Goal: Information Seeking & Learning: Learn about a topic

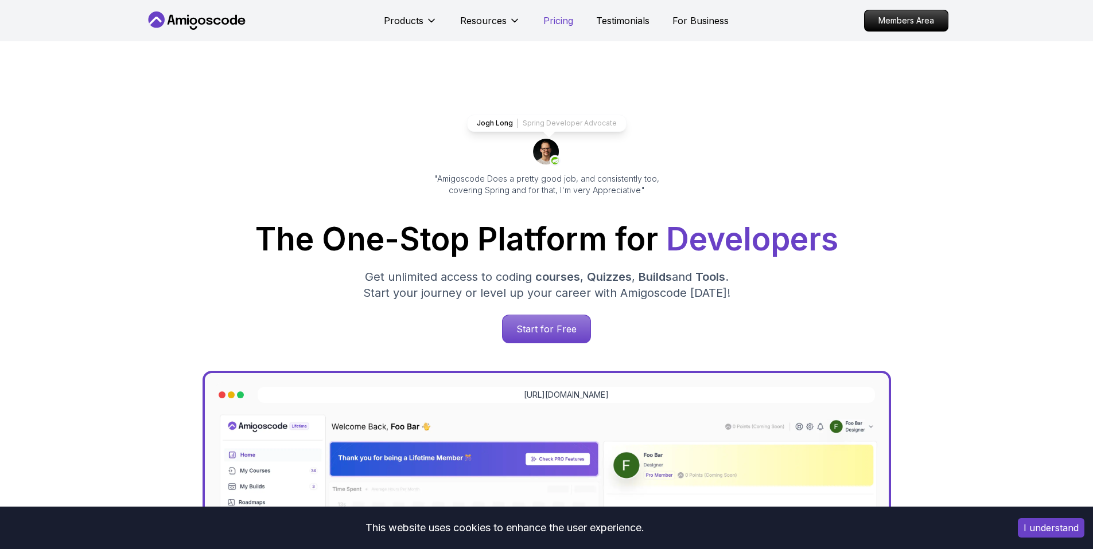
click at [553, 18] on p "Pricing" at bounding box center [558, 21] width 30 height 14
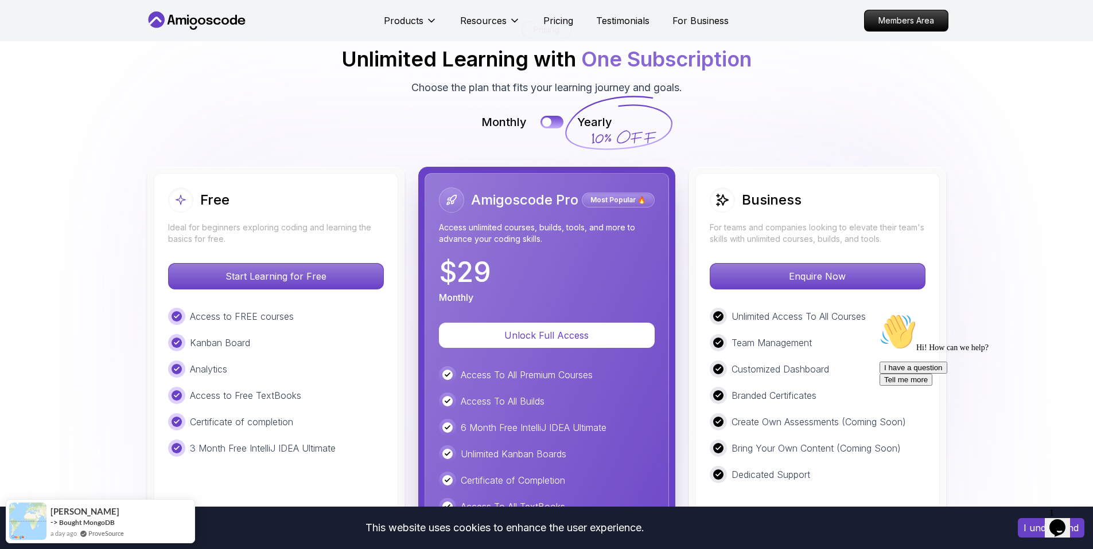
scroll to position [2548, 0]
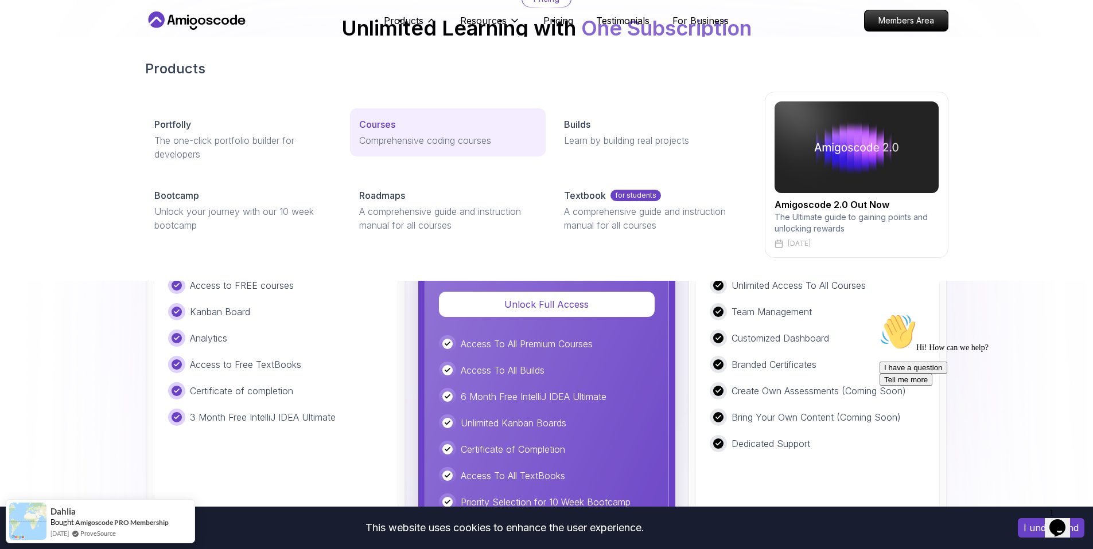
click at [393, 122] on p "Courses" at bounding box center [377, 125] width 36 height 14
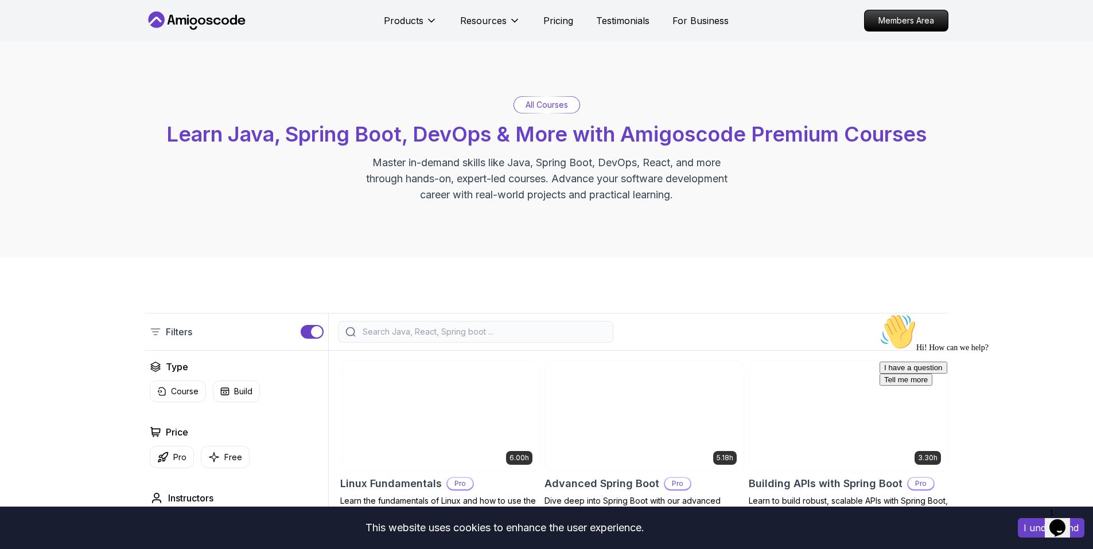
scroll to position [76, 0]
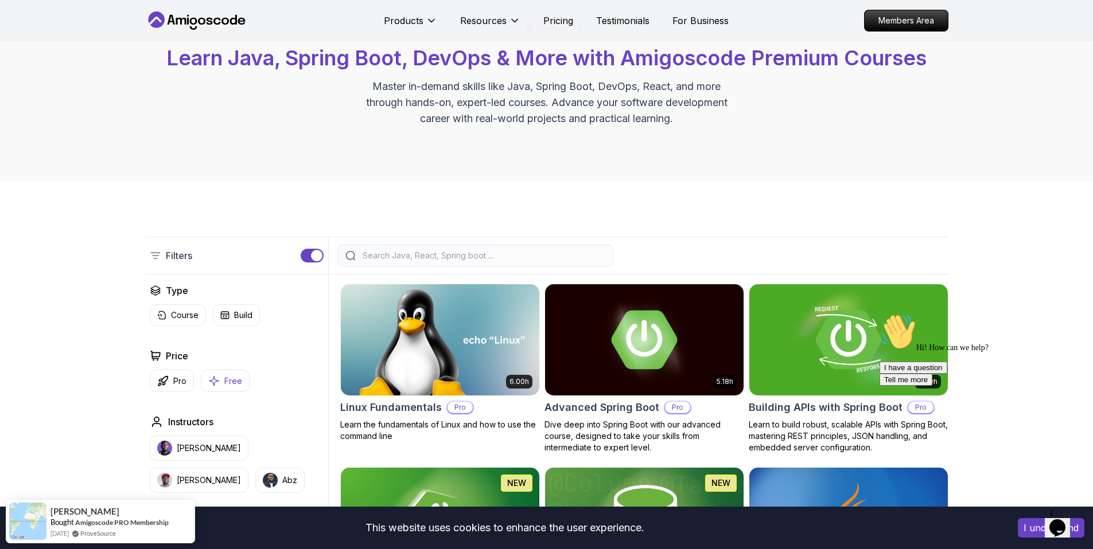
click at [217, 386] on icon "button" at bounding box center [213, 381] width 11 height 12
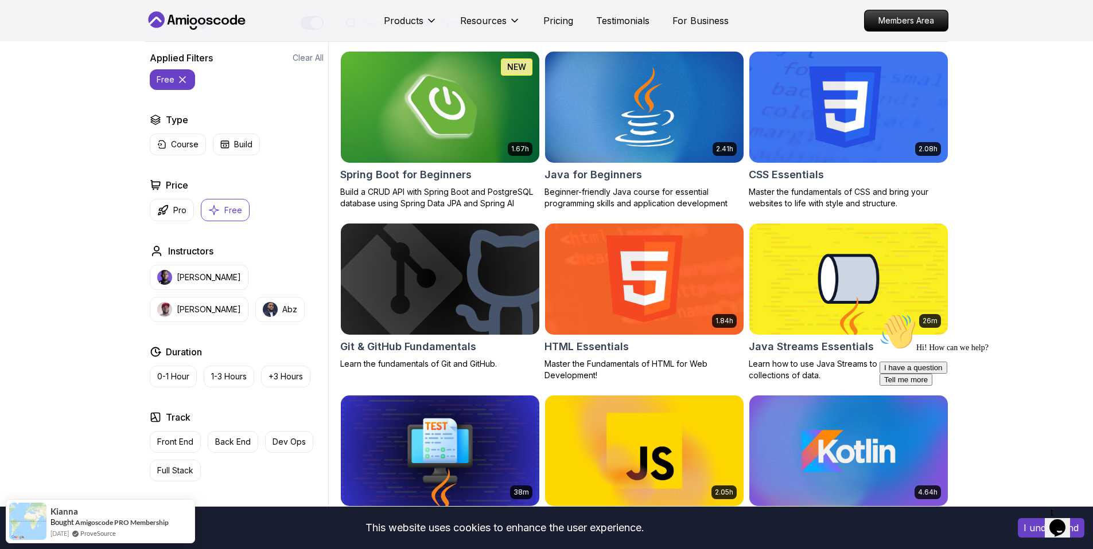
scroll to position [193, 0]
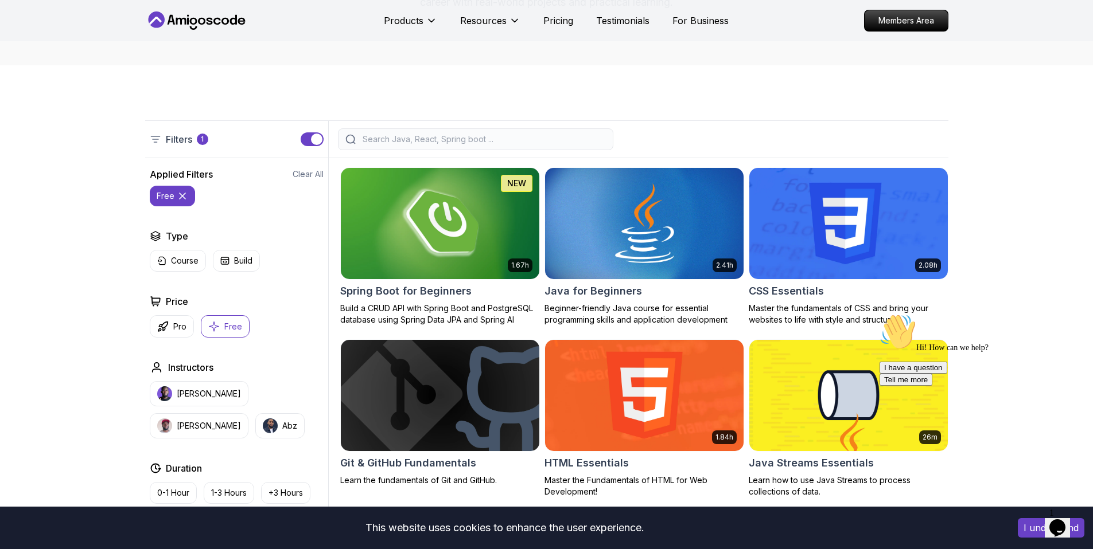
click at [489, 213] on img at bounding box center [440, 223] width 208 height 116
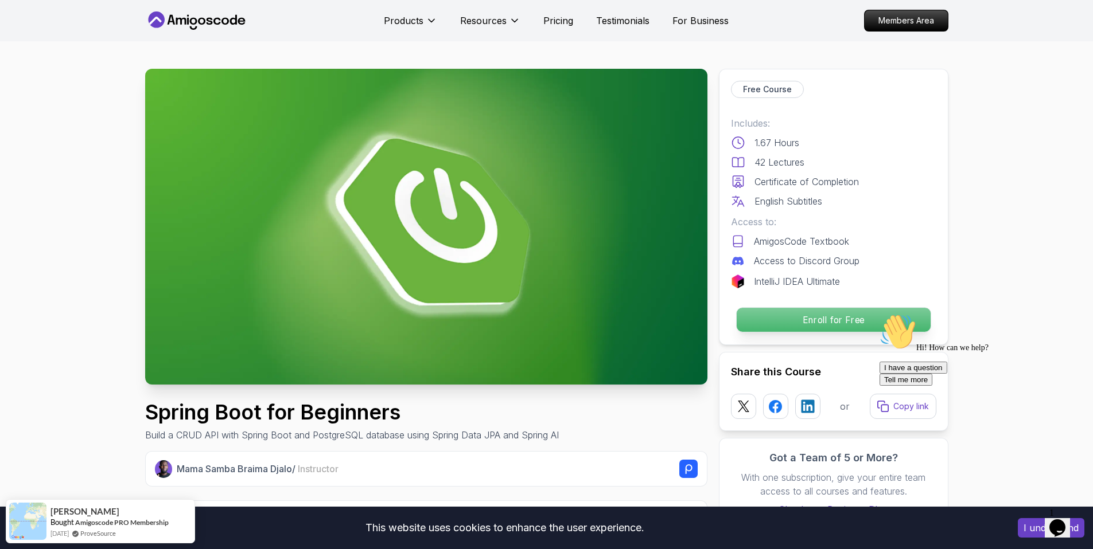
click at [775, 315] on p "Enroll for Free" at bounding box center [833, 320] width 194 height 24
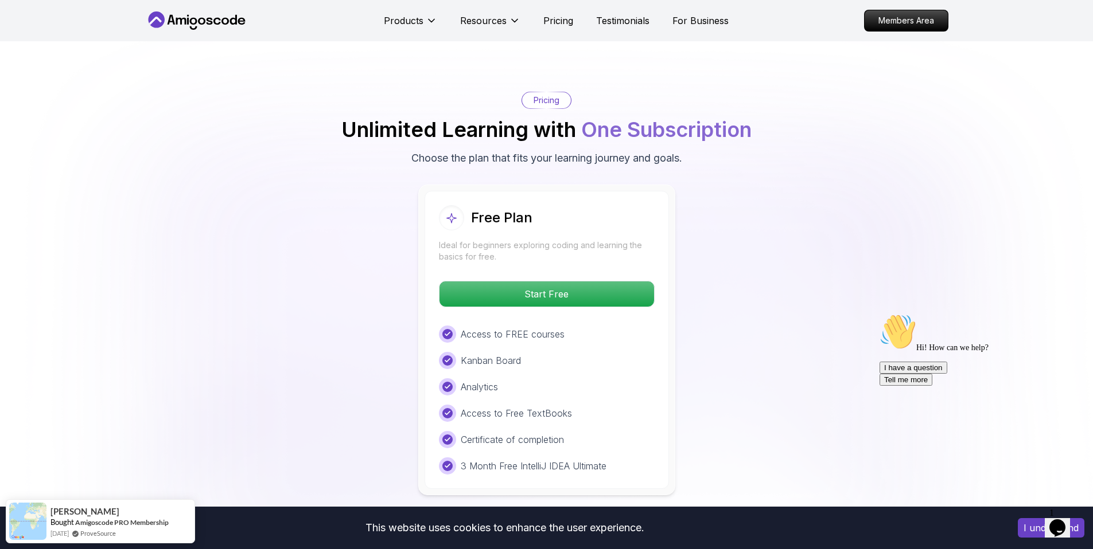
scroll to position [2252, 0]
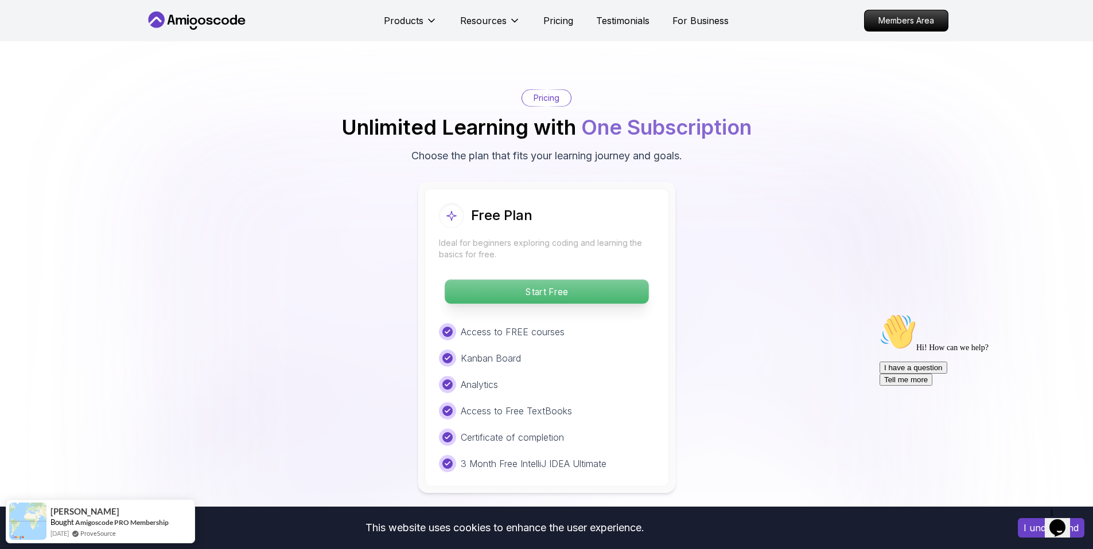
click at [563, 280] on p "Start Free" at bounding box center [546, 292] width 204 height 24
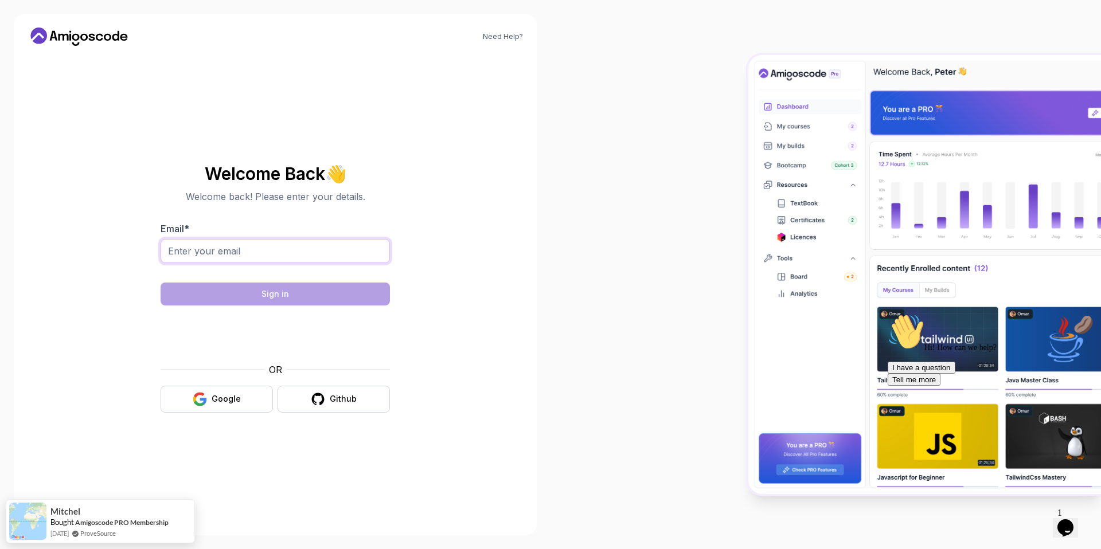
click at [304, 253] on input "Email *" at bounding box center [275, 251] width 229 height 24
type input "moushumiseal@gmail.com"
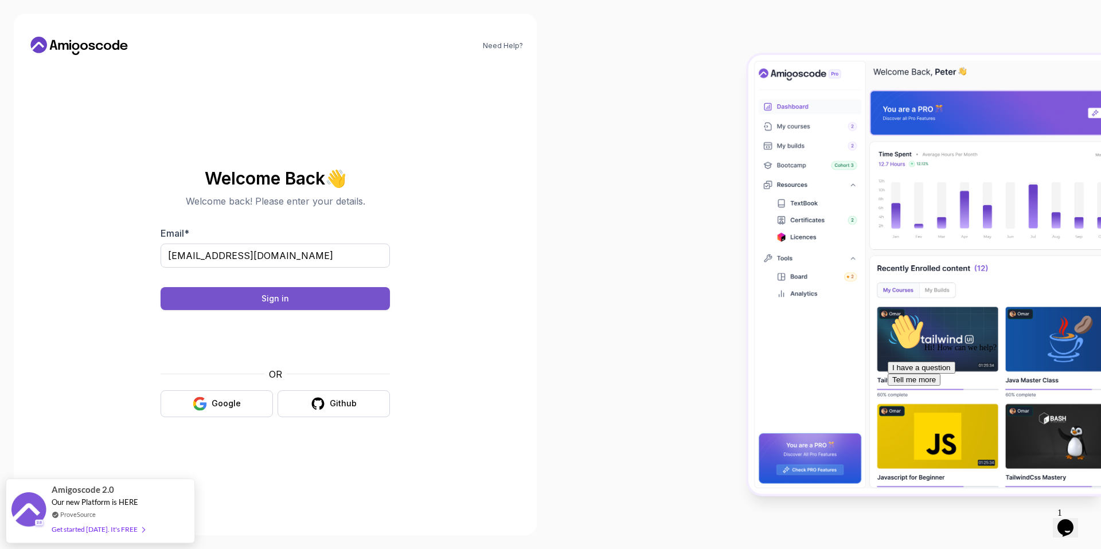
click at [276, 301] on div "Sign in" at bounding box center [276, 298] width 28 height 11
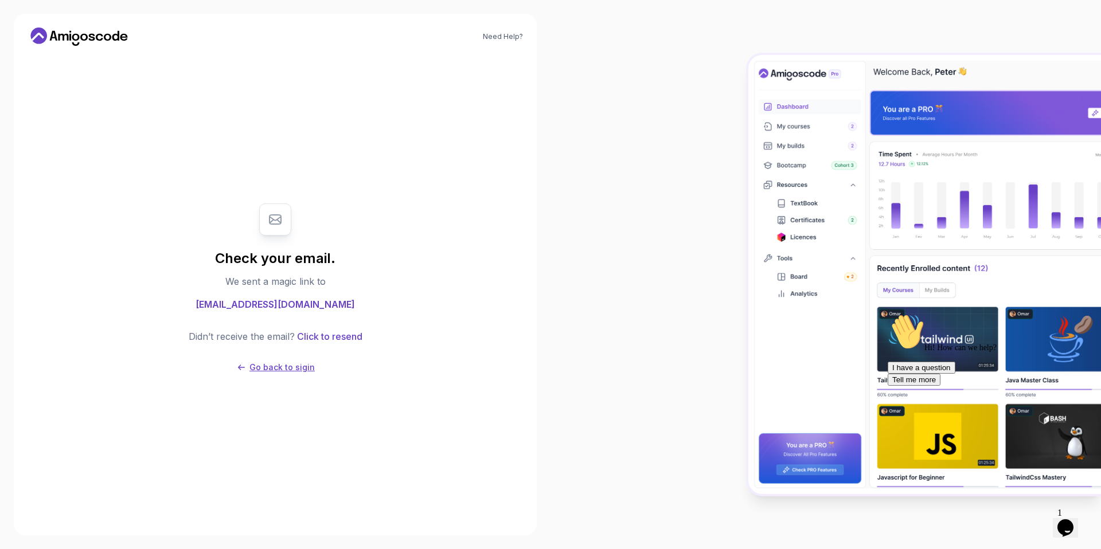
click at [266, 365] on p "Go back to sigin" at bounding box center [281, 367] width 65 height 11
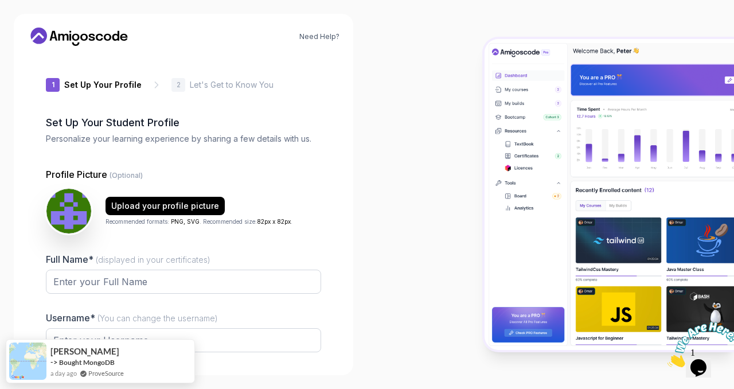
type input "daringmongoose8e48c"
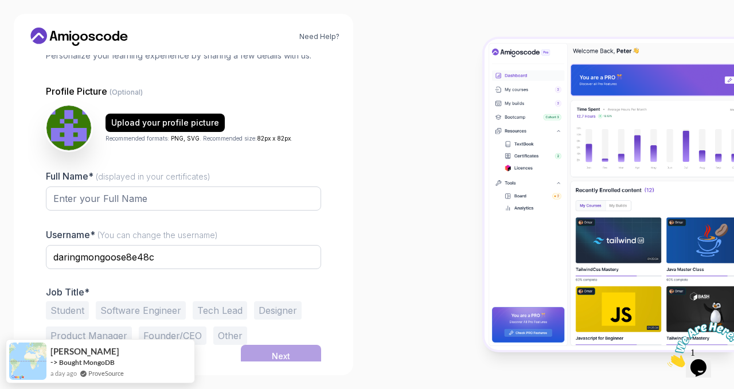
scroll to position [89, 0]
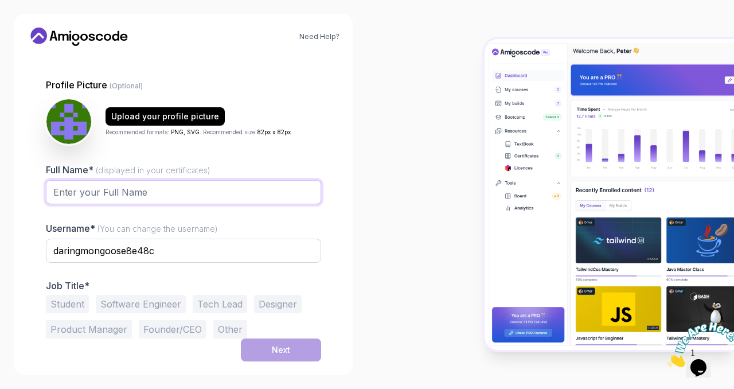
click at [189, 188] on input "Full Name* (displayed in your certificates)" at bounding box center [183, 192] width 275 height 24
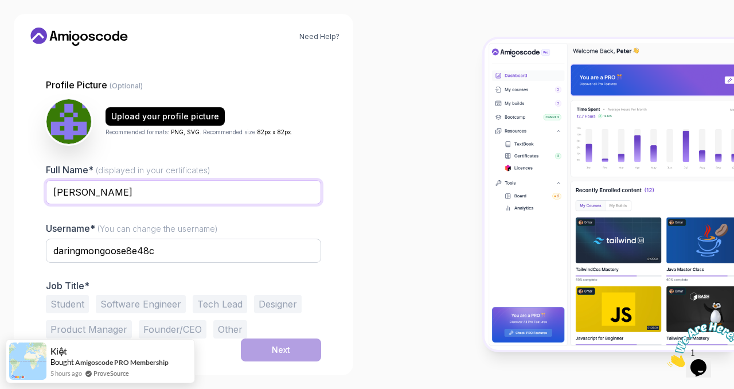
click at [158, 194] on input "Moushumi" at bounding box center [183, 192] width 275 height 24
type input "[PERSON_NAME]"
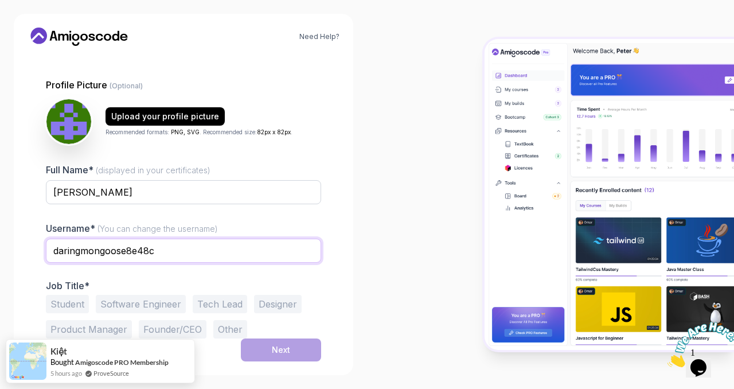
click at [179, 260] on input "daringmongoose8e48c" at bounding box center [183, 251] width 275 height 24
click at [179, 259] on input "daringmongoose8e48c" at bounding box center [183, 251] width 275 height 24
type input "moushumi"
click at [341, 233] on div "Need Help? 1 Set Up Your Profile 1 Set Up Your Profile 2 Let's Get to Know You …" at bounding box center [184, 194] width 340 height 361
click at [120, 306] on button "Software Engineer" at bounding box center [141, 304] width 90 height 18
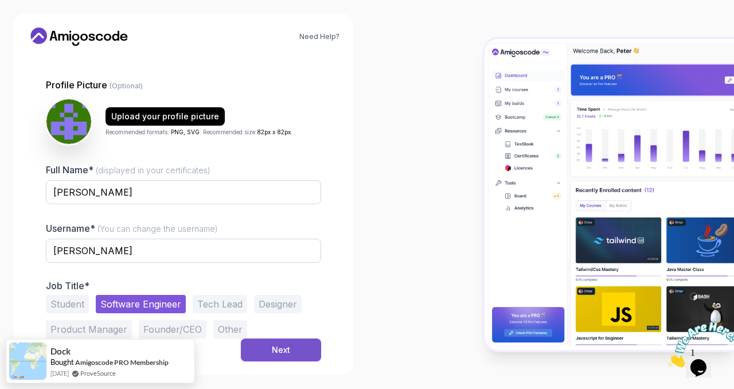
click at [279, 350] on div "Next" at bounding box center [281, 349] width 18 height 11
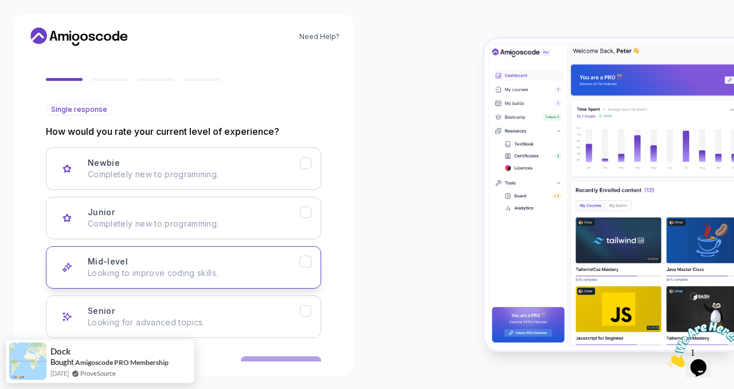
click at [252, 266] on div "Mid-level Looking to improve coding skills." at bounding box center [194, 267] width 212 height 23
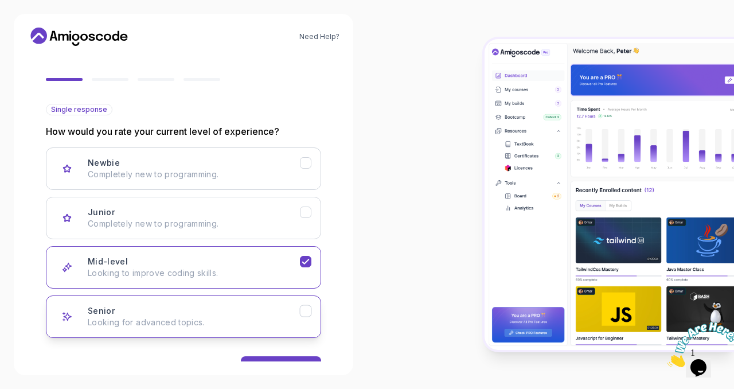
click at [256, 308] on div "Senior Looking for advanced topics." at bounding box center [194, 316] width 212 height 23
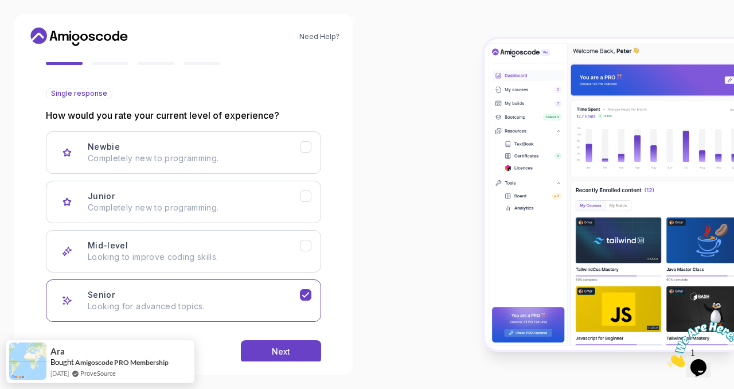
scroll to position [126, 0]
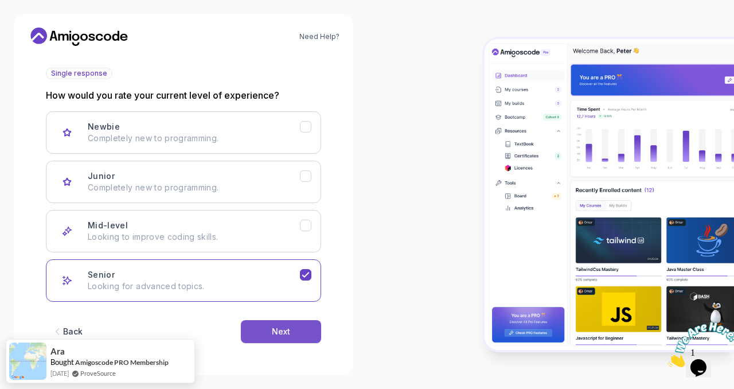
click at [275, 331] on div "Next" at bounding box center [281, 331] width 18 height 11
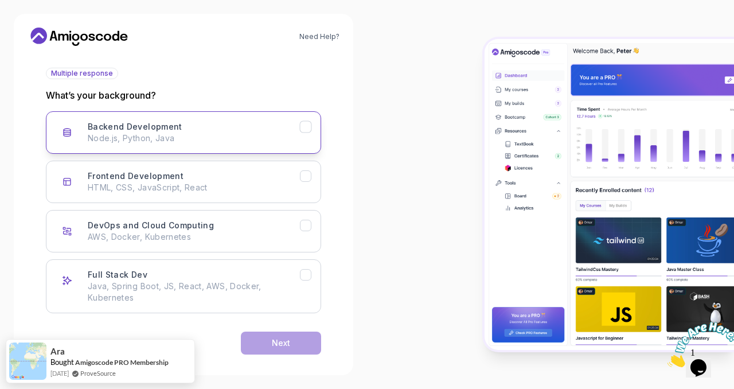
click at [234, 131] on div "Backend Development Node.js, Python, Java" at bounding box center [194, 132] width 212 height 23
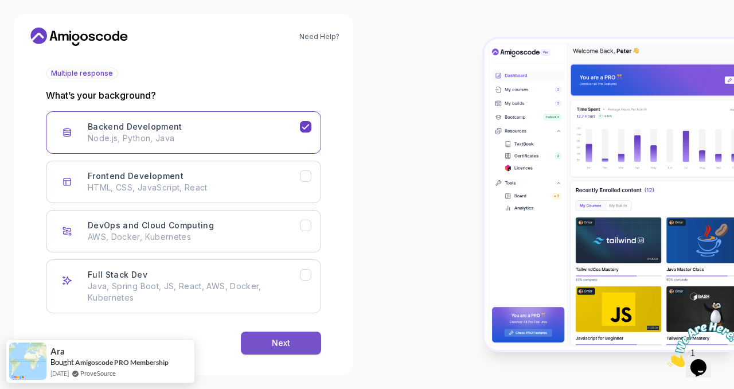
click at [280, 337] on div "Next" at bounding box center [281, 342] width 18 height 11
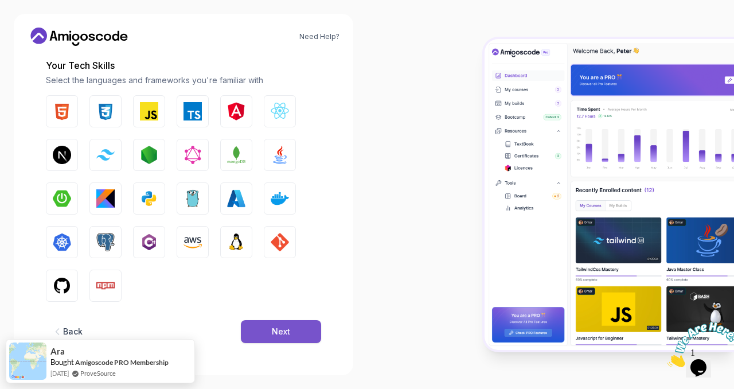
click at [278, 336] on div "Next" at bounding box center [281, 331] width 18 height 11
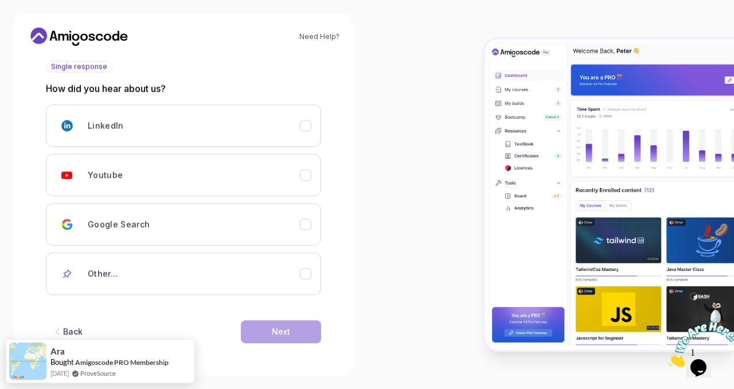
scroll to position [132, 0]
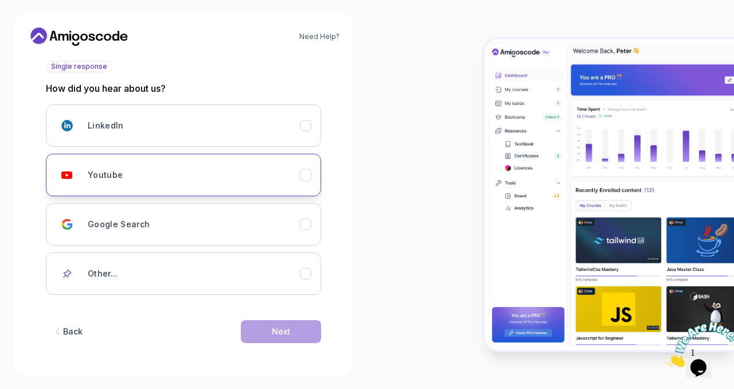
click at [274, 186] on div "Youtube" at bounding box center [194, 174] width 212 height 23
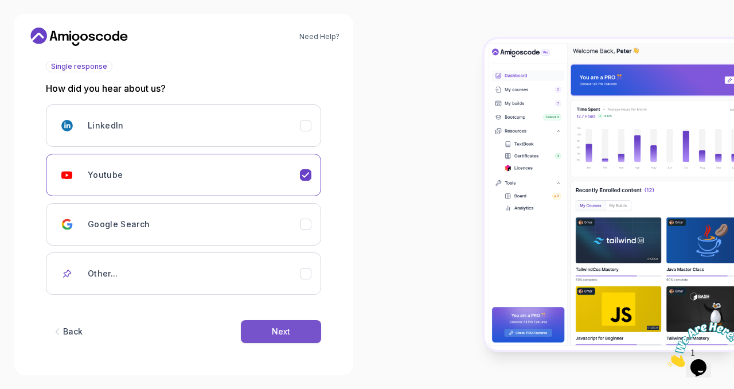
click at [282, 340] on button "Next" at bounding box center [281, 331] width 80 height 23
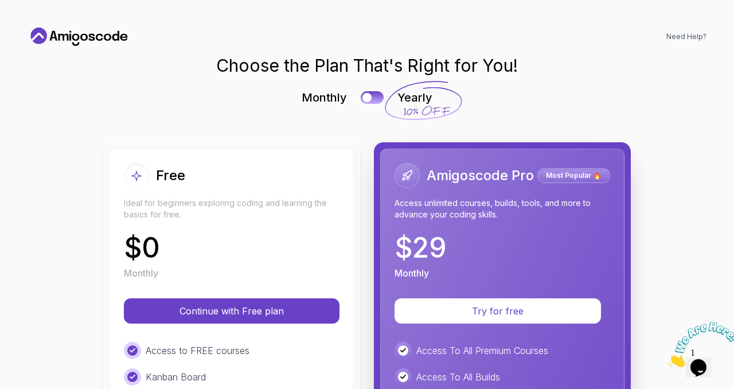
scroll to position [0, 0]
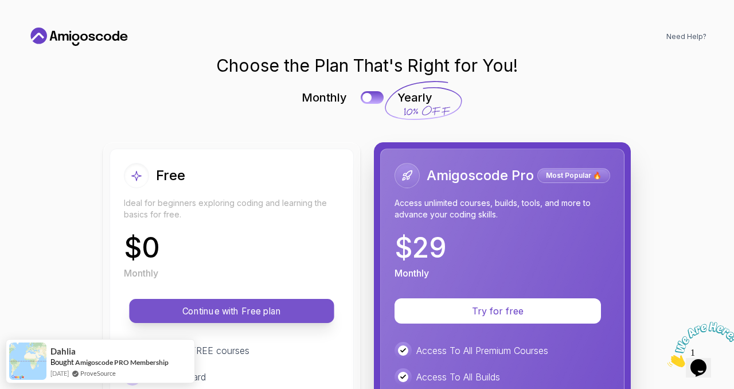
click at [286, 313] on p "Continue with Free plan" at bounding box center [231, 311] width 179 height 13
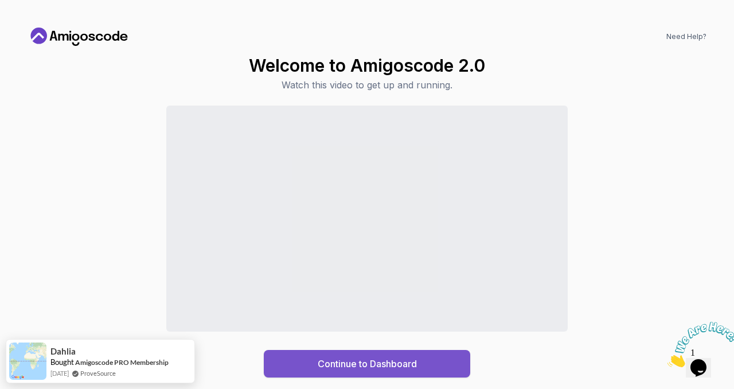
click at [331, 364] on div "Continue to Dashboard" at bounding box center [367, 364] width 99 height 14
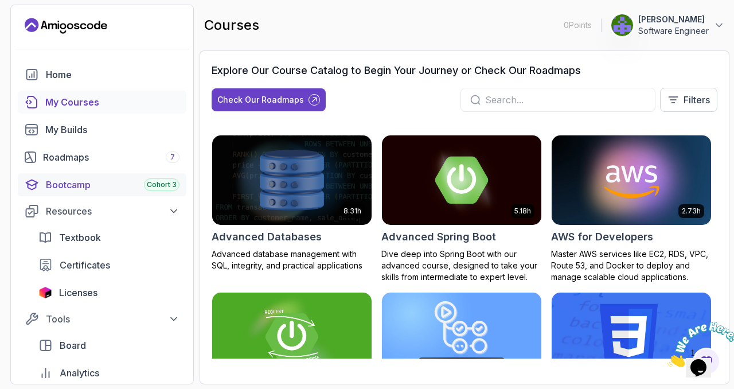
click at [94, 185] on div "Bootcamp Cohort 3" at bounding box center [113, 185] width 134 height 14
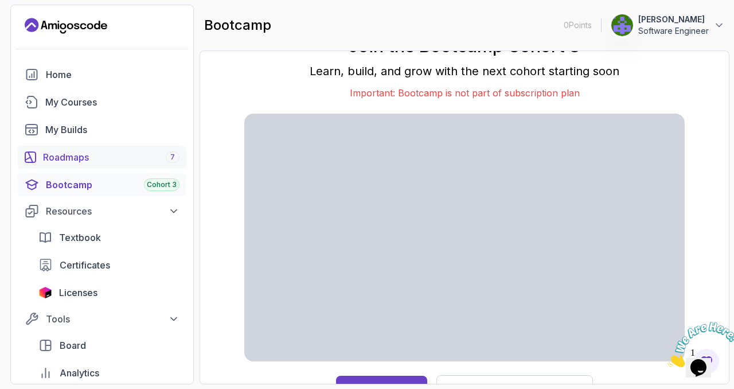
click at [118, 152] on div "Roadmaps 7" at bounding box center [111, 157] width 136 height 14
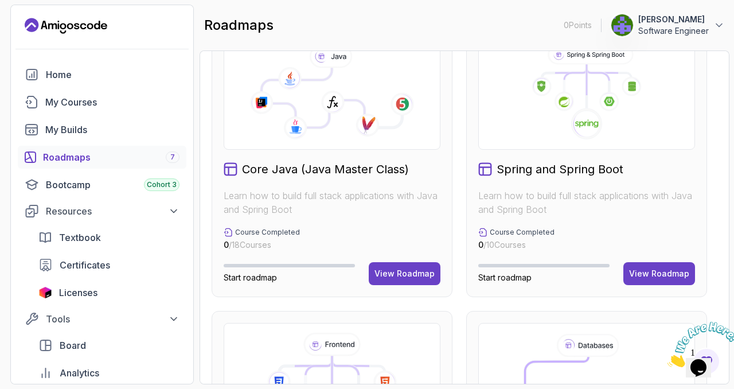
scroll to position [299, 0]
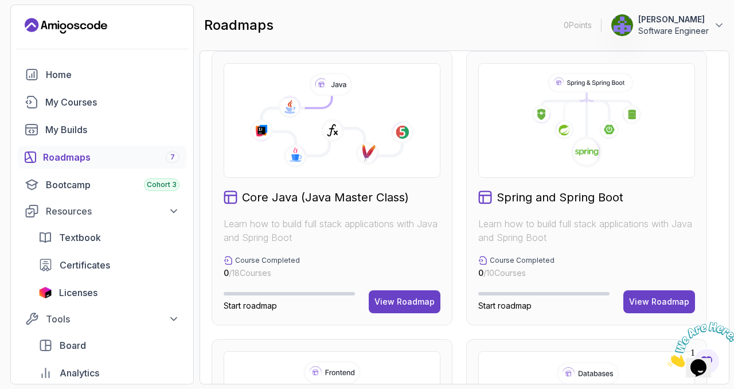
click at [573, 141] on icon at bounding box center [587, 152] width 32 height 32
click at [582, 156] on image at bounding box center [587, 151] width 24 height 9
click at [663, 294] on button "View Roadmap" at bounding box center [659, 301] width 72 height 23
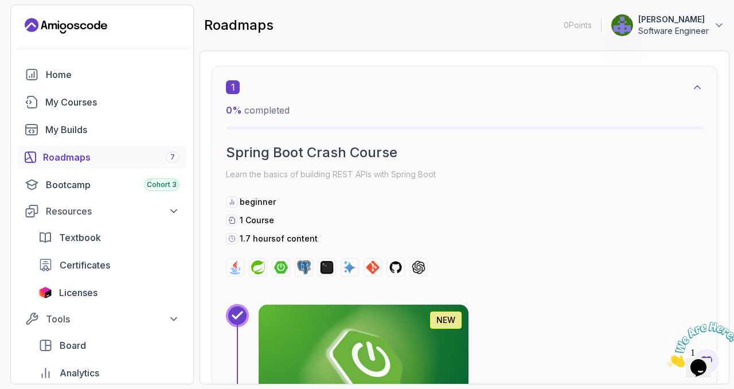
scroll to position [146, 0]
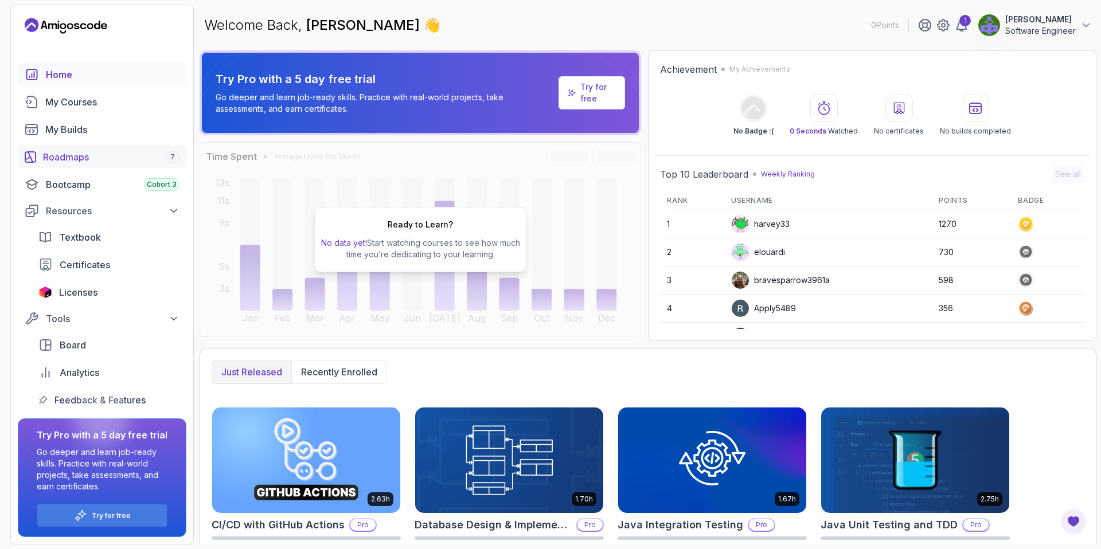
click at [75, 157] on div "Roadmaps 7" at bounding box center [111, 157] width 136 height 14
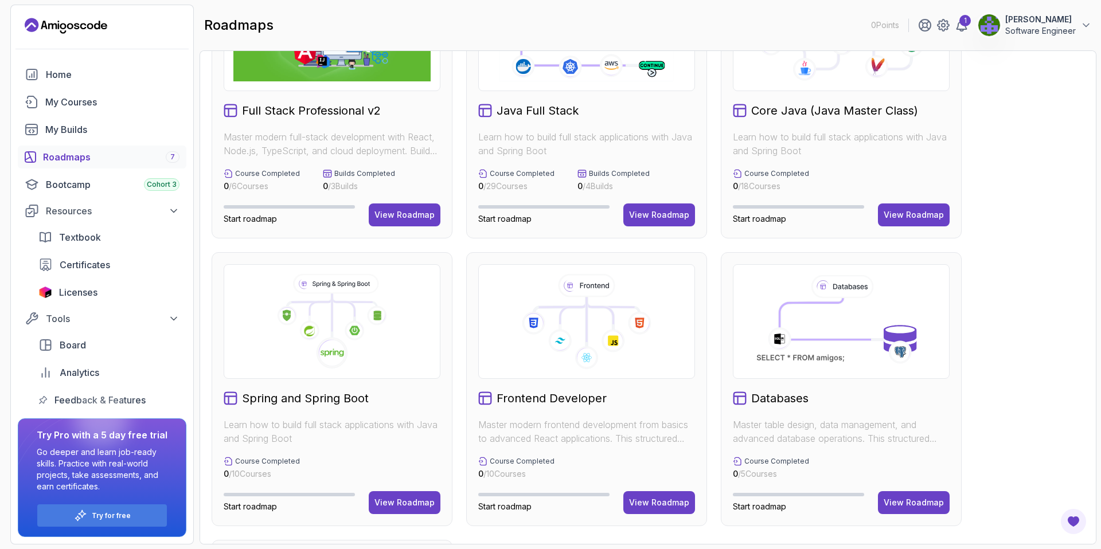
scroll to position [197, 0]
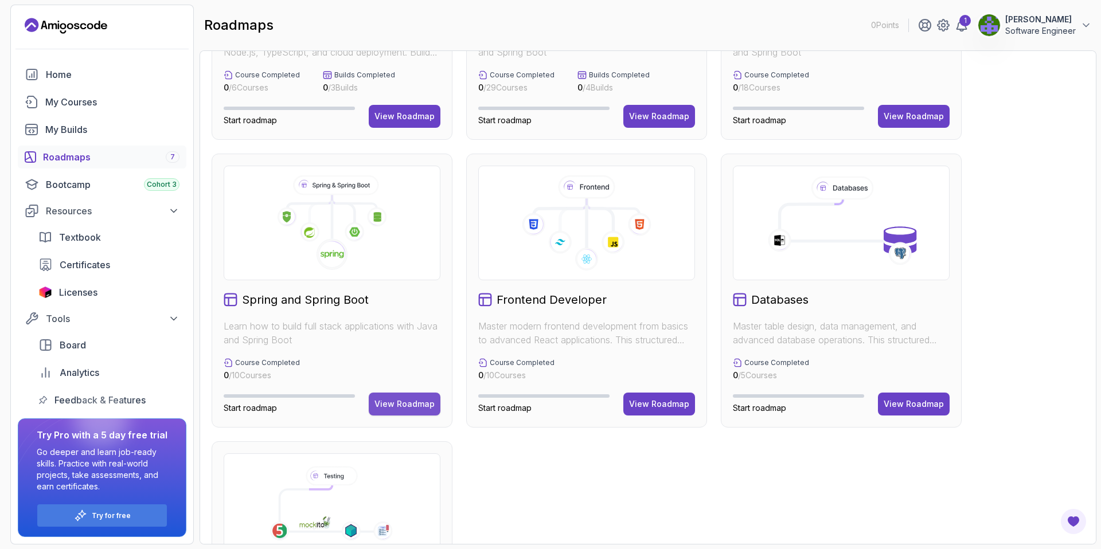
click at [396, 408] on div "View Roadmap" at bounding box center [405, 404] width 60 height 11
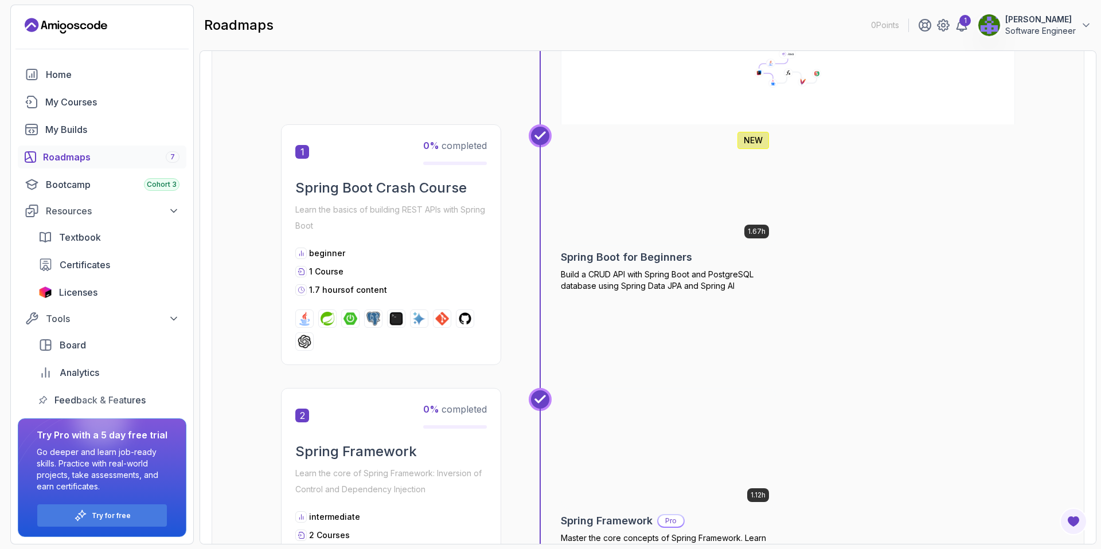
scroll to position [166, 0]
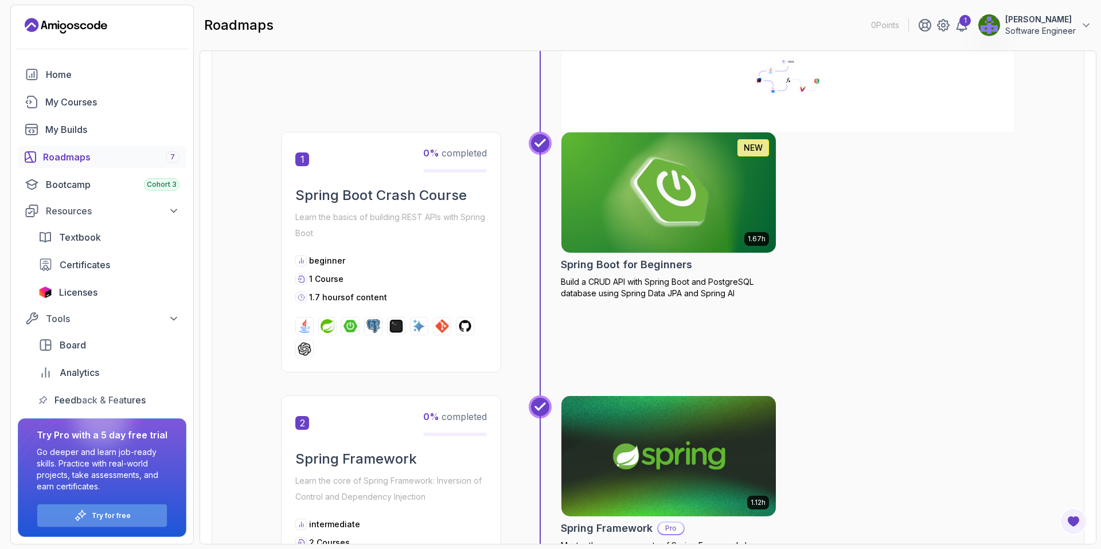
click at [121, 514] on p "Try for free" at bounding box center [111, 516] width 39 height 9
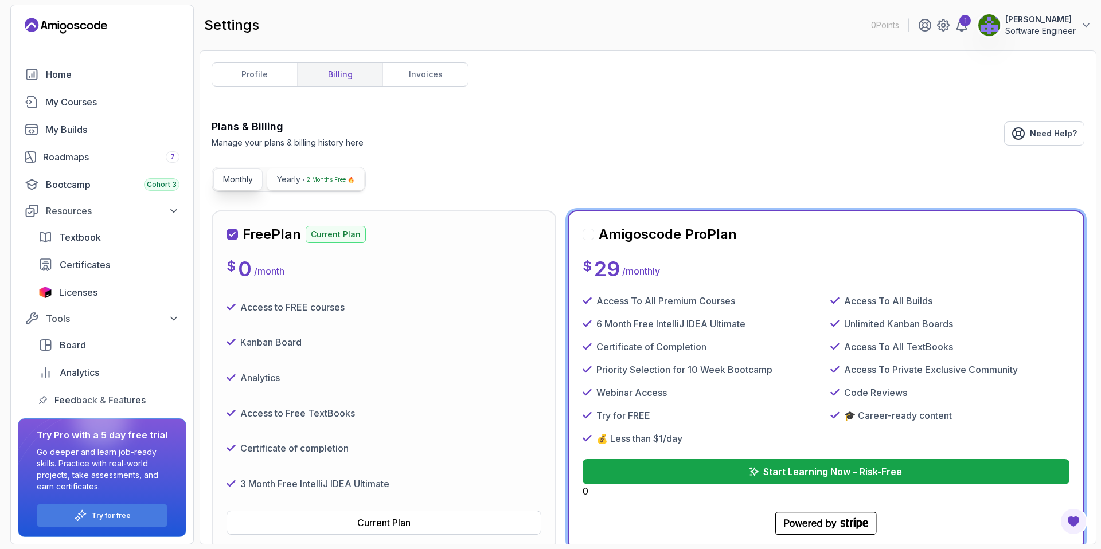
click at [343, 177] on p "2 Months Free 🔥" at bounding box center [331, 179] width 48 height 11
click at [250, 181] on p "Monthly" at bounding box center [238, 179] width 30 height 11
click at [695, 469] on button "Start Learning Now – Risk-Free" at bounding box center [826, 471] width 492 height 25
click at [120, 109] on link "My Courses" at bounding box center [102, 102] width 169 height 23
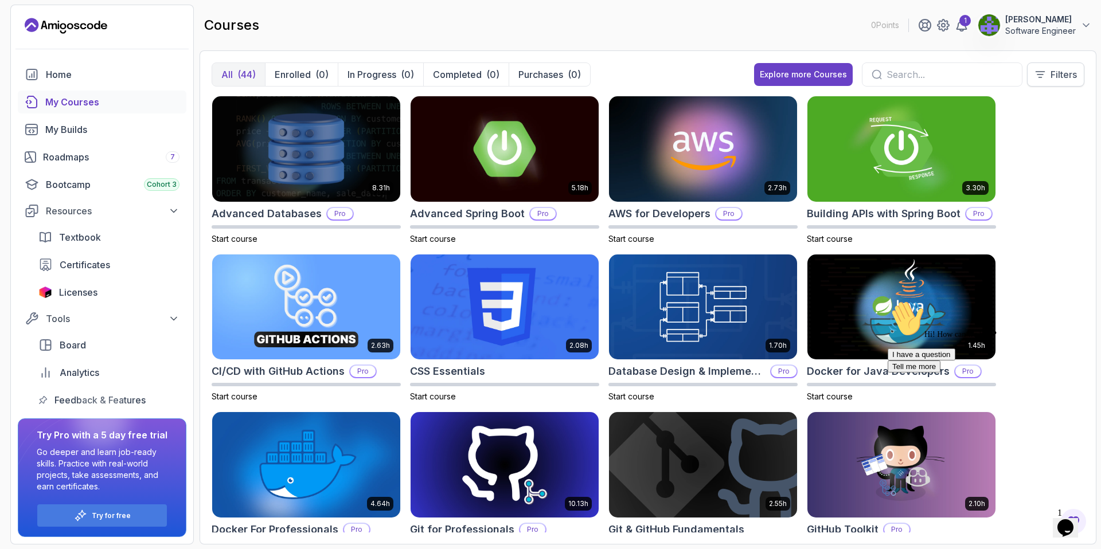
click at [1057, 77] on p "Filters" at bounding box center [1064, 75] width 26 height 14
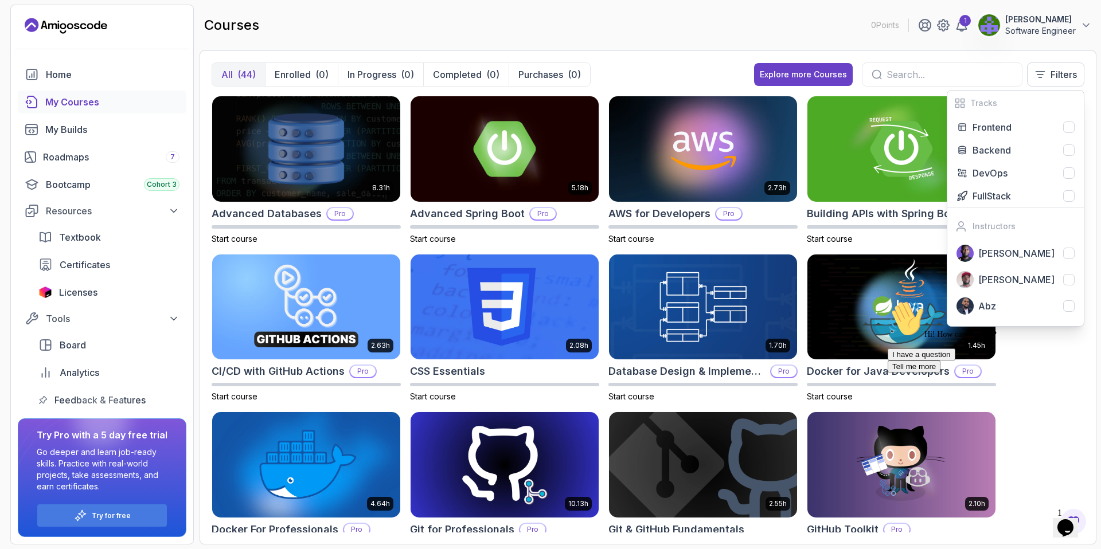
click at [620, 60] on div "All (44) Enrolled (0) In Progress (0) Completed (0) Purchases (0) Explore more …" at bounding box center [648, 297] width 897 height 494
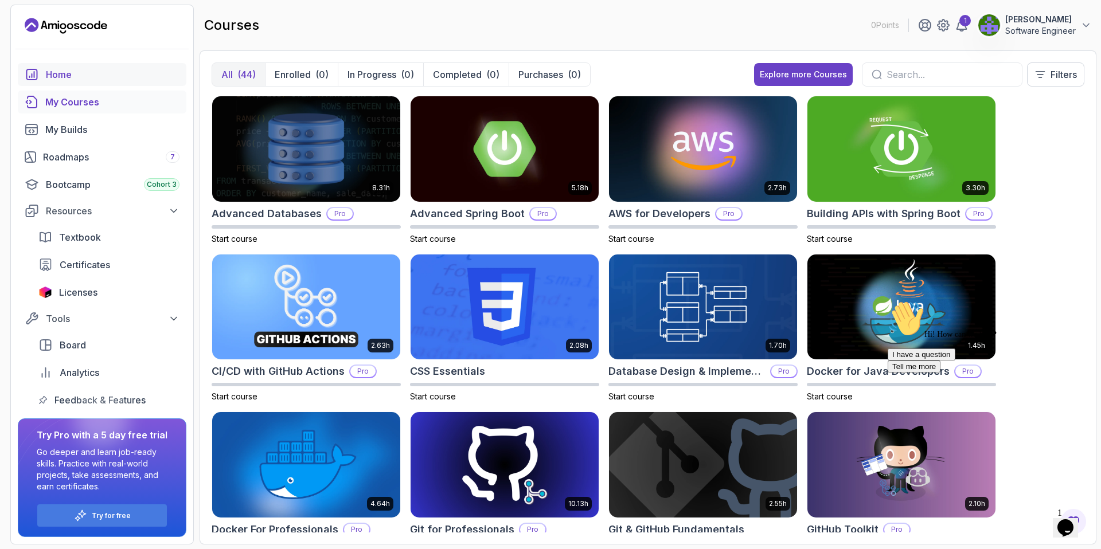
click at [79, 79] on div "Home" at bounding box center [113, 75] width 134 height 14
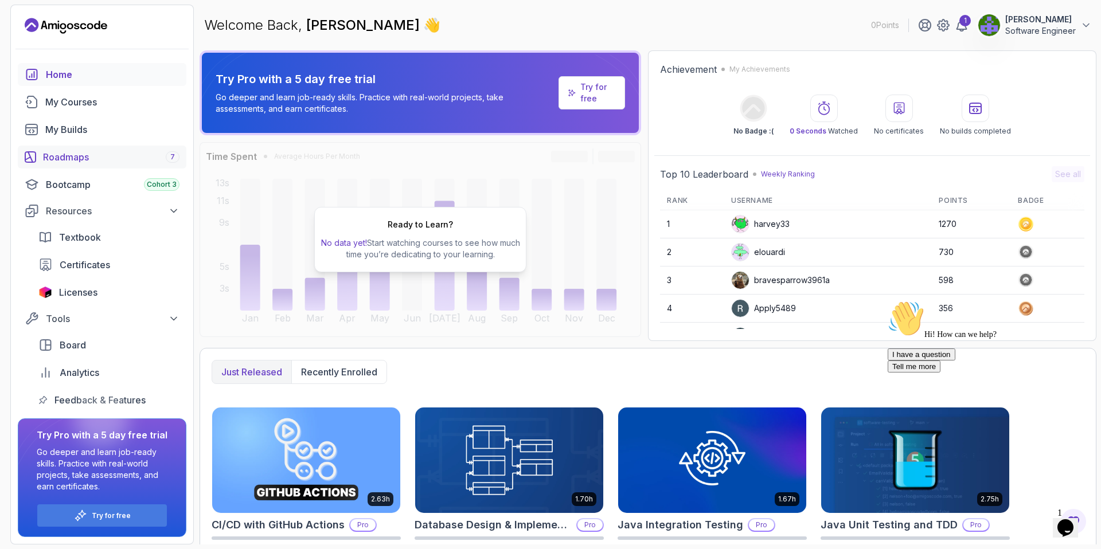
click at [76, 151] on div "Roadmaps 7" at bounding box center [111, 157] width 136 height 14
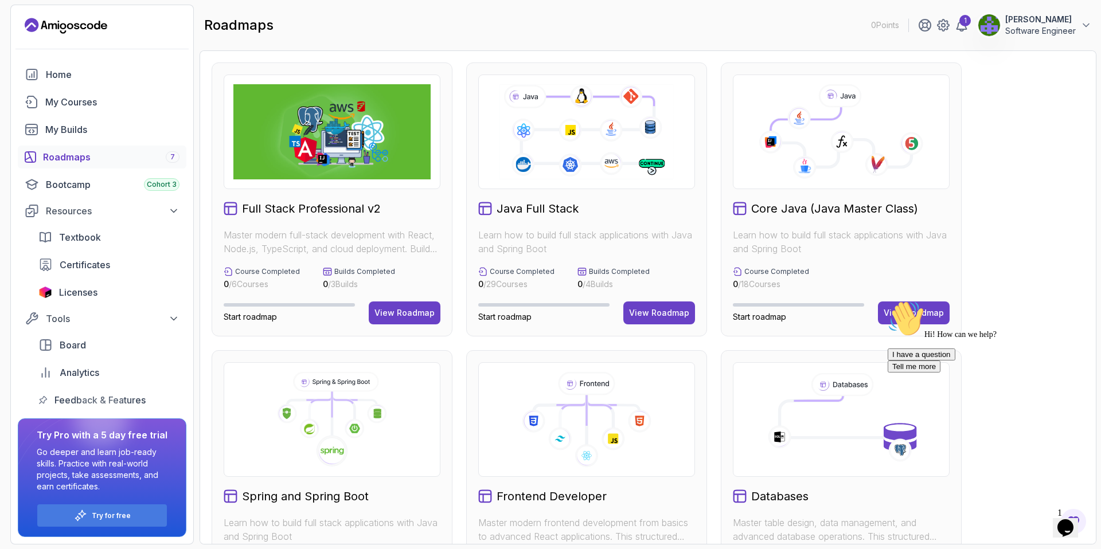
scroll to position [380, 0]
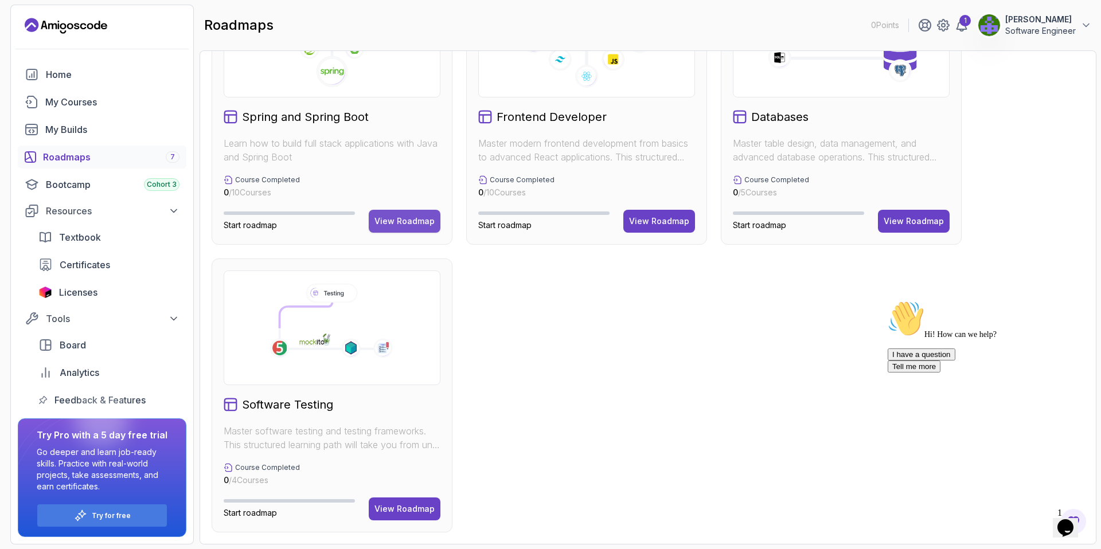
click at [399, 222] on div "View Roadmap" at bounding box center [405, 221] width 60 height 11
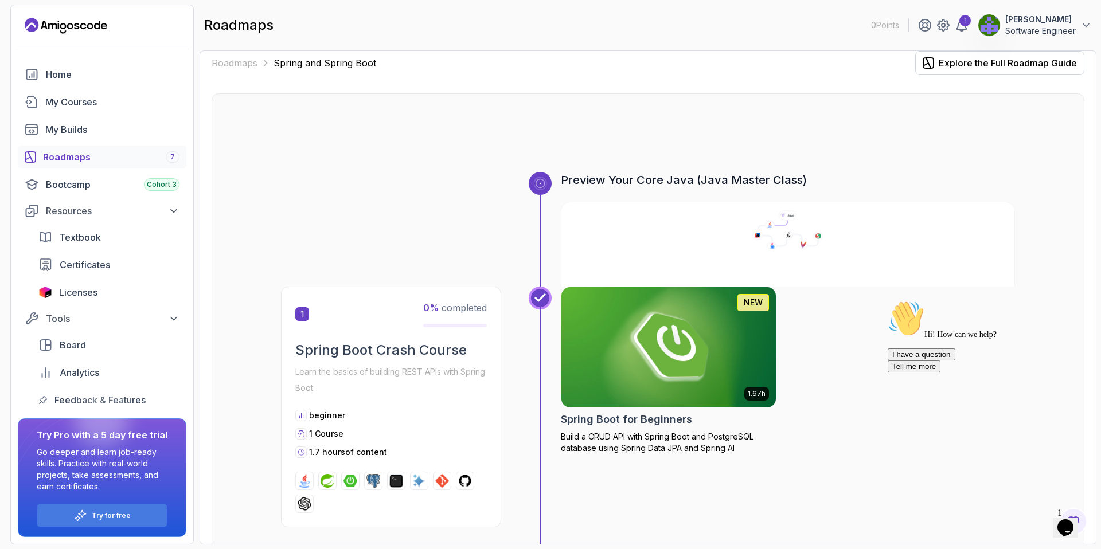
scroll to position [14, 0]
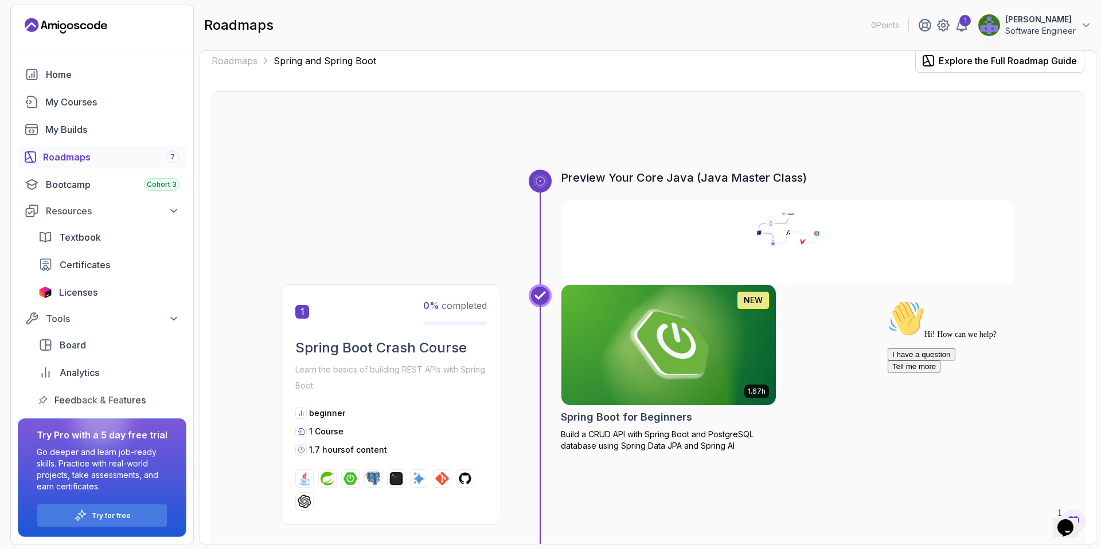
click at [1056, 12] on div "roadmaps 0 Points 1 Moushumi Seal Software Engineer" at bounding box center [648, 25] width 897 height 41
click at [1047, 18] on p "[PERSON_NAME]" at bounding box center [1040, 19] width 71 height 11
click at [1008, 107] on p "Billing" at bounding box center [997, 111] width 25 height 14
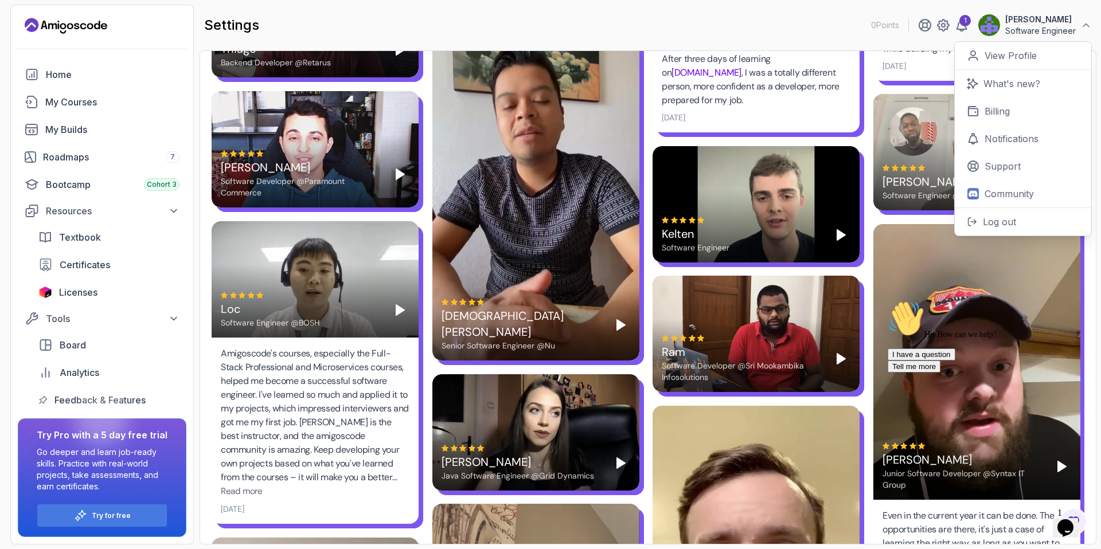
scroll to position [2459, 0]
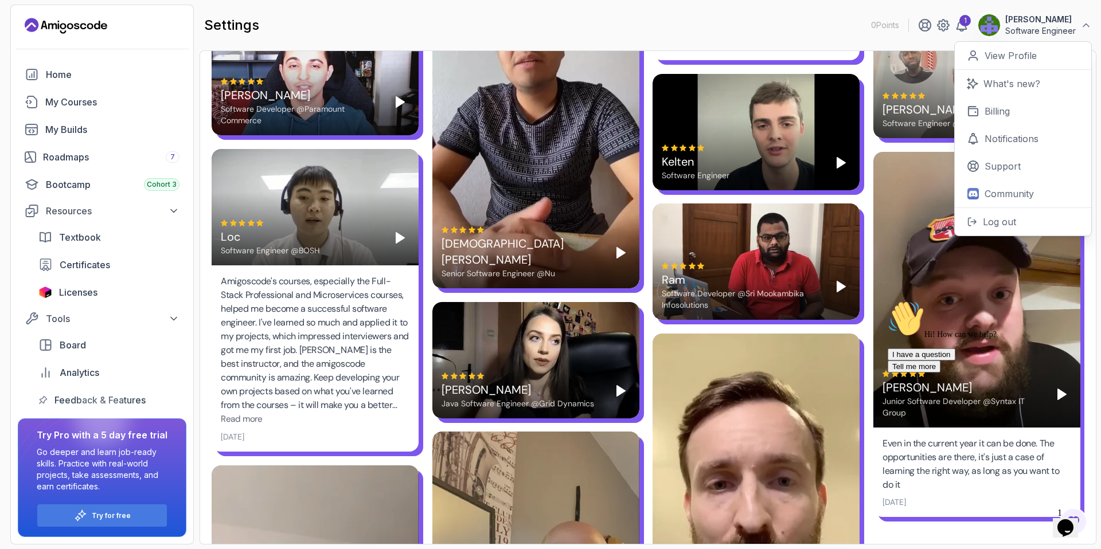
click at [1068, 525] on icon "Chat widget" at bounding box center [1066, 528] width 16 height 17
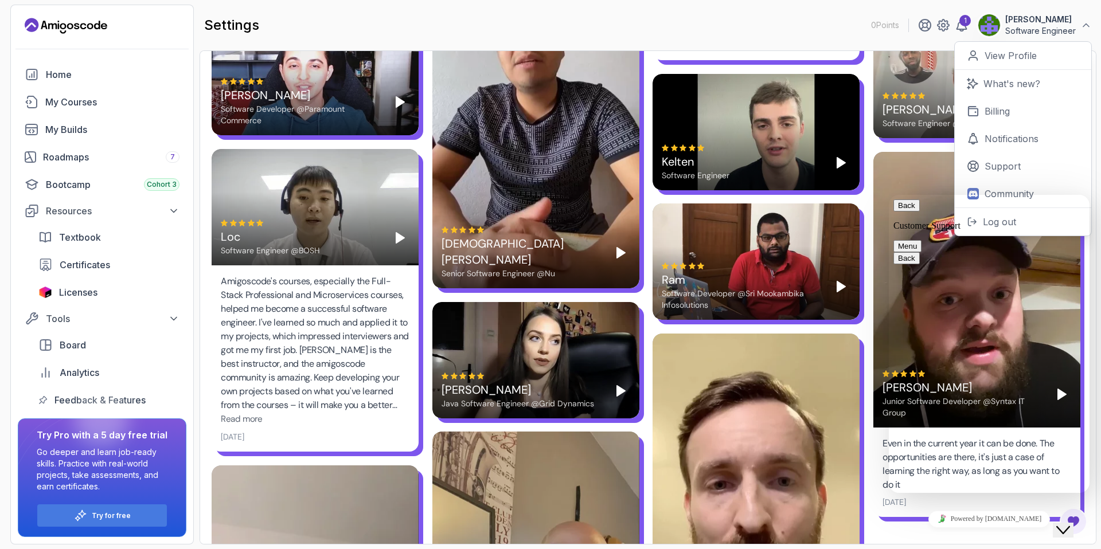
click at [889, 195] on textarea at bounding box center [889, 195] width 0 height 0
type textarea "can I cancel my subscription any time?"
click at [922, 240] on button "Menu" at bounding box center [908, 246] width 28 height 12
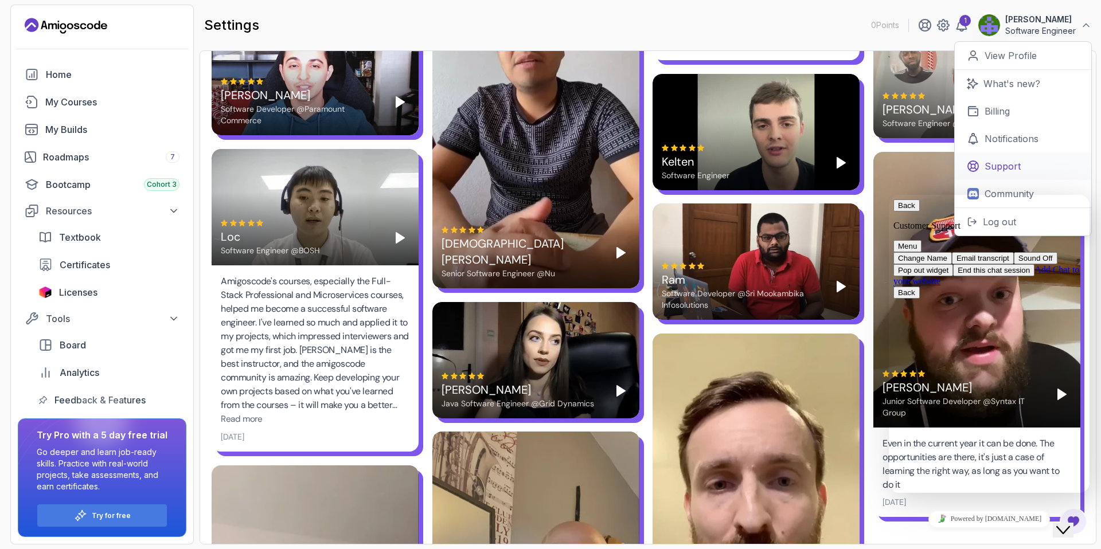
click at [1030, 178] on link "Support" at bounding box center [1023, 167] width 136 height 28
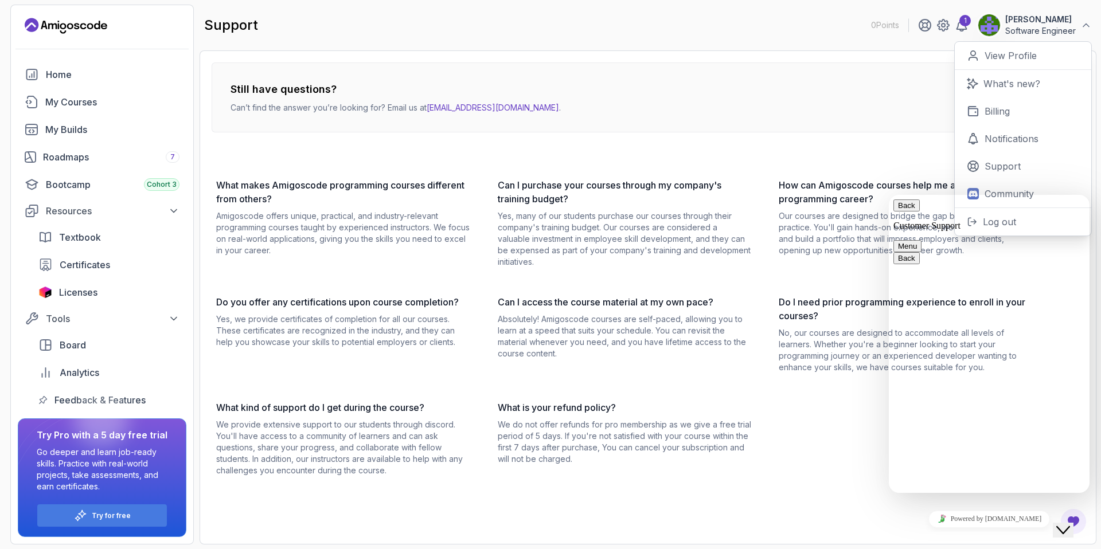
click at [900, 212] on button "Back" at bounding box center [907, 206] width 26 height 12
click at [870, 388] on div "What makes Amigoscode programming courses different from others? Amigoscode off…" at bounding box center [625, 327] width 826 height 298
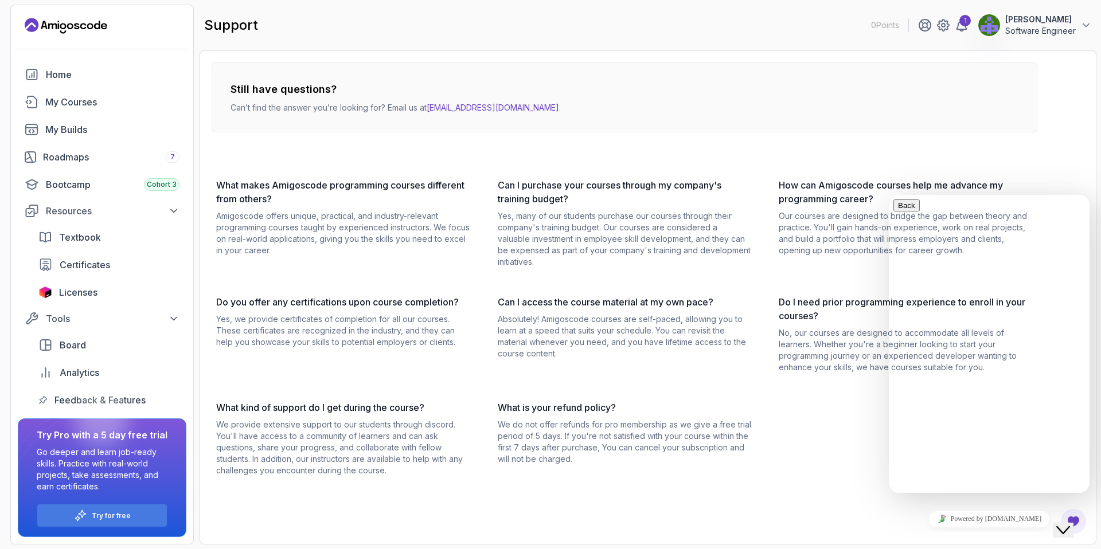
click at [1070, 527] on icon "Close Chat This icon closes the chat window." at bounding box center [1063, 531] width 14 height 14
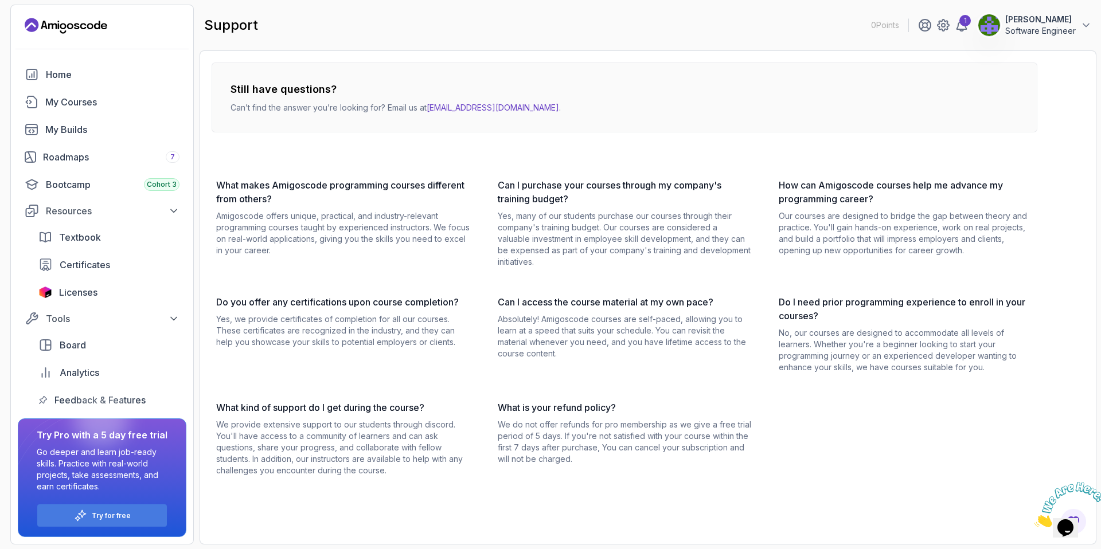
click at [1078, 30] on button "Moushumi Seal Software Engineer" at bounding box center [1035, 25] width 114 height 23
click at [1012, 118] on link "Billing" at bounding box center [1023, 111] width 136 height 28
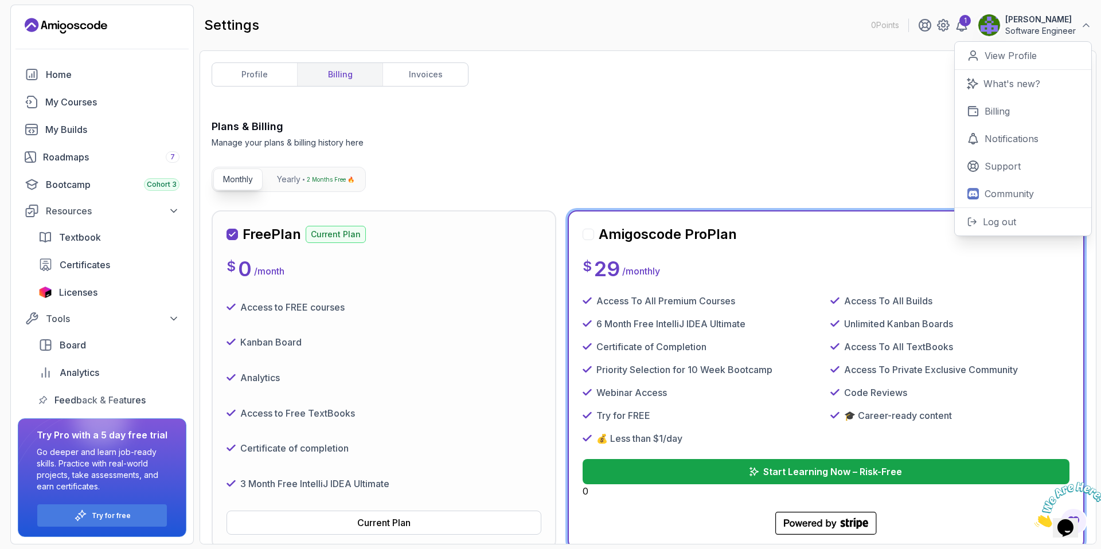
scroll to position [107, 0]
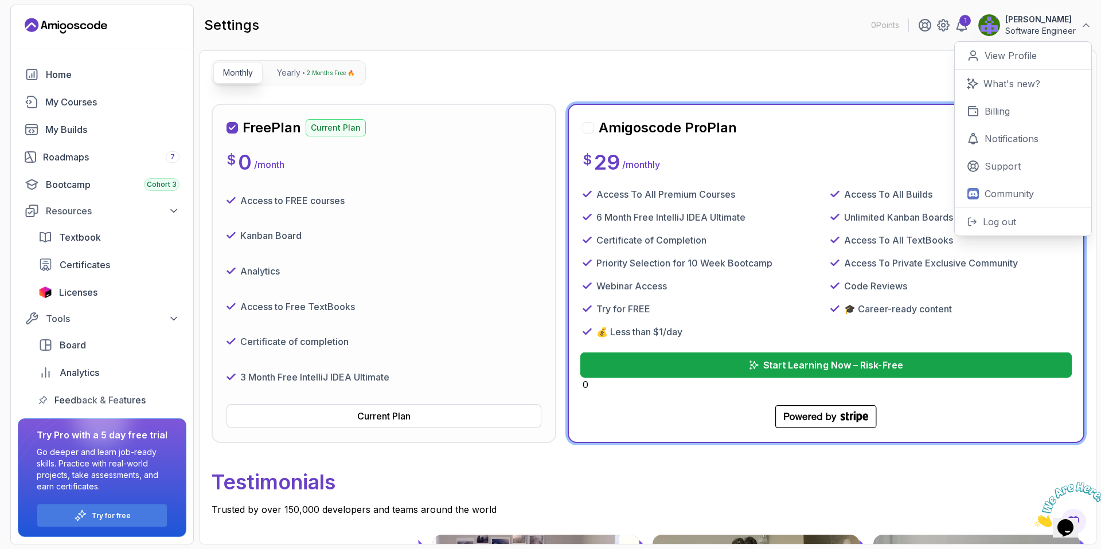
click at [741, 357] on button "Start Learning Now – Risk-Free" at bounding box center [826, 365] width 492 height 25
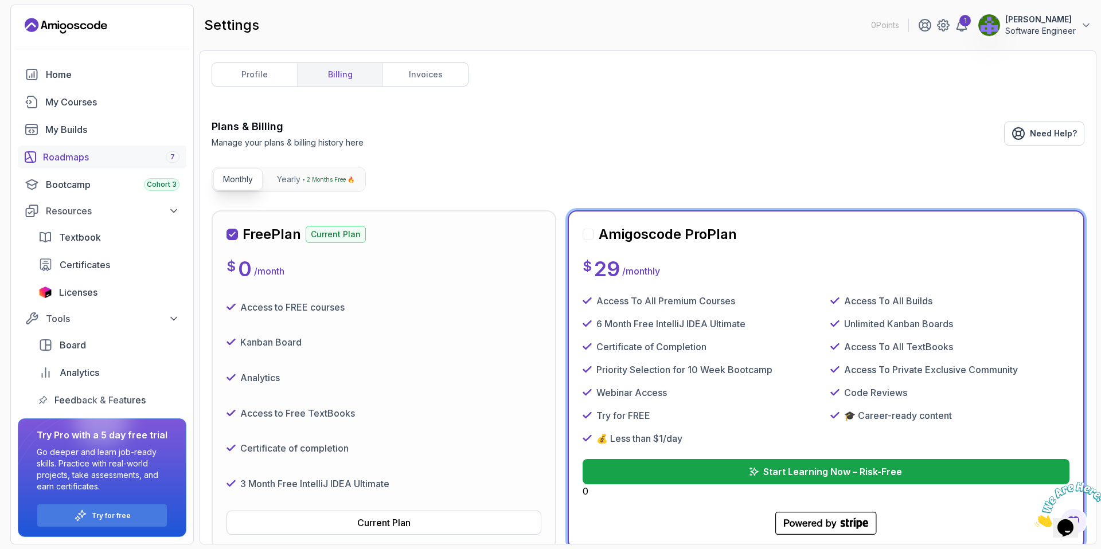
click at [67, 151] on div "Roadmaps 7" at bounding box center [111, 157] width 136 height 14
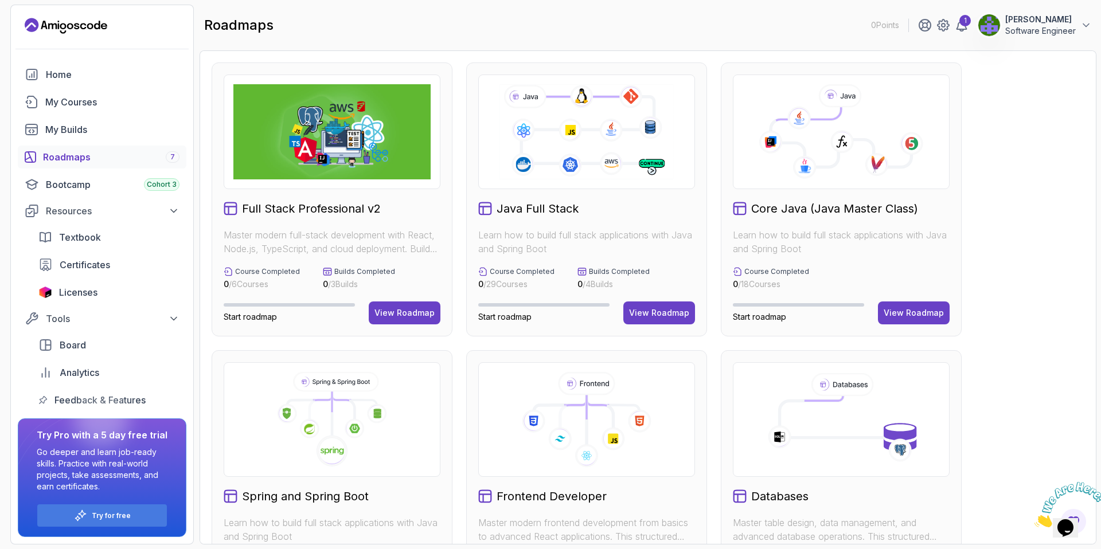
click at [354, 396] on div at bounding box center [332, 419] width 217 height 115
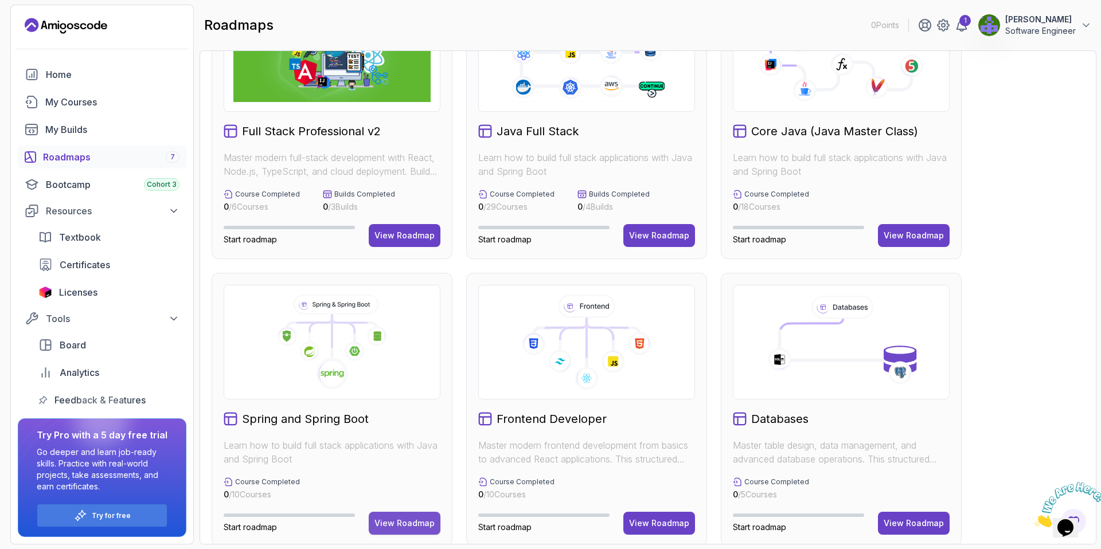
click at [396, 521] on div "View Roadmap" at bounding box center [405, 523] width 60 height 11
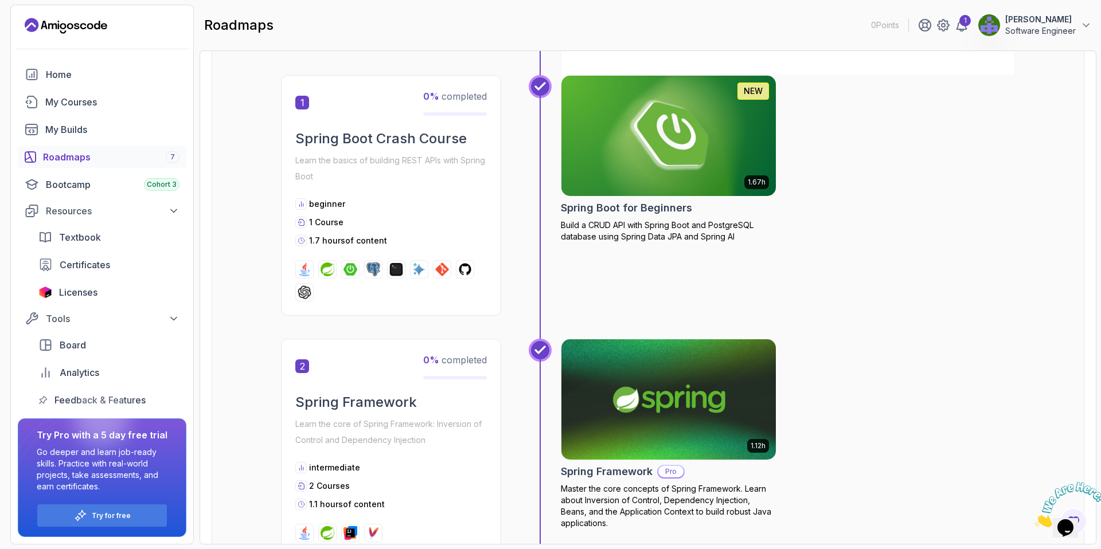
scroll to position [221, 0]
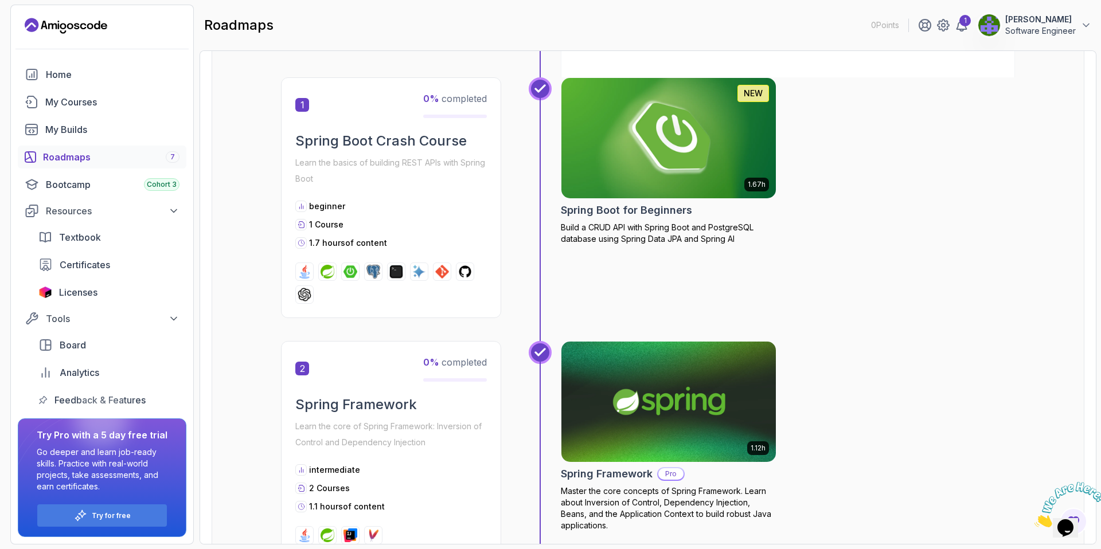
click at [660, 153] on img at bounding box center [668, 138] width 225 height 126
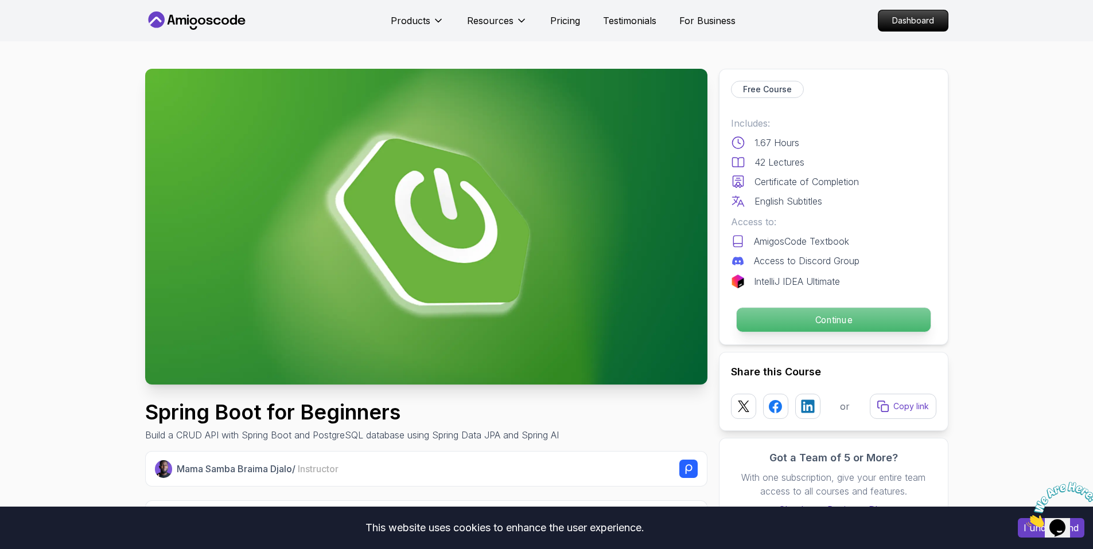
click at [769, 321] on p "Continue" at bounding box center [833, 320] width 194 height 24
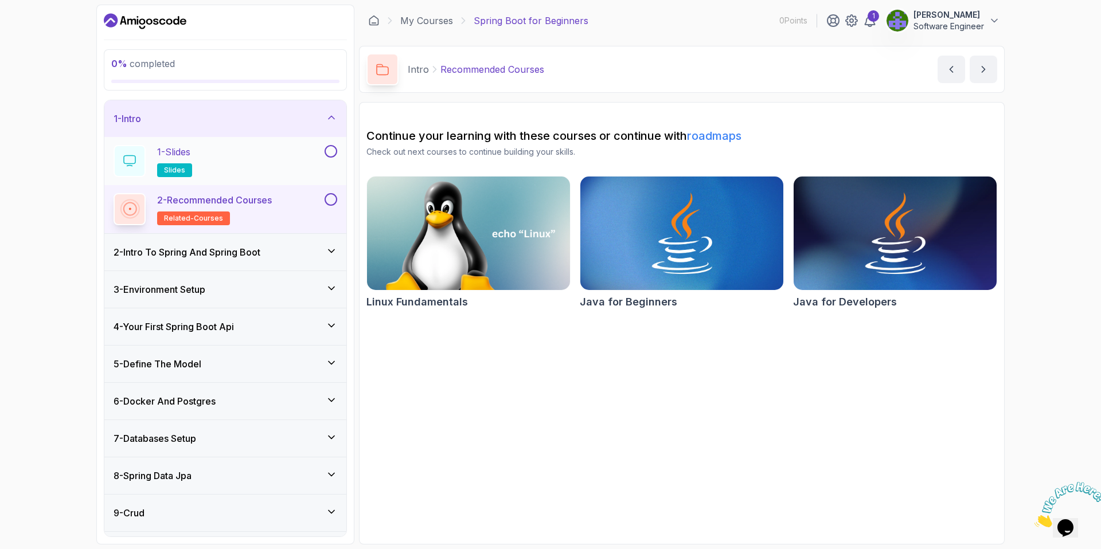
click at [280, 167] on div "1 - Slides slides" at bounding box center [218, 161] width 209 height 32
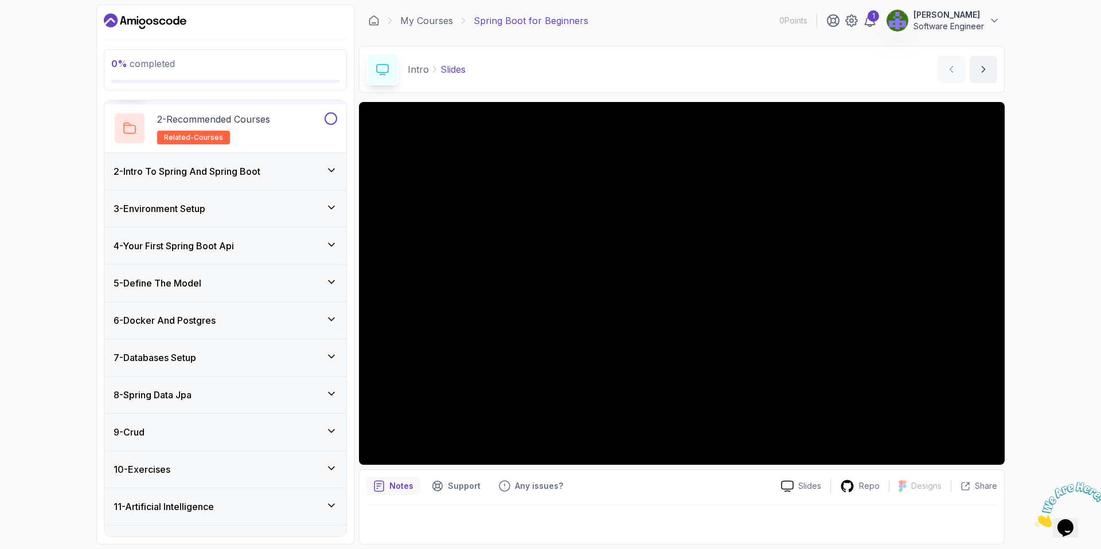
scroll to position [107, 0]
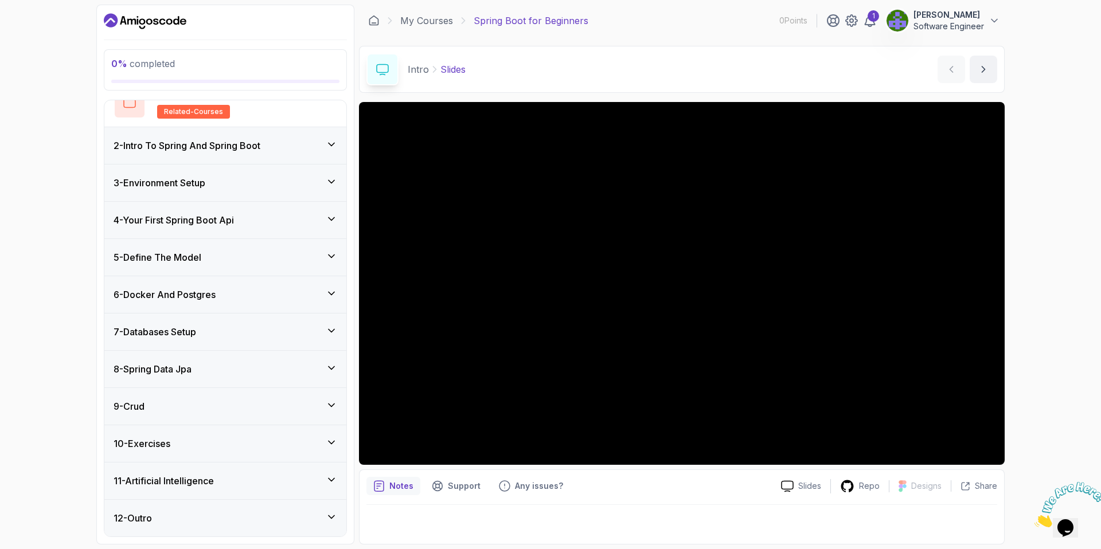
click at [334, 478] on icon at bounding box center [332, 479] width 6 height 3
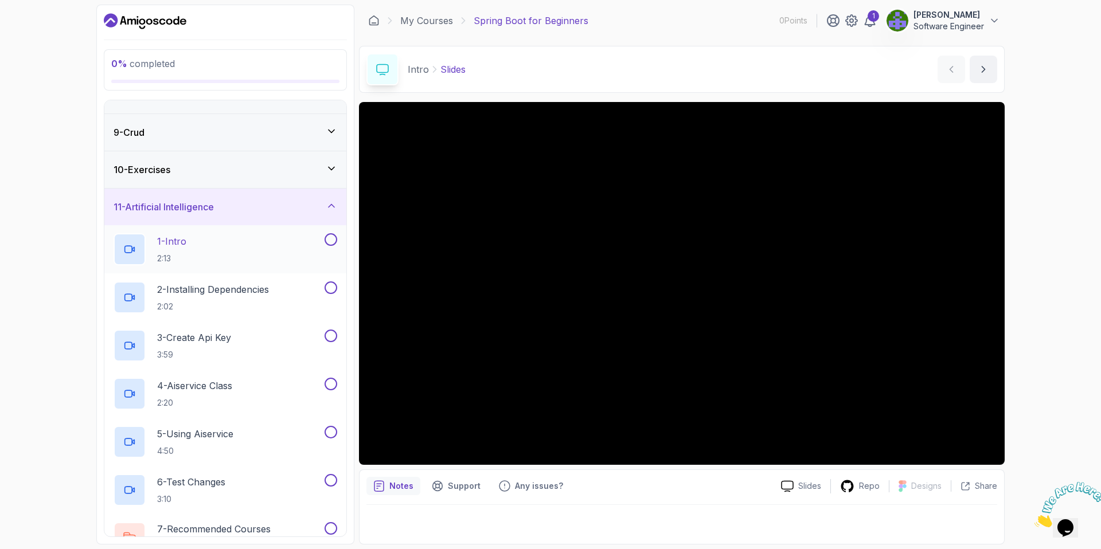
scroll to position [0, 0]
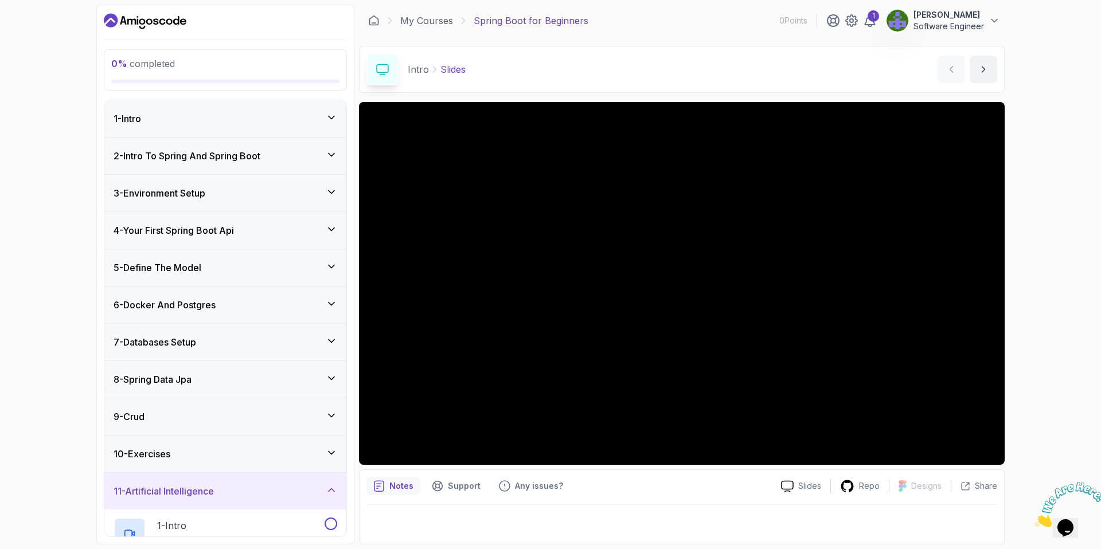
click at [340, 492] on div "11 - Artificial Intelligence" at bounding box center [225, 491] width 242 height 37
click at [253, 115] on div "1 - Intro" at bounding box center [226, 119] width 224 height 14
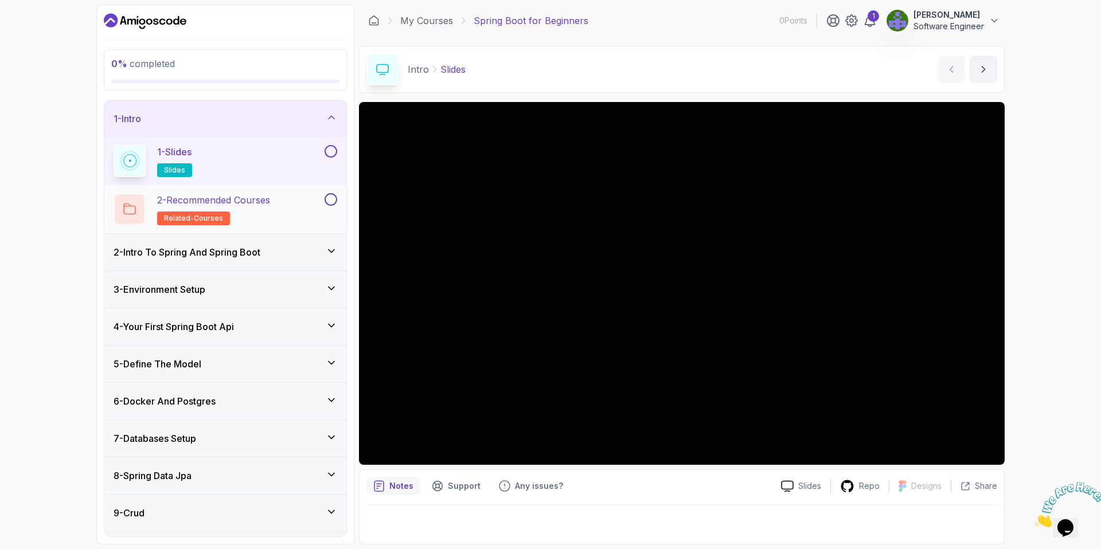
click at [254, 220] on h2 "2 - Recommended Courses related-courses" at bounding box center [213, 209] width 113 height 32
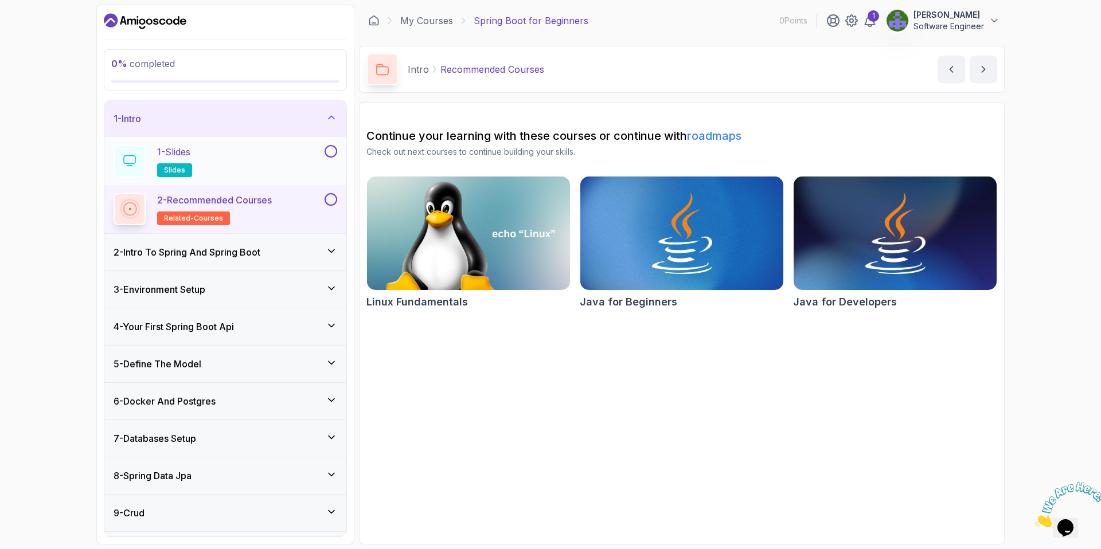
click at [257, 163] on div "1 - Slides slides" at bounding box center [218, 161] width 209 height 32
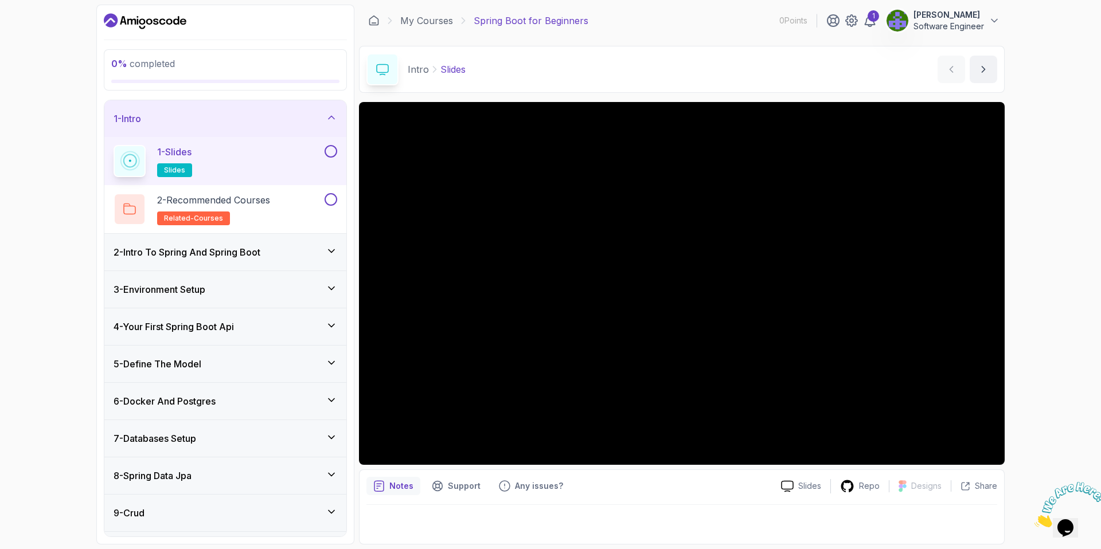
click at [334, 154] on button at bounding box center [331, 151] width 13 height 13
click at [267, 204] on p "2 - Recommended Courses" at bounding box center [213, 200] width 113 height 14
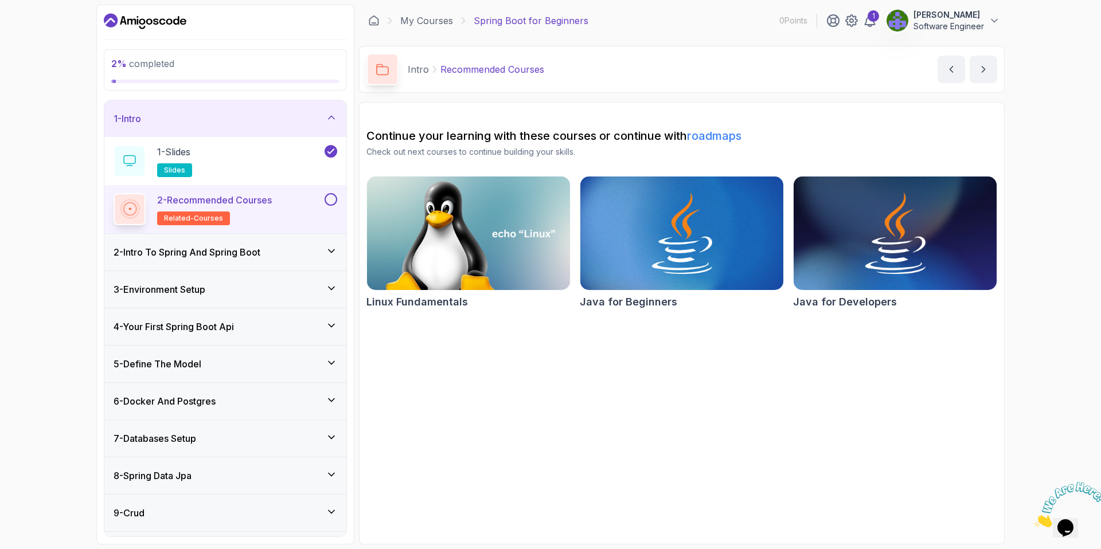
click at [260, 253] on h3 "2 - Intro To Spring And Spring Boot" at bounding box center [187, 252] width 147 height 14
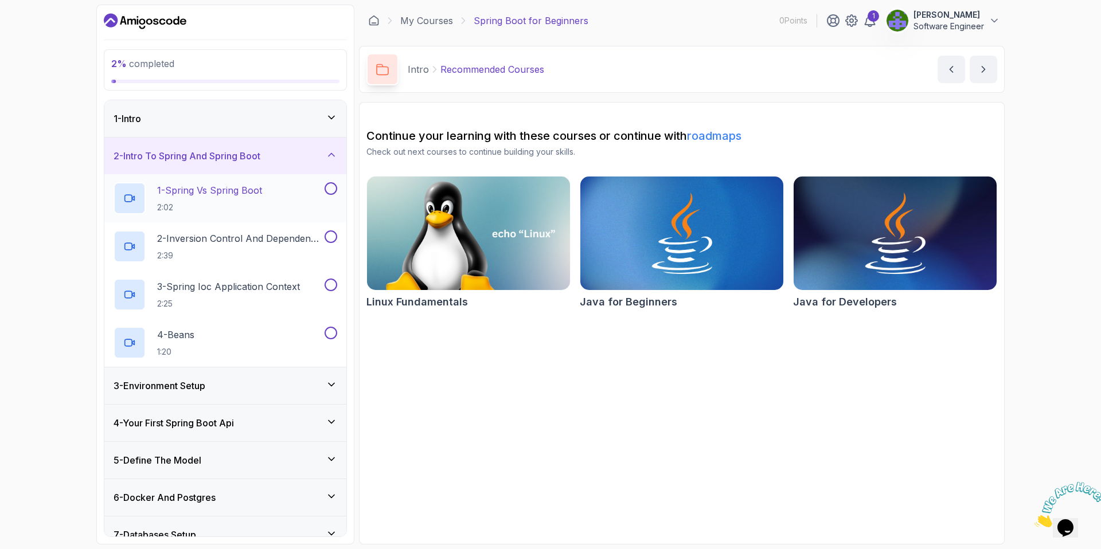
click at [276, 187] on div "1 - Spring Vs Spring Boot 2:02" at bounding box center [218, 198] width 209 height 32
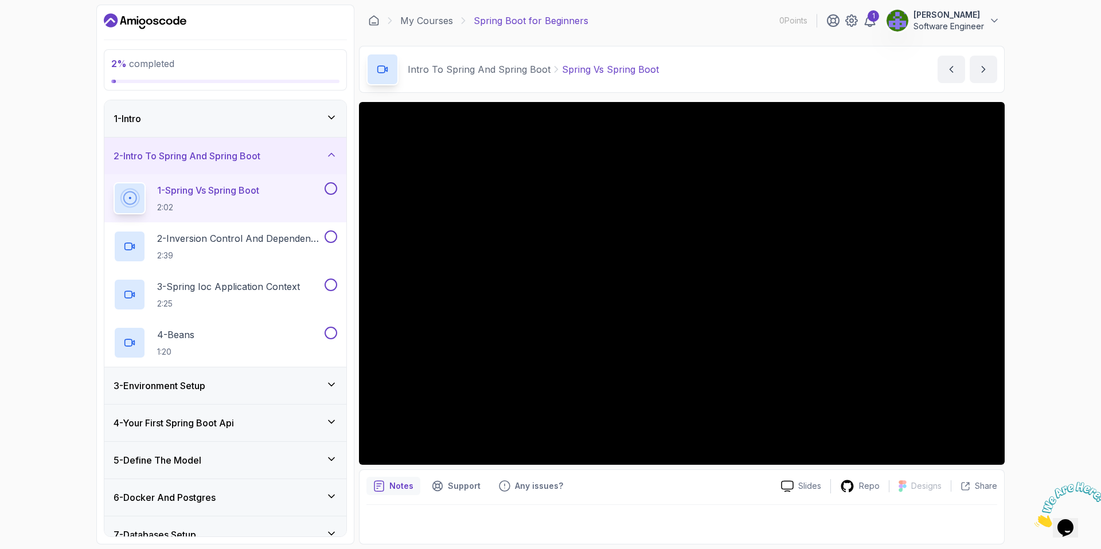
click at [114, 182] on button "1 - Spring Vs Spring Boot 2:02" at bounding box center [226, 198] width 224 height 32
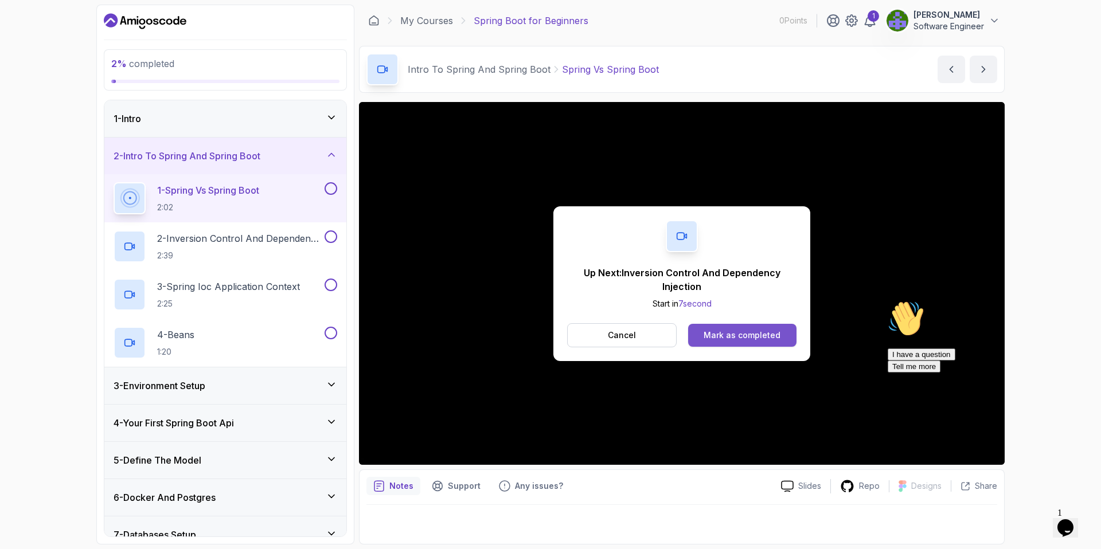
click at [730, 333] on div "Mark as completed" at bounding box center [742, 335] width 77 height 11
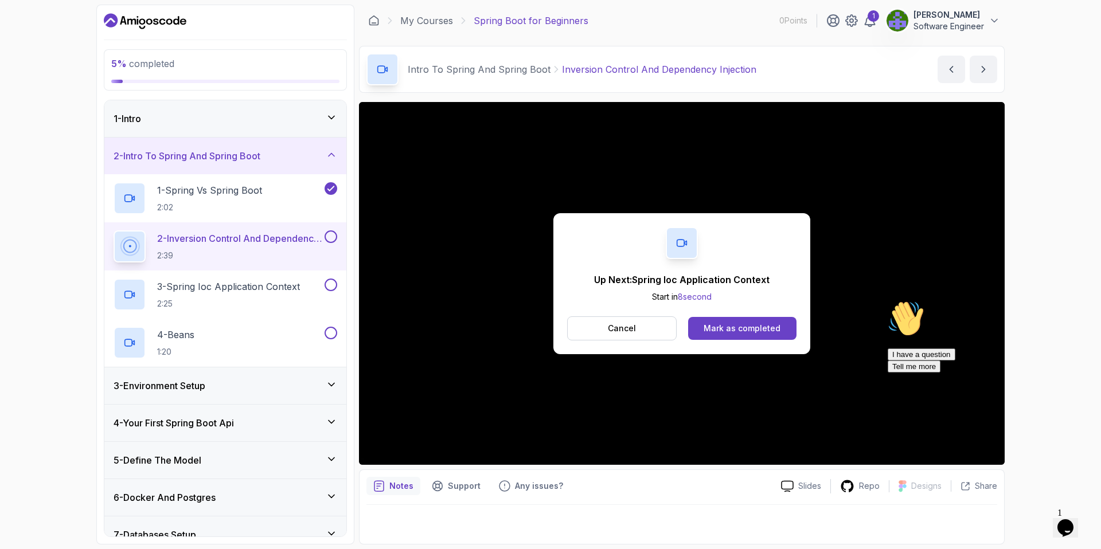
click at [730, 333] on div "Mark as completed" at bounding box center [742, 328] width 77 height 11
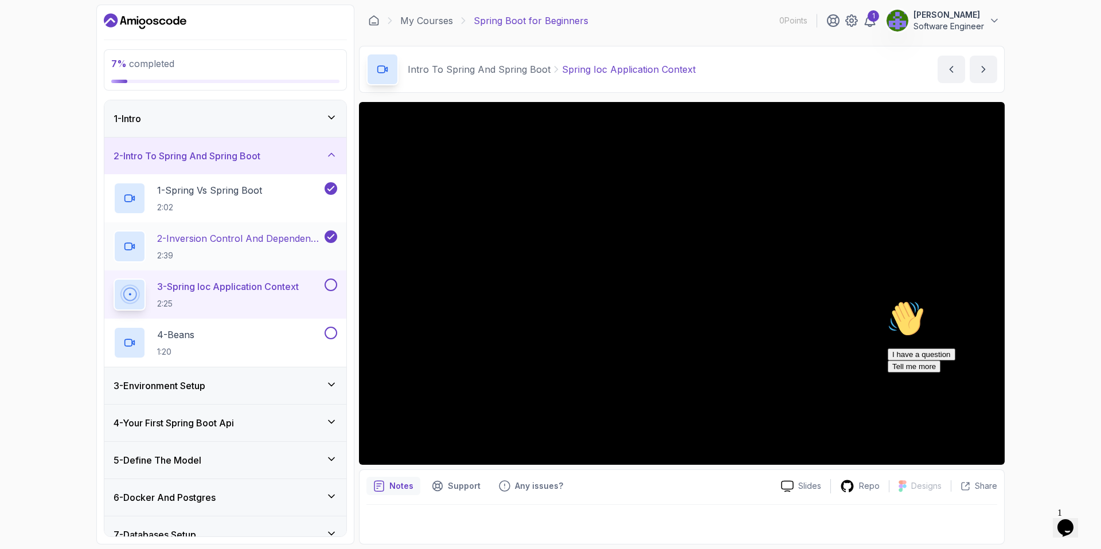
click at [246, 233] on p "2 - Inversion Control And Dependency Injection" at bounding box center [239, 239] width 165 height 14
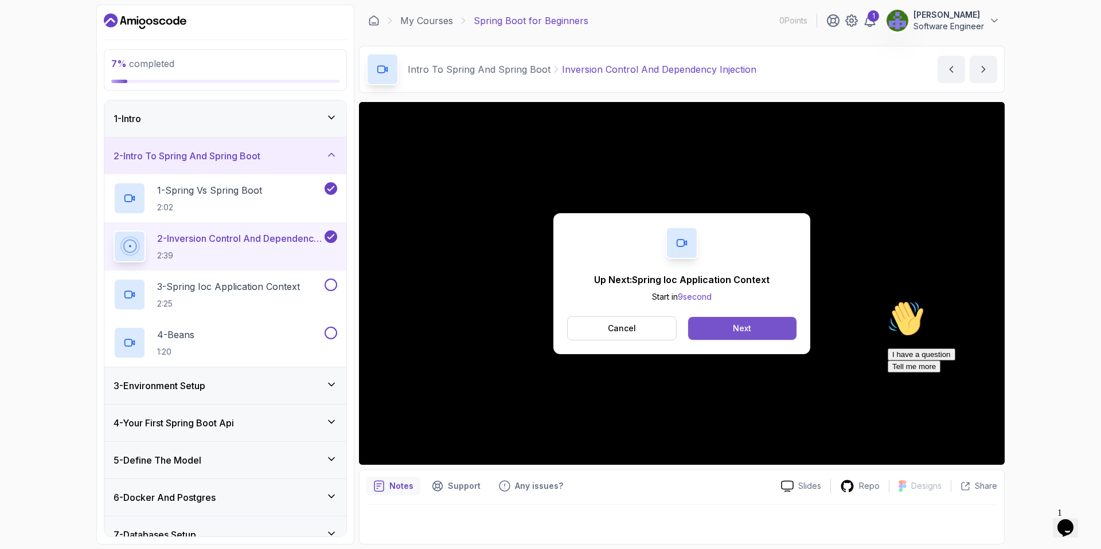
click at [718, 326] on button "Next" at bounding box center [742, 328] width 108 height 23
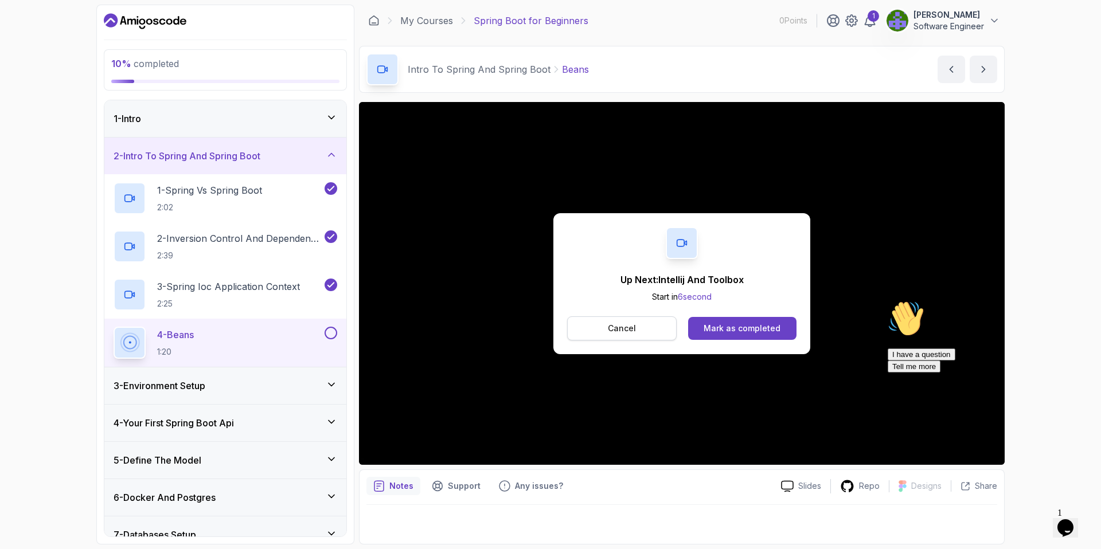
drag, startPoint x: 583, startPoint y: 305, endPoint x: 583, endPoint y: 330, distance: 25.2
click at [583, 326] on div "Up Next: Intellij And Toolbox Start in 6 second Cancel Mark as completed" at bounding box center [681, 283] width 257 height 141
click at [584, 330] on button "Cancel" at bounding box center [622, 329] width 110 height 24
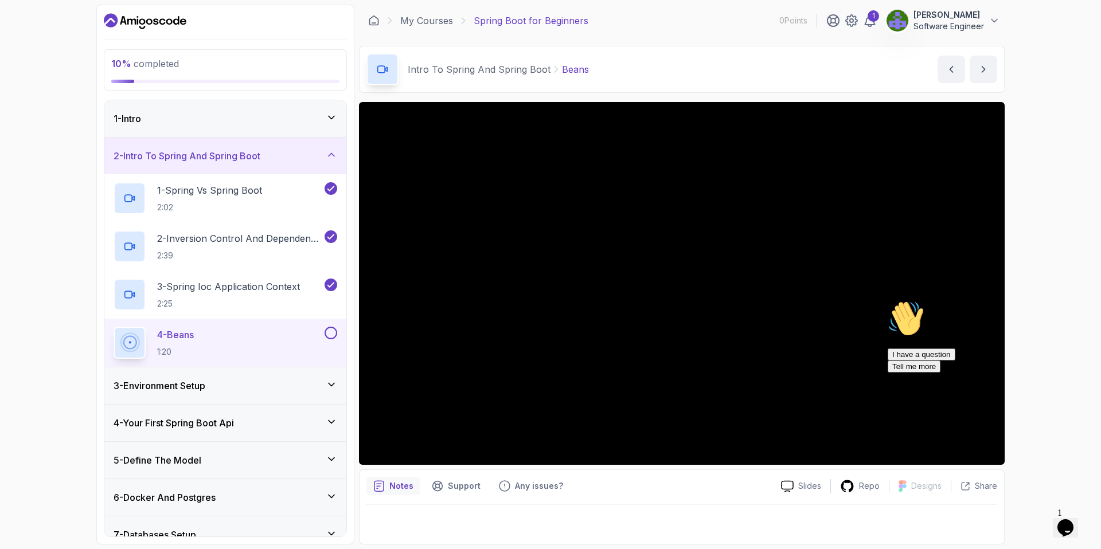
drag, startPoint x: 908, startPoint y: 451, endPoint x: 891, endPoint y: 551, distance: 101.2
click at [908, 373] on div "I have a question Tell me more" at bounding box center [991, 361] width 206 height 24
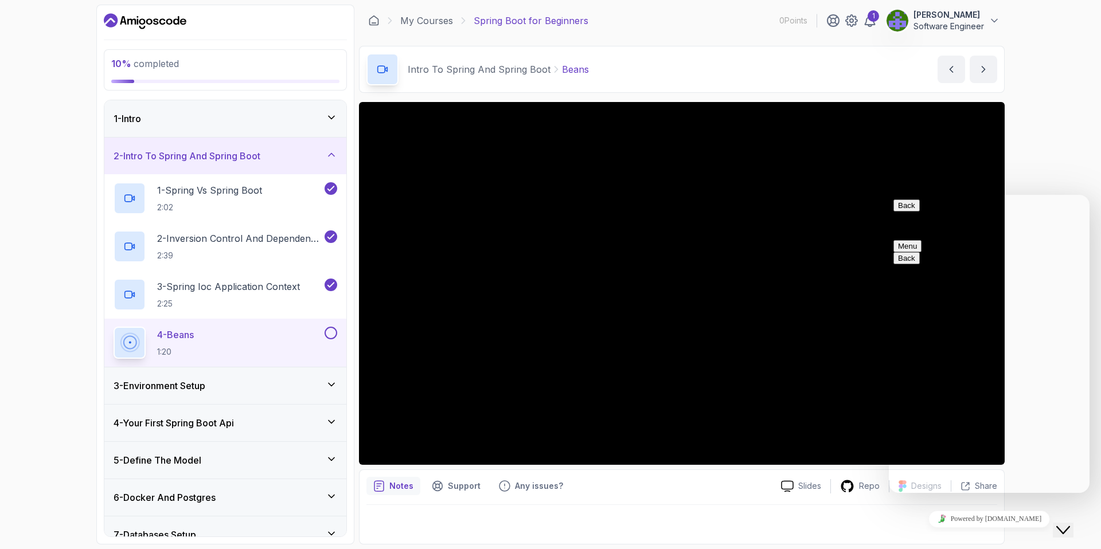
scroll to position [359, 0]
click at [944, 219] on div "Back Customer Support" at bounding box center [990, 216] width 192 height 32
click at [1070, 526] on icon "Chat widget" at bounding box center [1063, 530] width 14 height 8
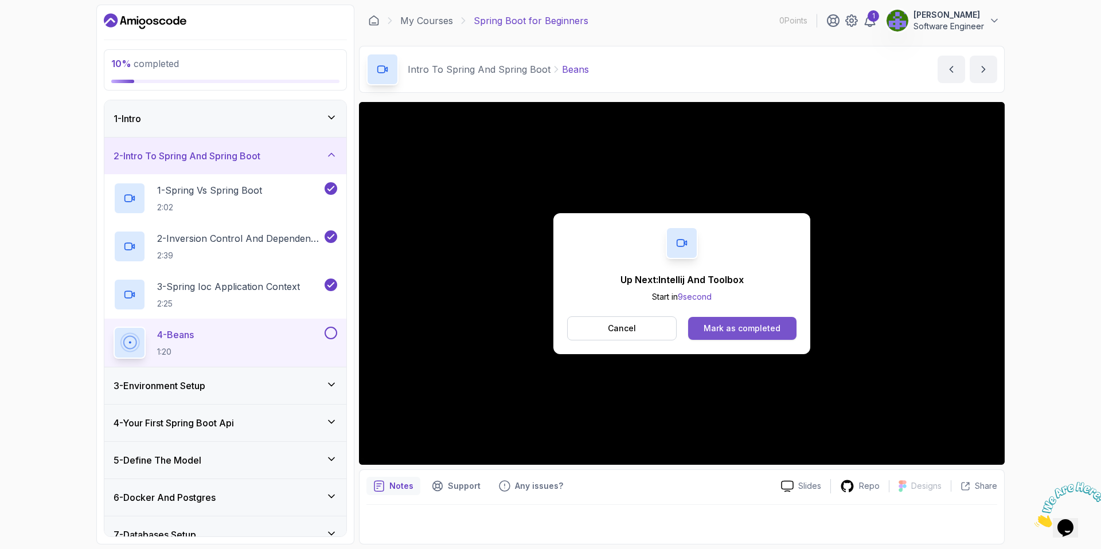
click at [776, 327] on div "Mark as completed" at bounding box center [742, 328] width 77 height 11
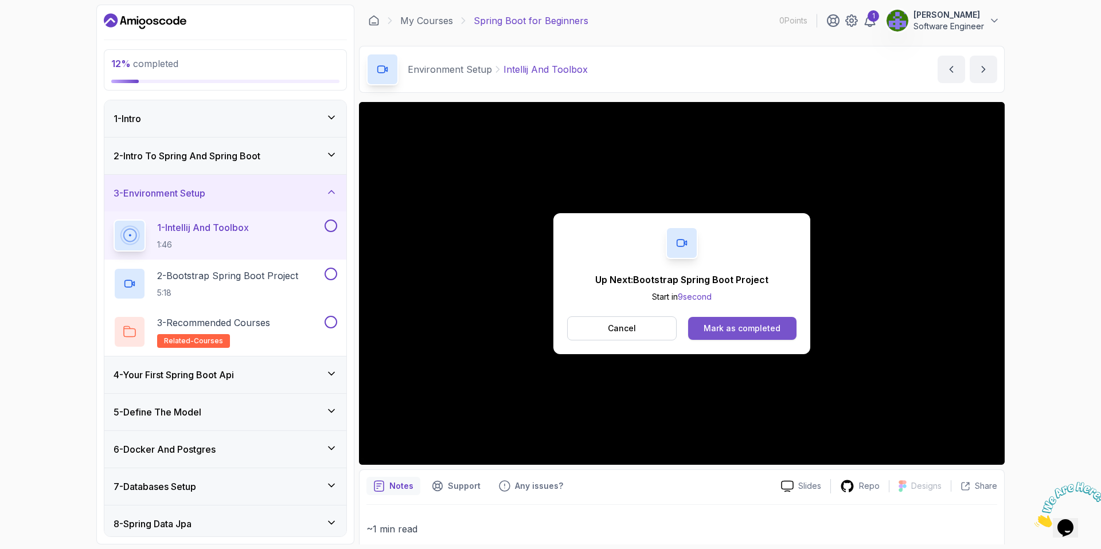
click at [736, 334] on button "Mark as completed" at bounding box center [742, 328] width 108 height 23
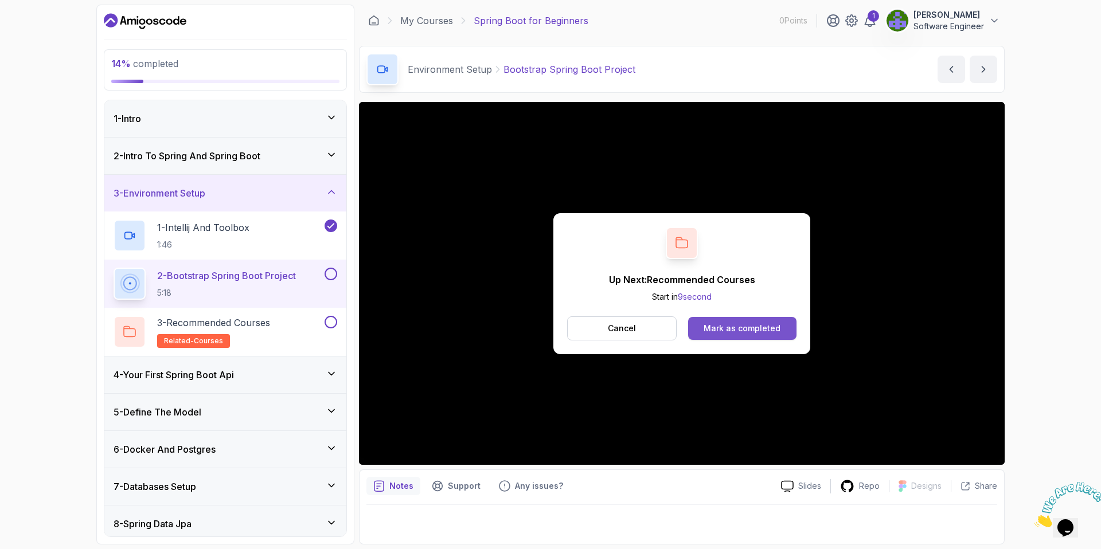
click at [781, 330] on button "Mark as completed" at bounding box center [742, 328] width 108 height 23
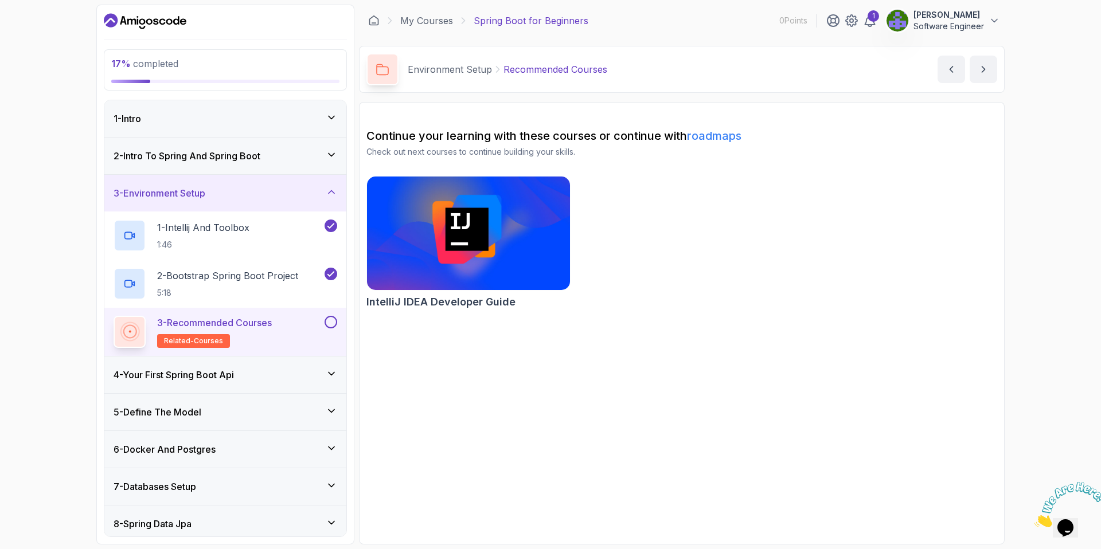
click at [330, 323] on button at bounding box center [331, 322] width 13 height 13
click at [313, 370] on div "4 - Your First Spring Boot Api" at bounding box center [226, 375] width 224 height 14
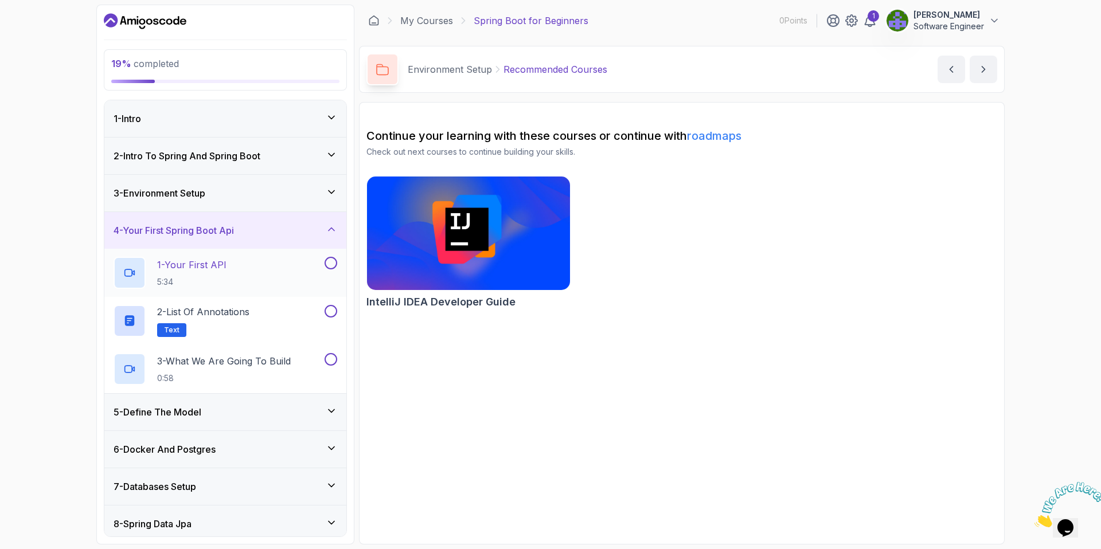
click at [231, 260] on div "1 - Your First API 5:34" at bounding box center [218, 273] width 209 height 32
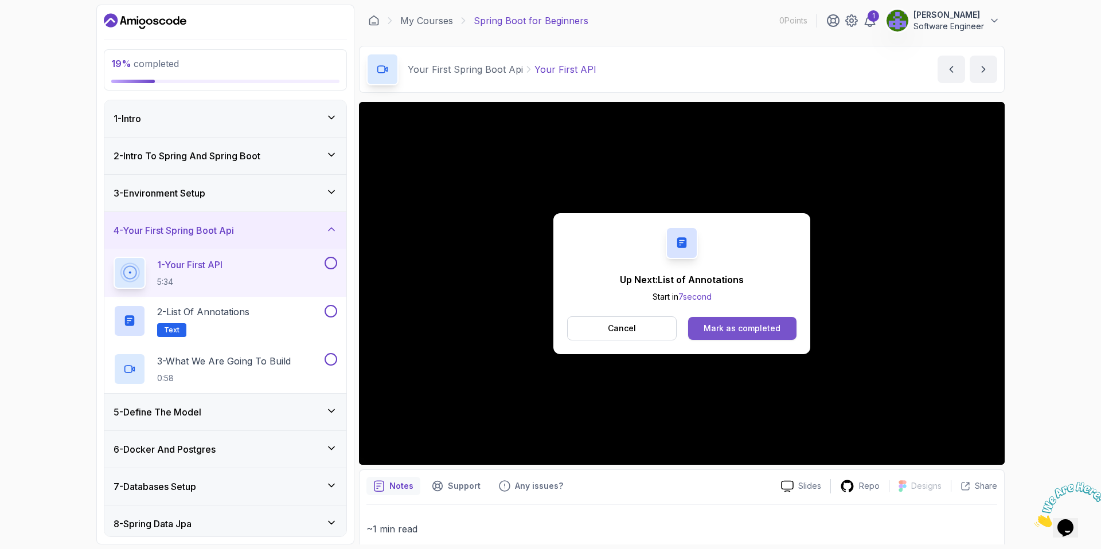
click at [732, 331] on div "Mark as completed" at bounding box center [742, 328] width 77 height 11
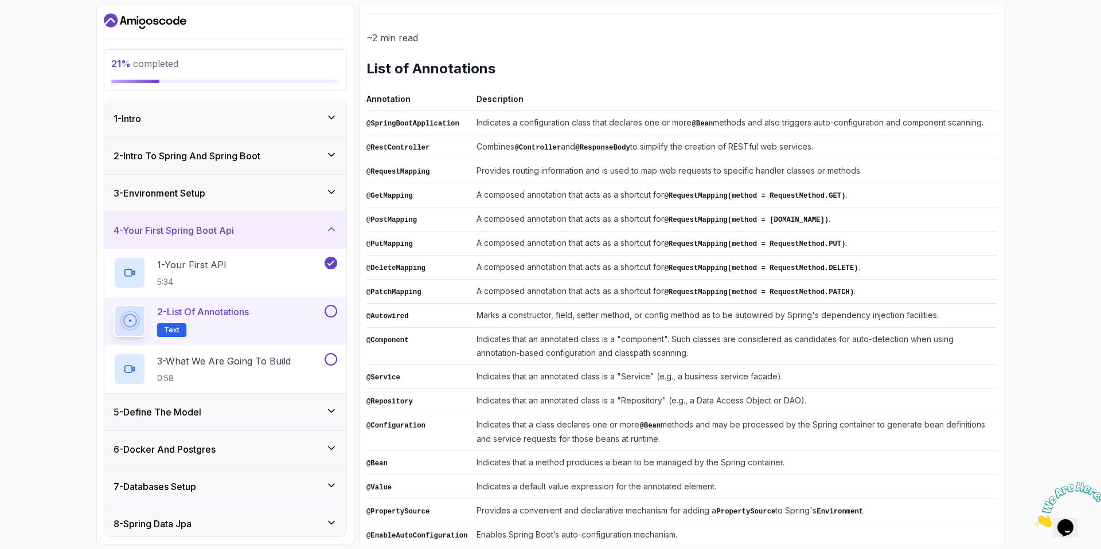
scroll to position [141, 0]
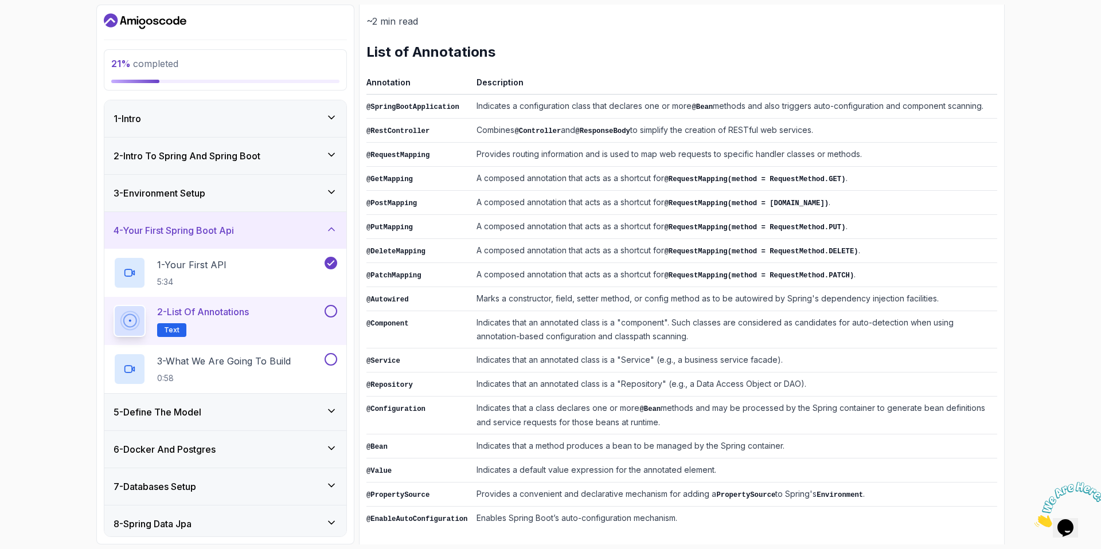
click at [337, 311] on button at bounding box center [331, 311] width 13 height 13
click at [303, 361] on div "3 - What We Are Going To Build 0:58" at bounding box center [218, 369] width 209 height 32
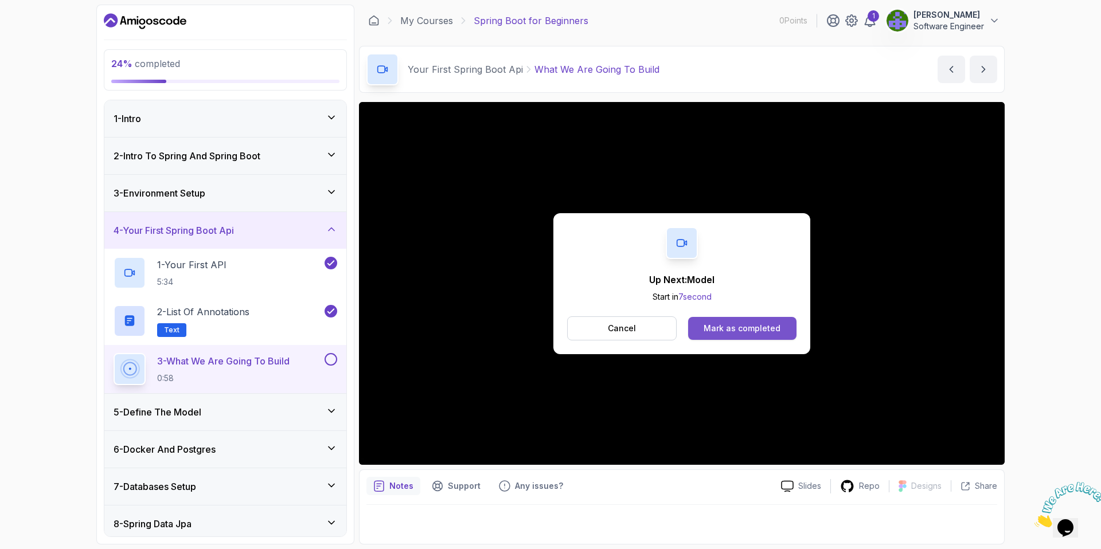
click at [764, 326] on div "Mark as completed" at bounding box center [742, 328] width 77 height 11
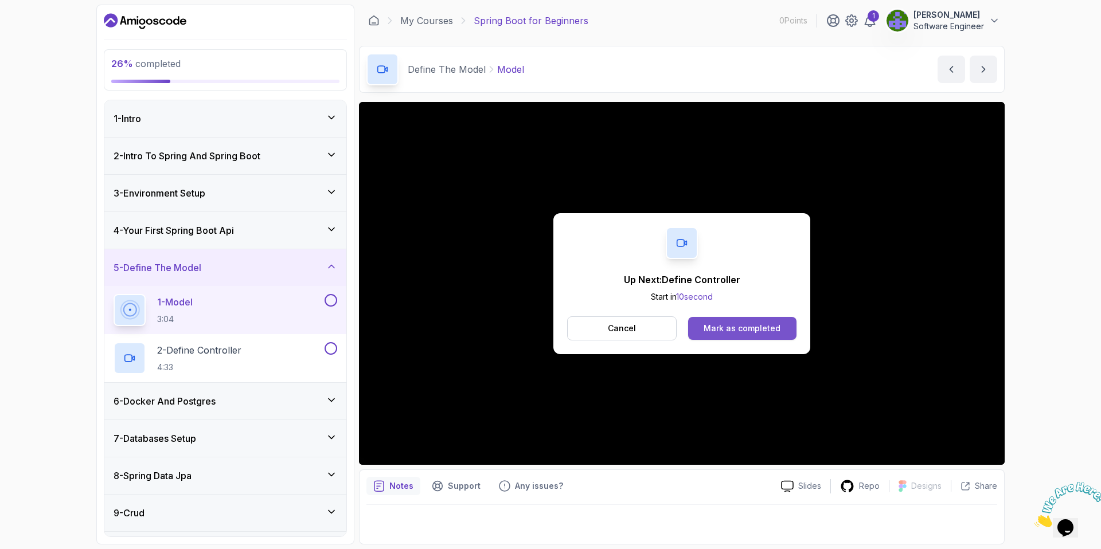
click at [715, 322] on button "Mark as completed" at bounding box center [742, 328] width 108 height 23
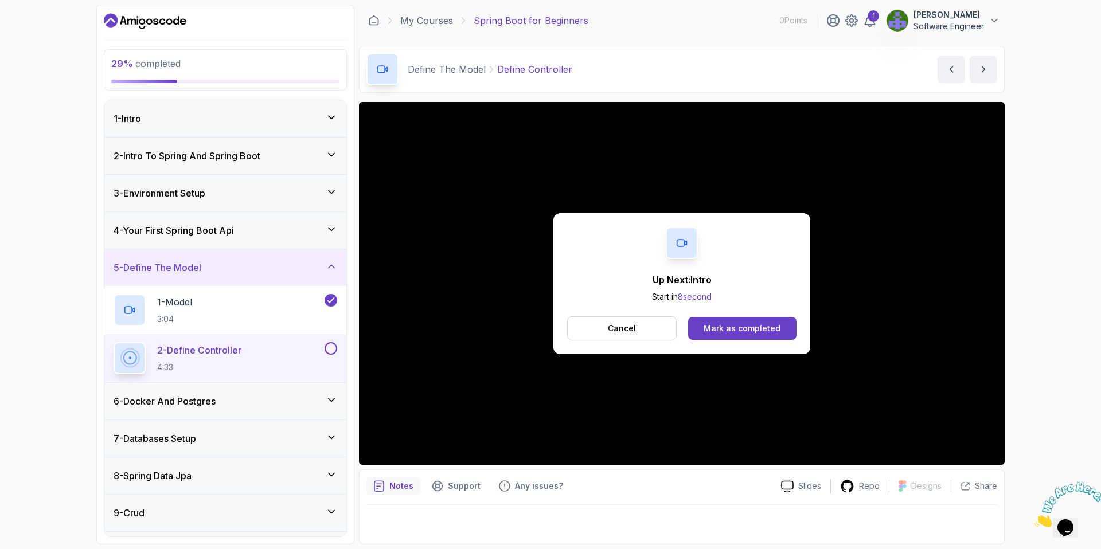
click at [715, 322] on button "Mark as completed" at bounding box center [742, 328] width 108 height 23
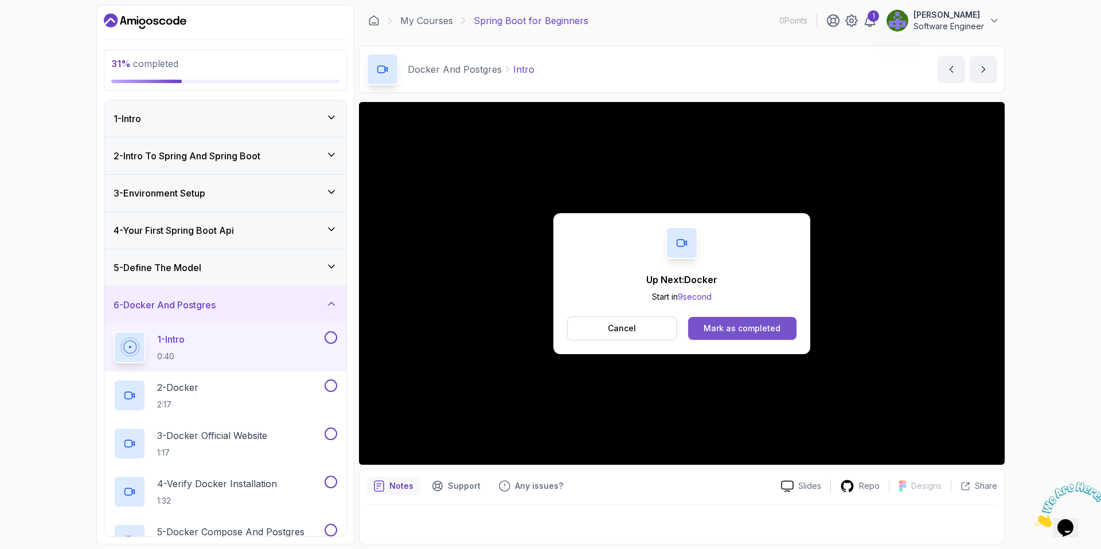
click at [707, 331] on div "Mark as completed" at bounding box center [742, 328] width 77 height 11
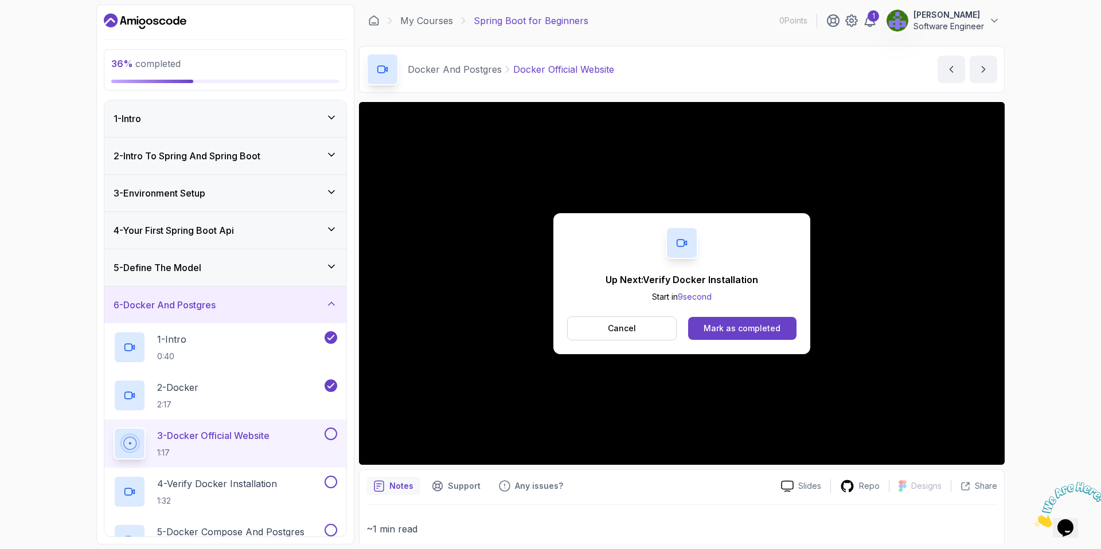
click at [743, 341] on div "Up Next: Verify Docker Installation Start in 9 second Cancel Mark as completed" at bounding box center [681, 283] width 257 height 141
click at [742, 327] on div "Mark as completed" at bounding box center [742, 328] width 77 height 11
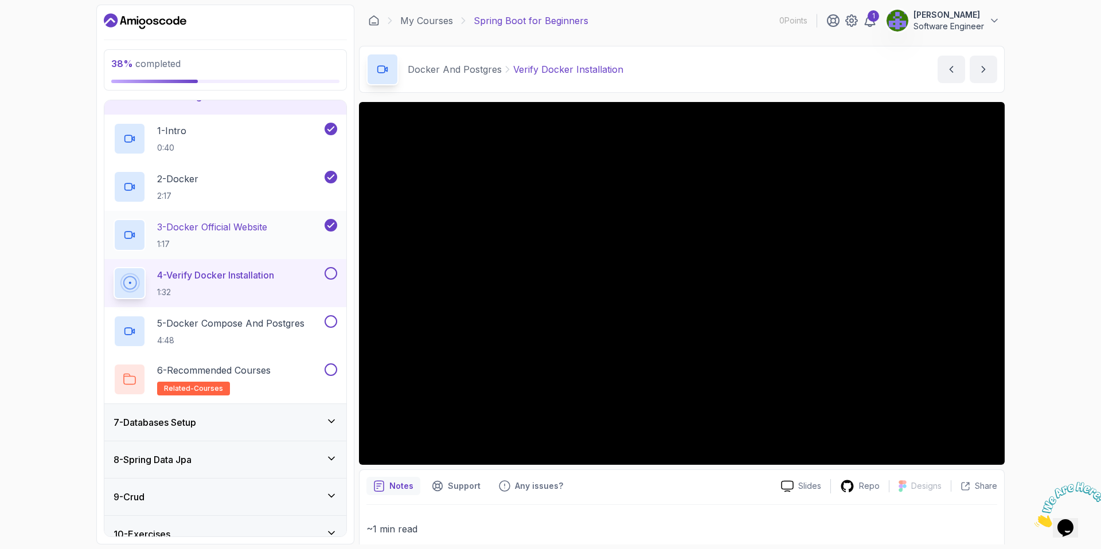
scroll to position [214, 0]
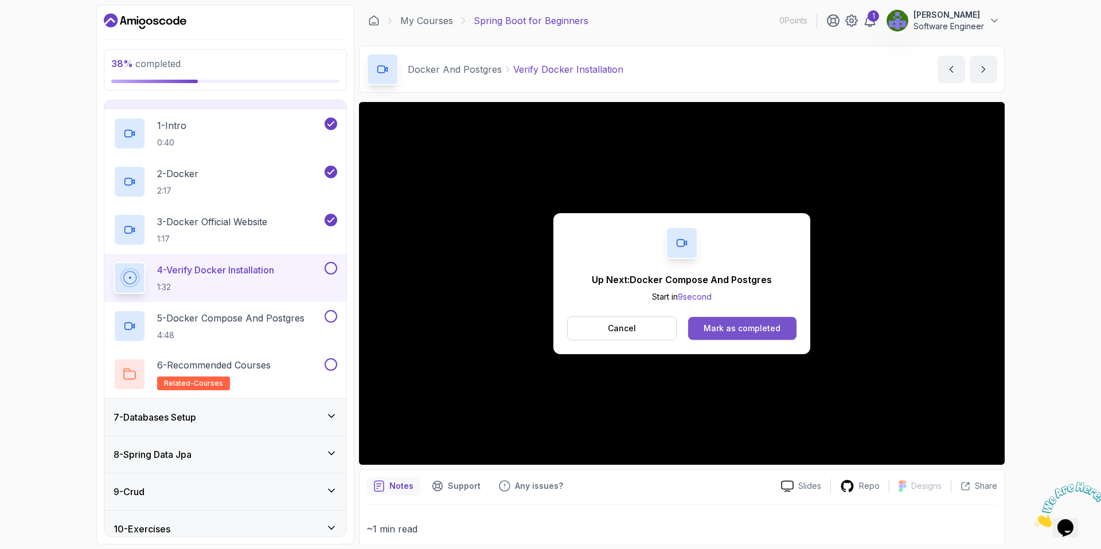
click at [734, 323] on div "Mark as completed" at bounding box center [742, 328] width 77 height 11
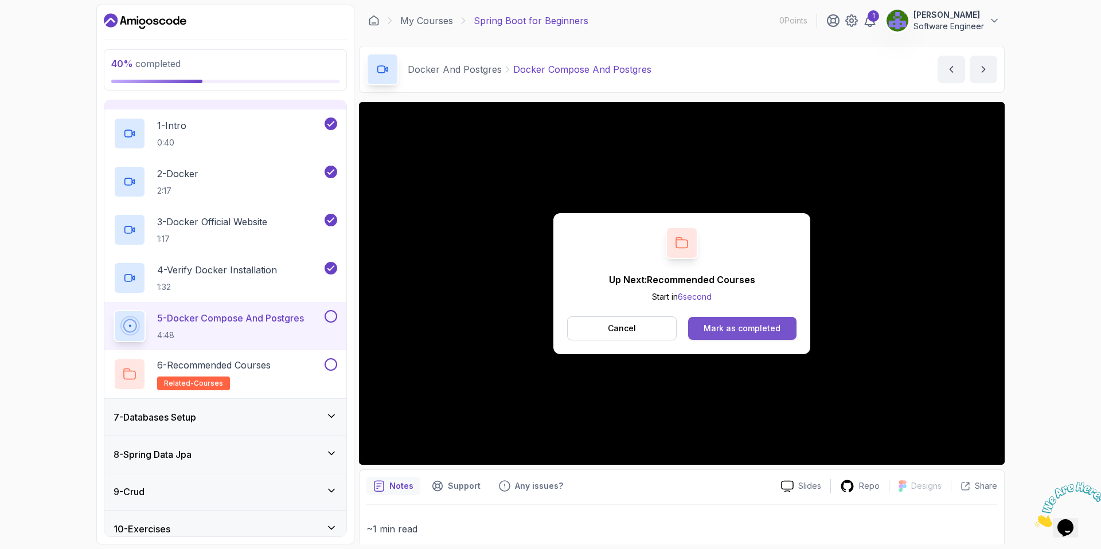
click at [715, 327] on div "Mark as completed" at bounding box center [742, 328] width 77 height 11
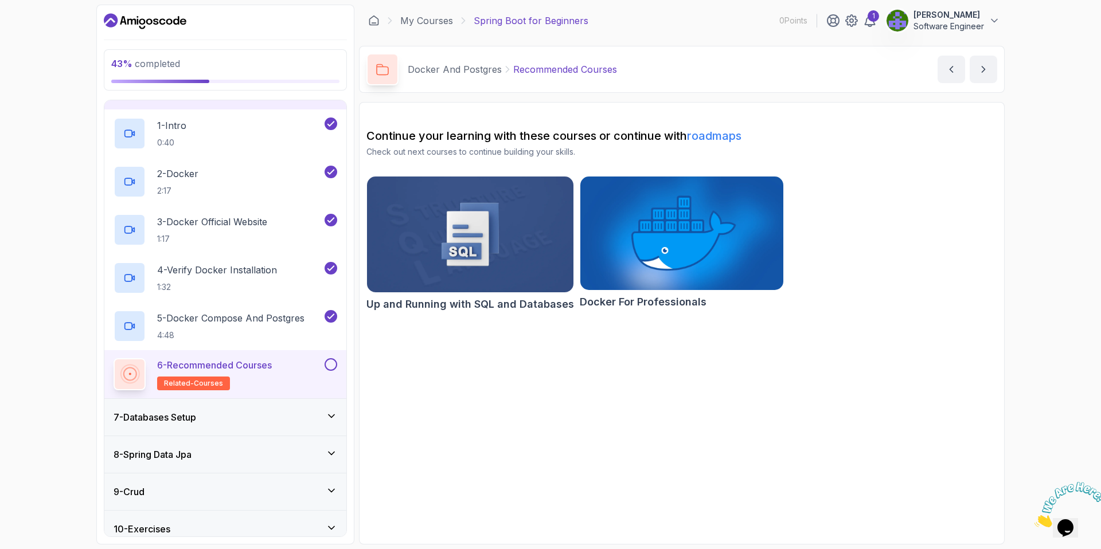
click at [333, 362] on button at bounding box center [331, 364] width 13 height 13
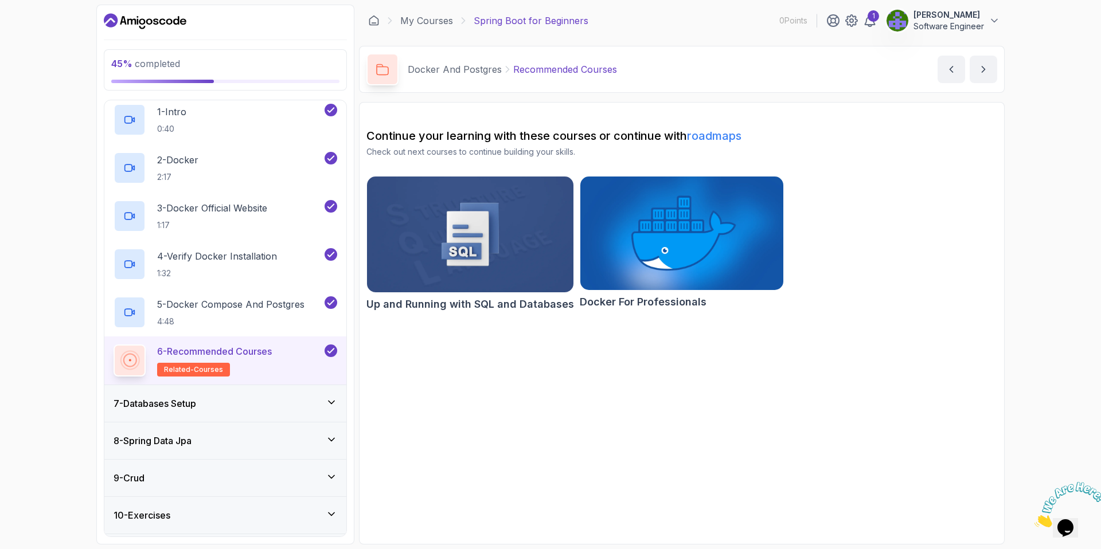
scroll to position [229, 0]
click at [232, 399] on div "7 - Databases Setup" at bounding box center [226, 402] width 224 height 14
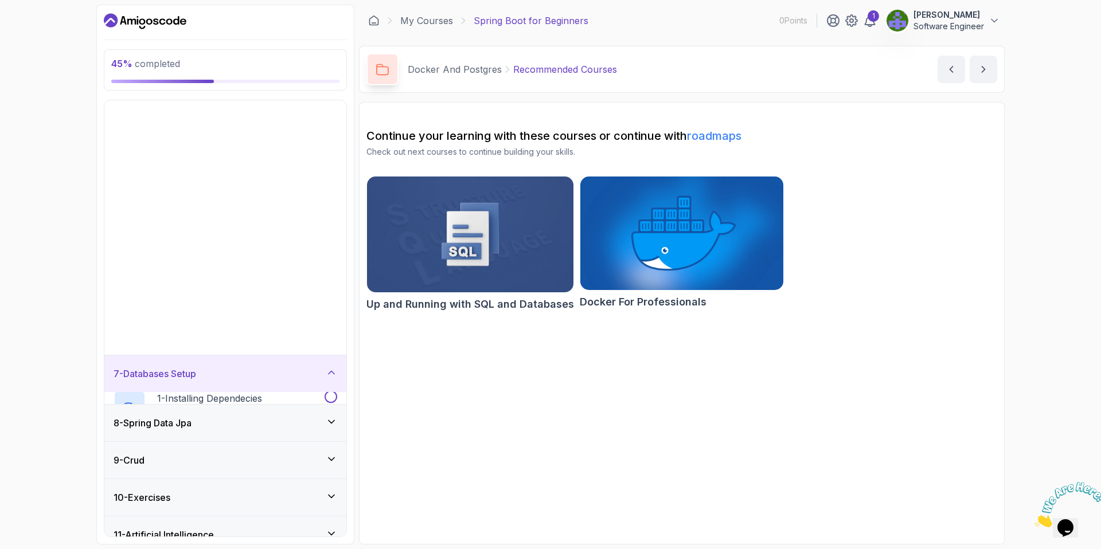
scroll to position [10, 0]
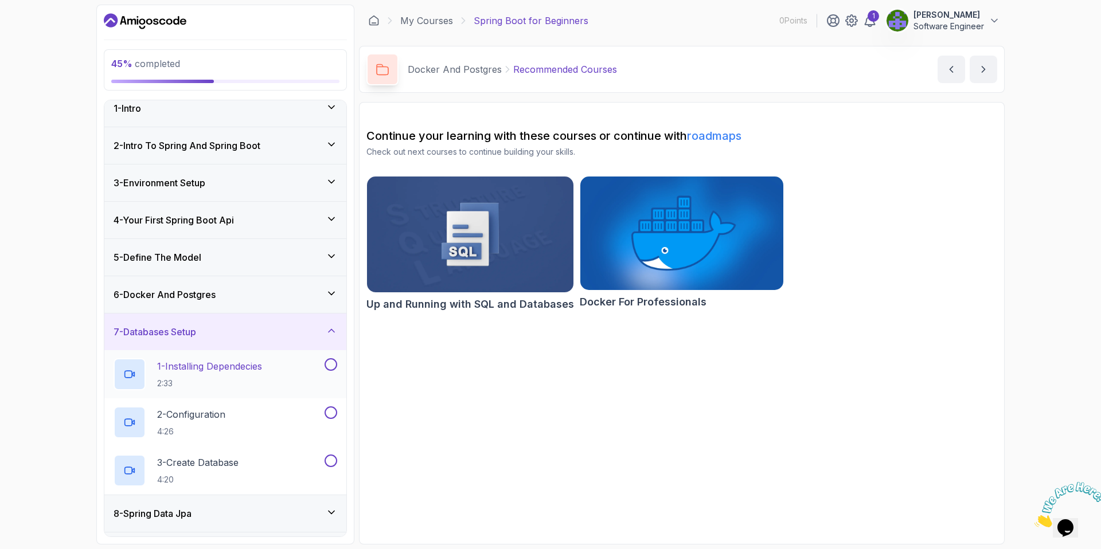
click at [253, 370] on p "1 - Installing Dependecies" at bounding box center [209, 367] width 105 height 14
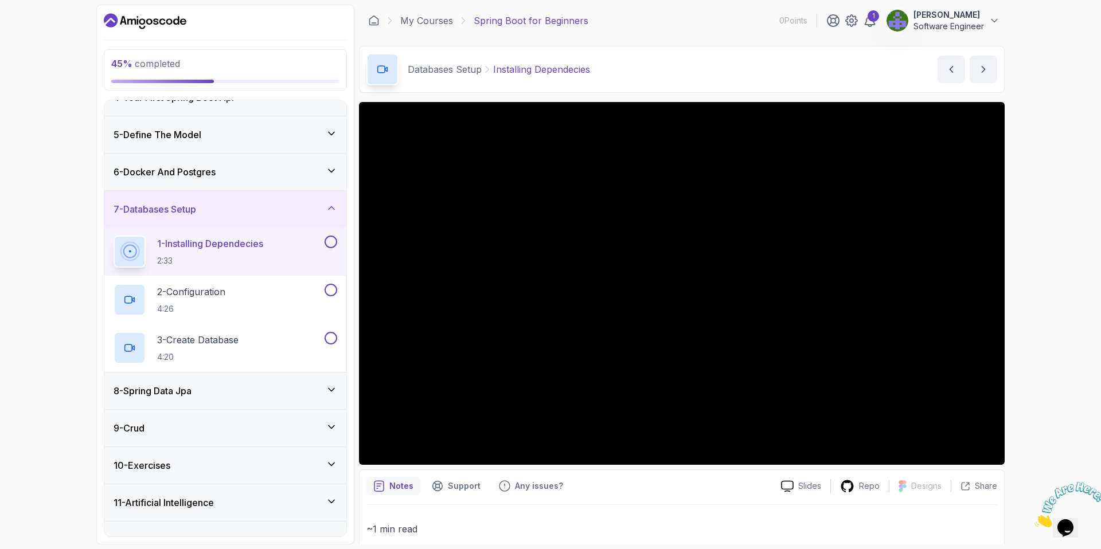
scroll to position [154, 0]
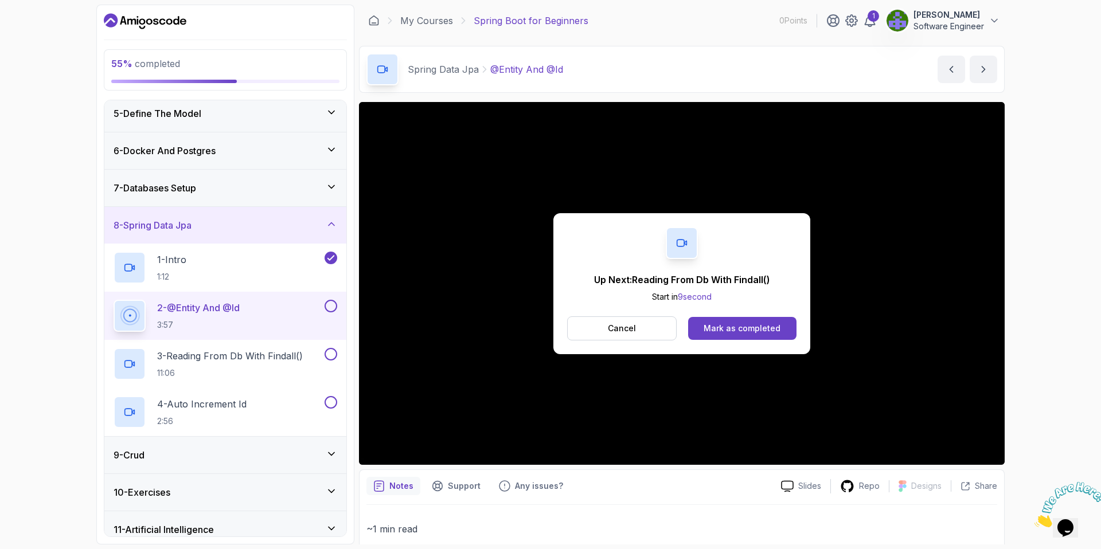
click at [741, 330] on div "Mark as completed" at bounding box center [742, 328] width 77 height 11
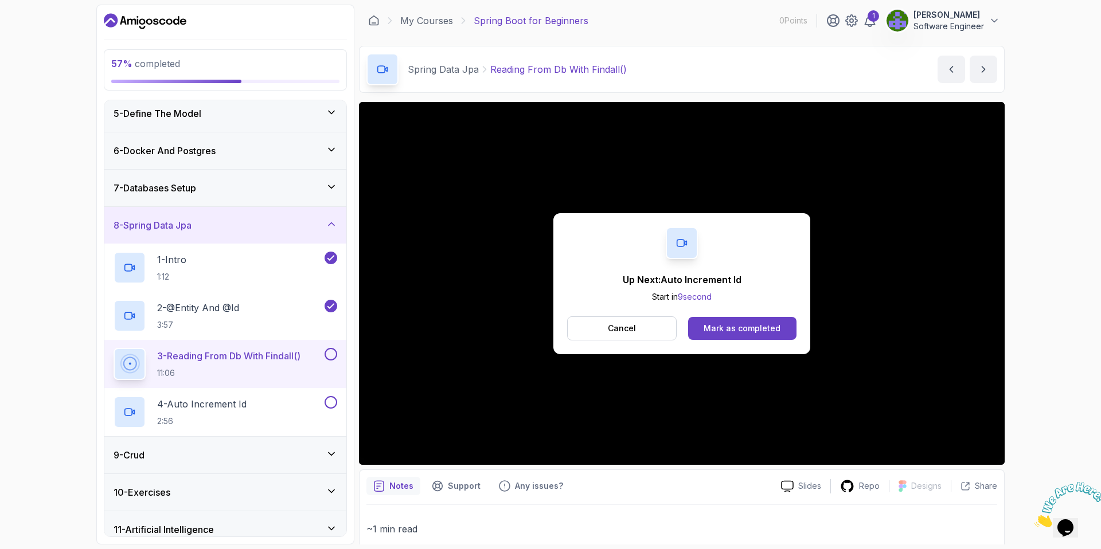
click at [741, 330] on div "Mark as completed" at bounding box center [742, 328] width 77 height 11
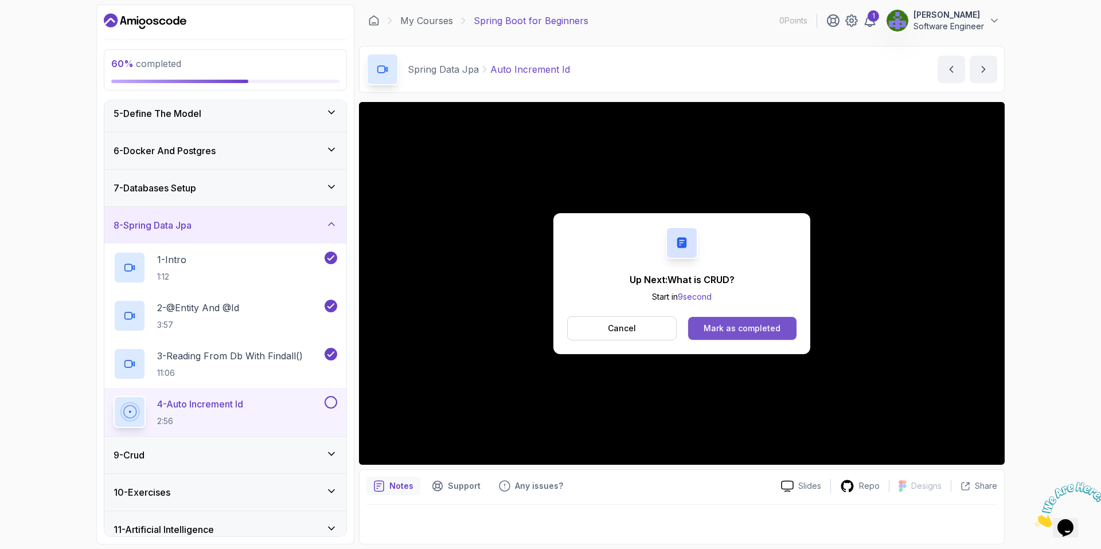
click at [744, 330] on div "Mark as completed" at bounding box center [742, 328] width 77 height 11
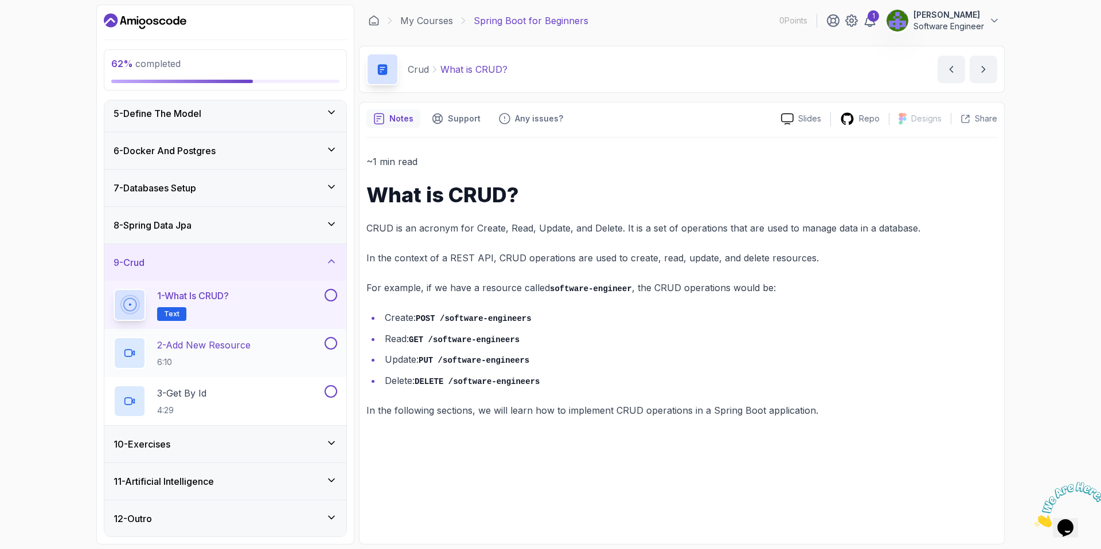
click at [270, 337] on div "2 - Add New Resource 6:10" at bounding box center [218, 353] width 209 height 32
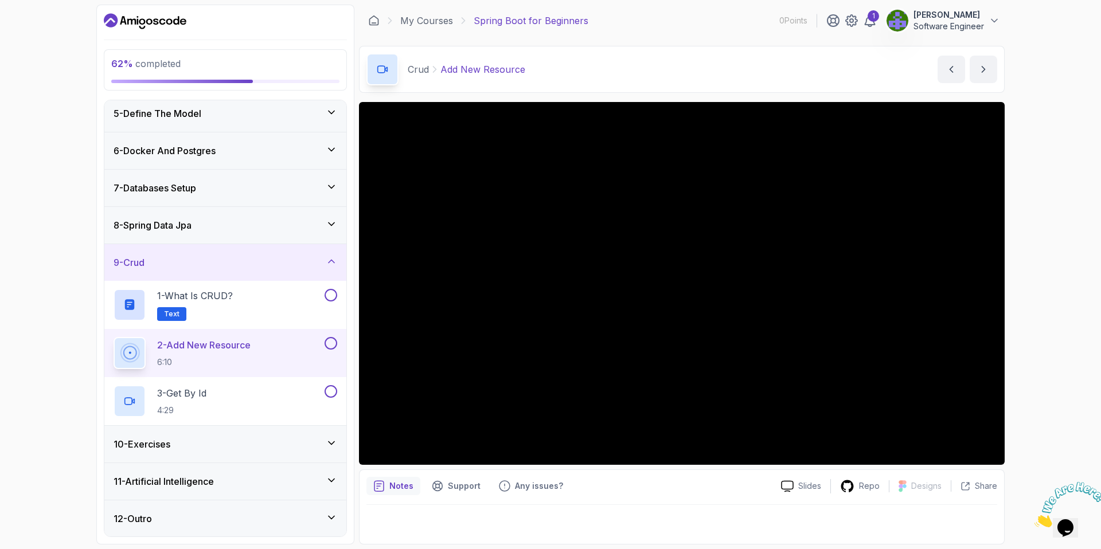
click at [224, 451] on div "10 - Exercises" at bounding box center [226, 445] width 224 height 14
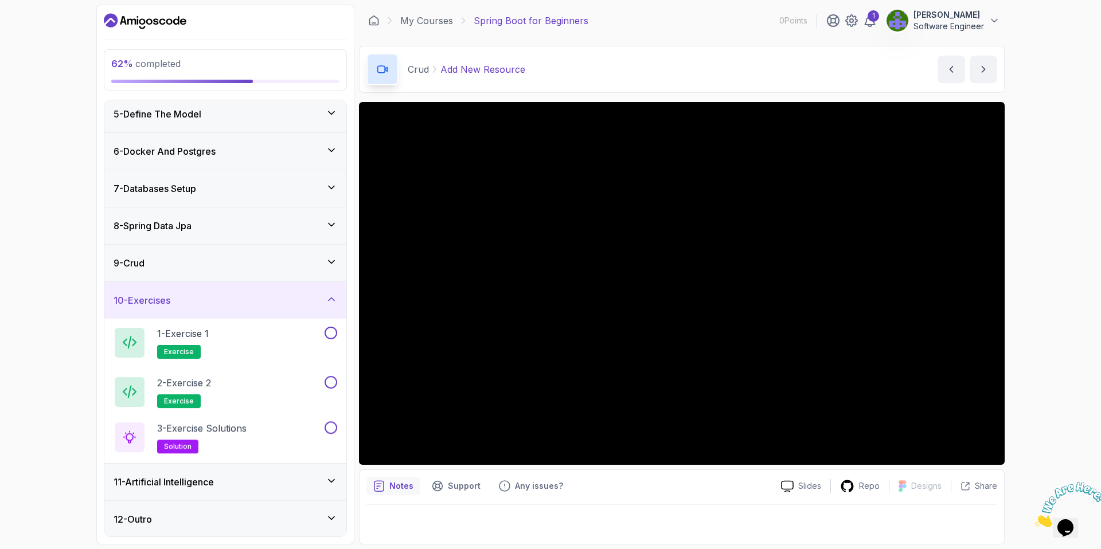
scroll to position [154, 0]
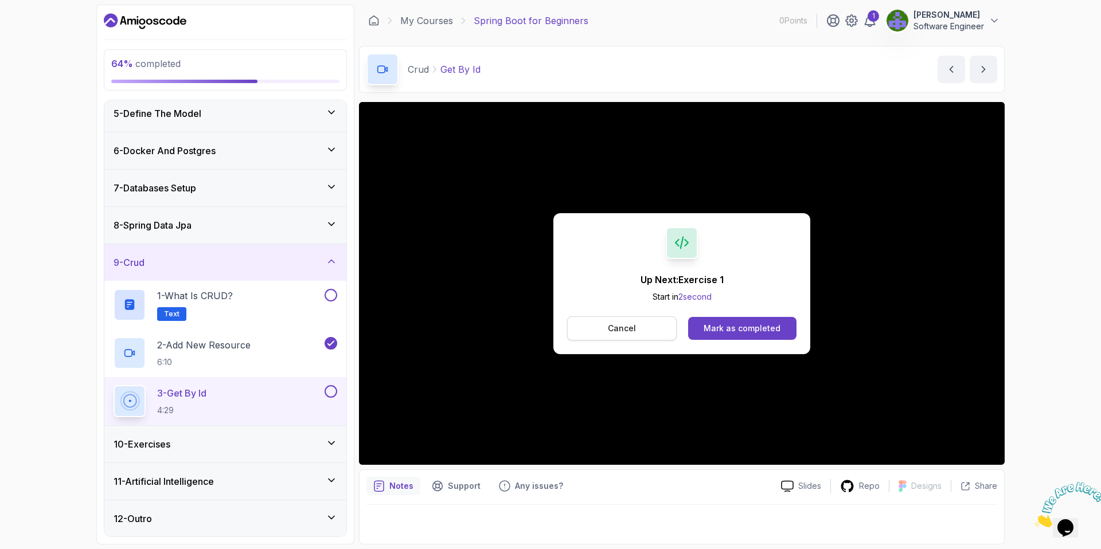
click at [670, 326] on button "Cancel" at bounding box center [622, 329] width 110 height 24
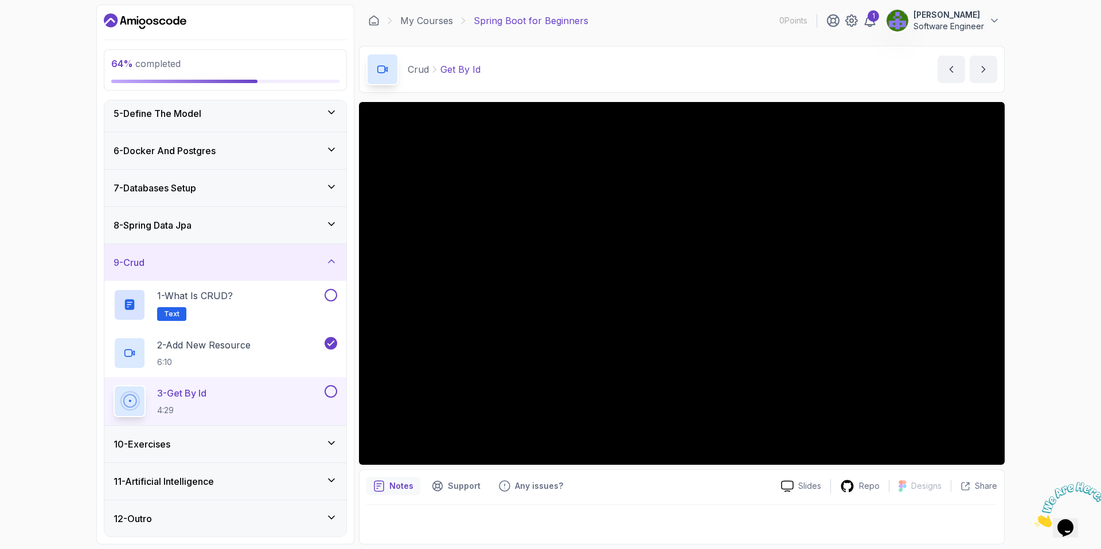
click at [332, 390] on button at bounding box center [331, 391] width 13 height 13
click at [226, 456] on div "10 - Exercises" at bounding box center [225, 444] width 242 height 37
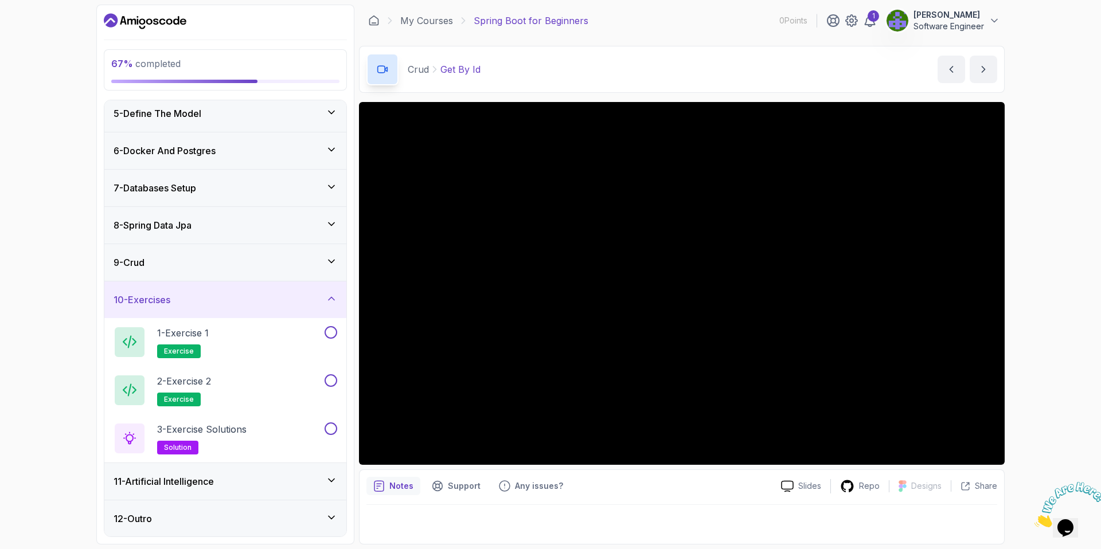
click at [325, 264] on div "9 - Crud" at bounding box center [226, 263] width 224 height 14
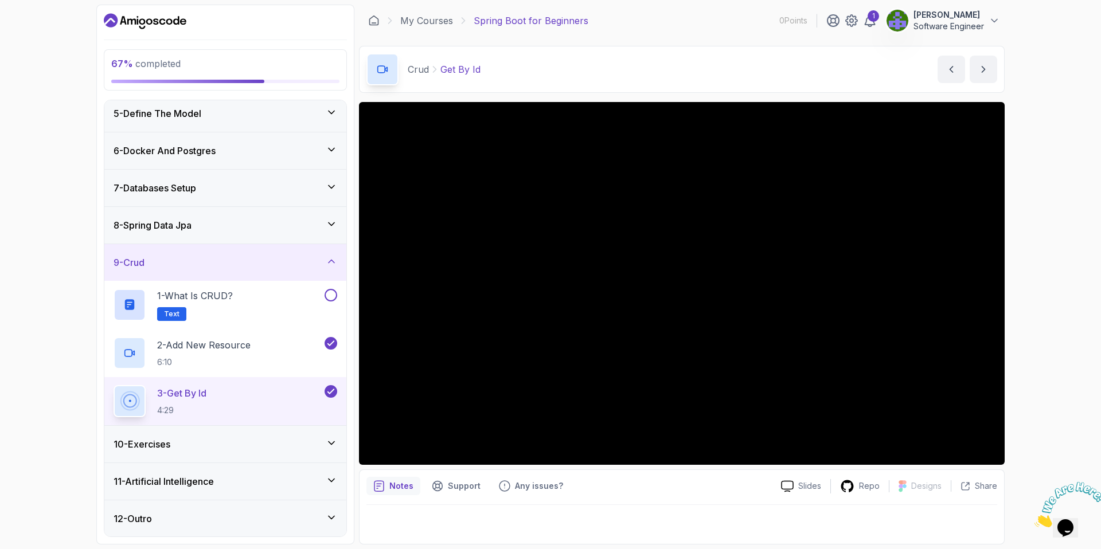
click at [180, 451] on div "10 - Exercises" at bounding box center [226, 445] width 224 height 14
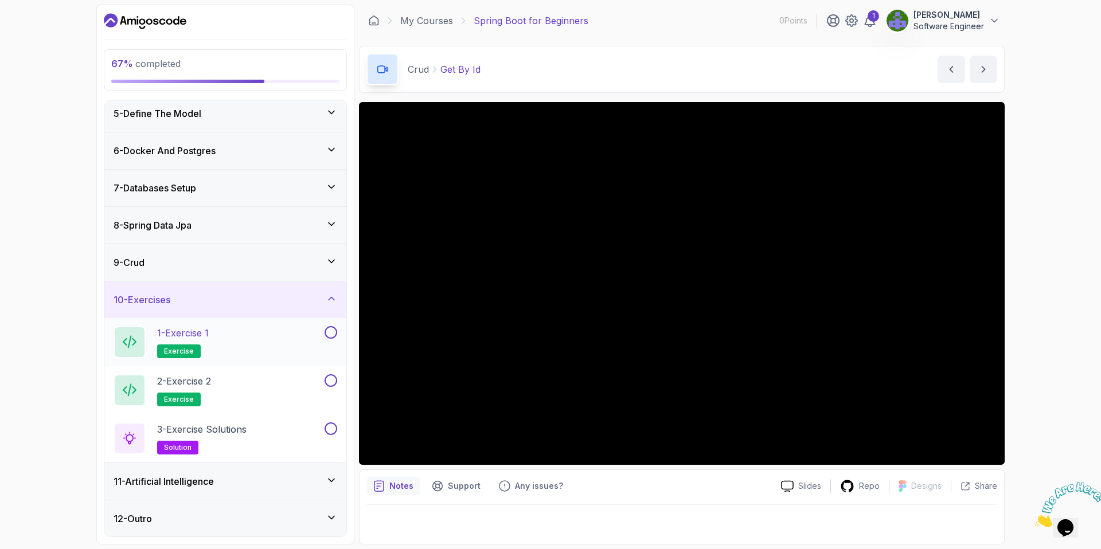
scroll to position [154, 0]
click at [263, 334] on div "1 - Exercise 1 exercise" at bounding box center [218, 342] width 209 height 32
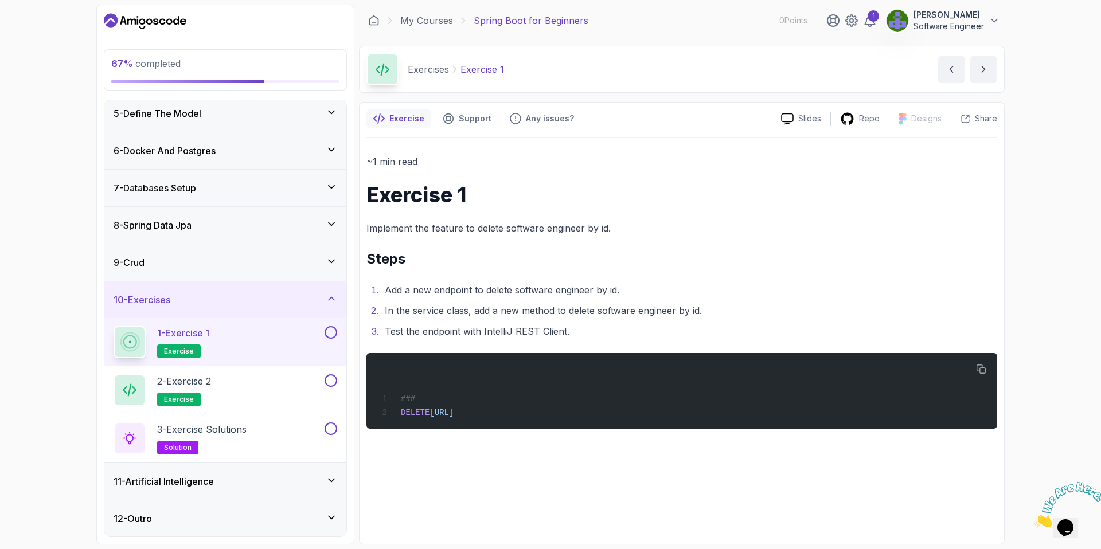
click at [333, 331] on button at bounding box center [331, 332] width 13 height 13
click at [291, 383] on div "2 - Exercise 2 exercise" at bounding box center [218, 391] width 209 height 32
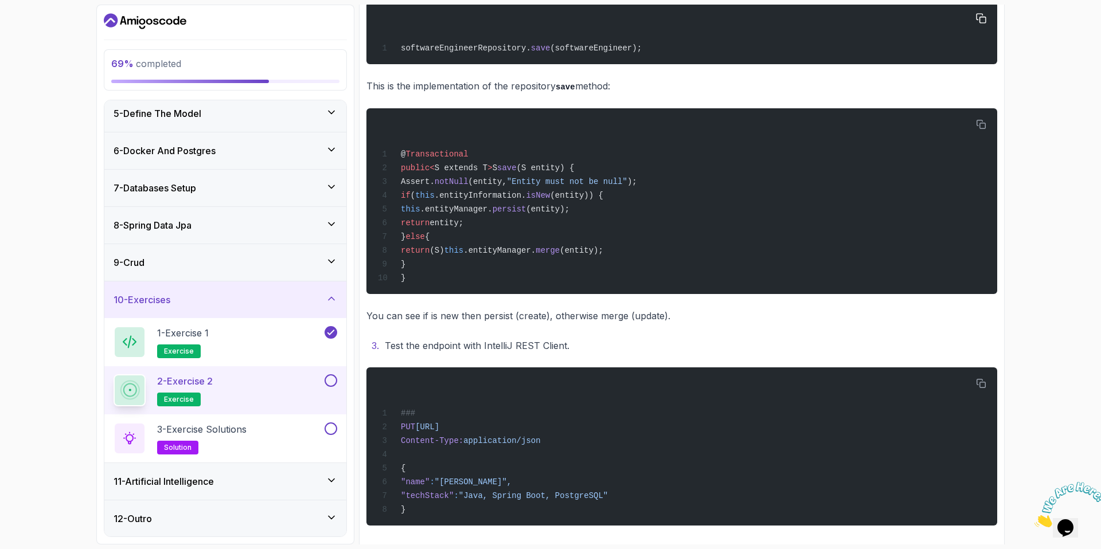
scroll to position [345, 0]
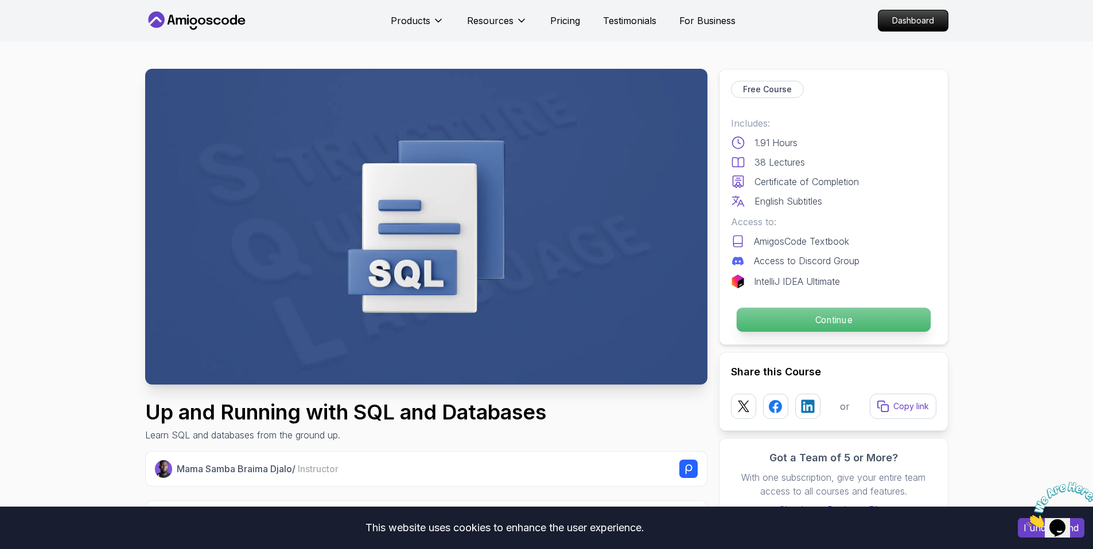
click at [770, 318] on p "Continue" at bounding box center [833, 320] width 194 height 24
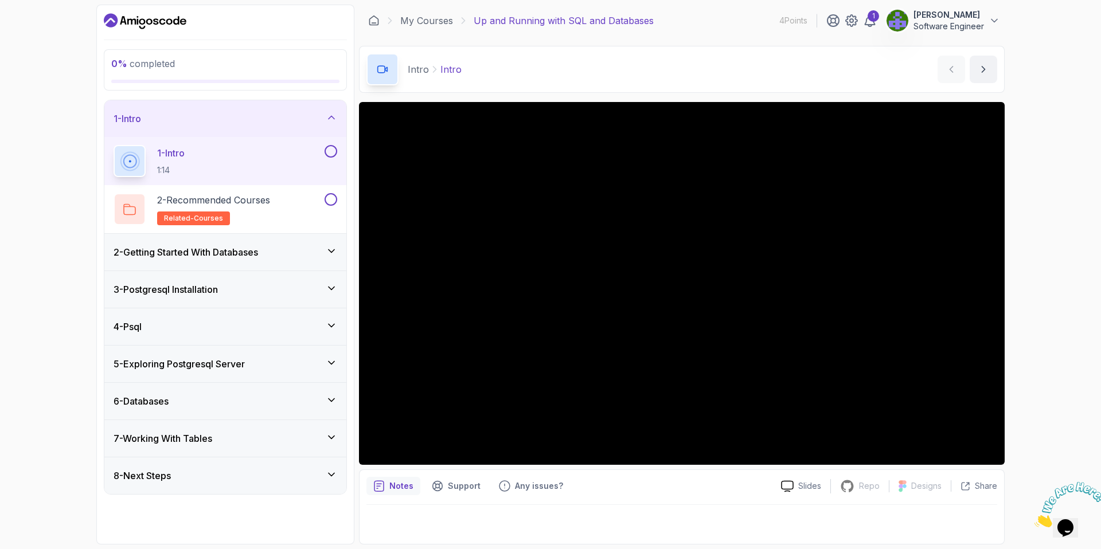
click at [334, 397] on icon at bounding box center [331, 400] width 11 height 11
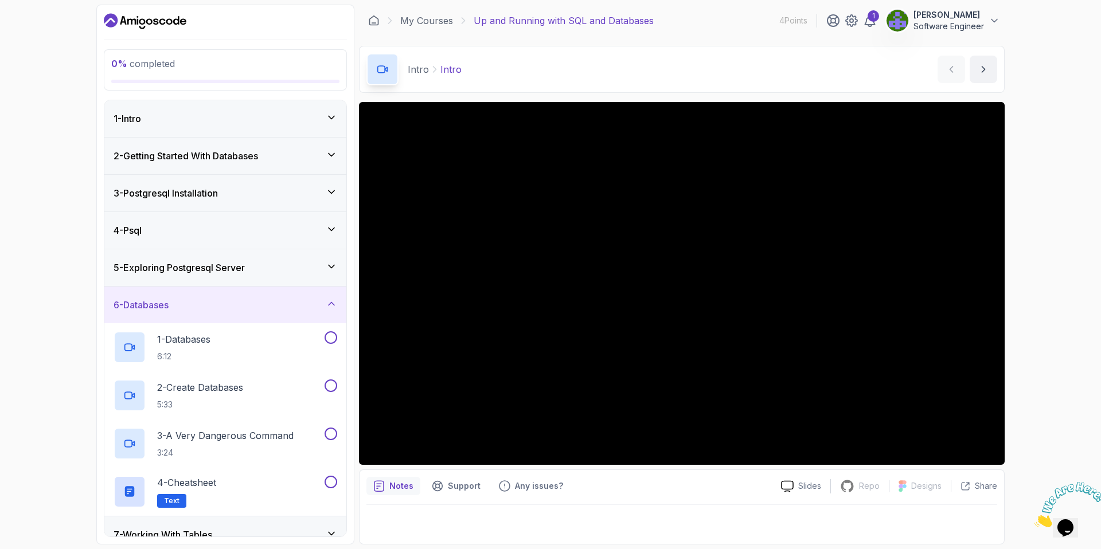
click at [332, 301] on icon at bounding box center [331, 303] width 11 height 11
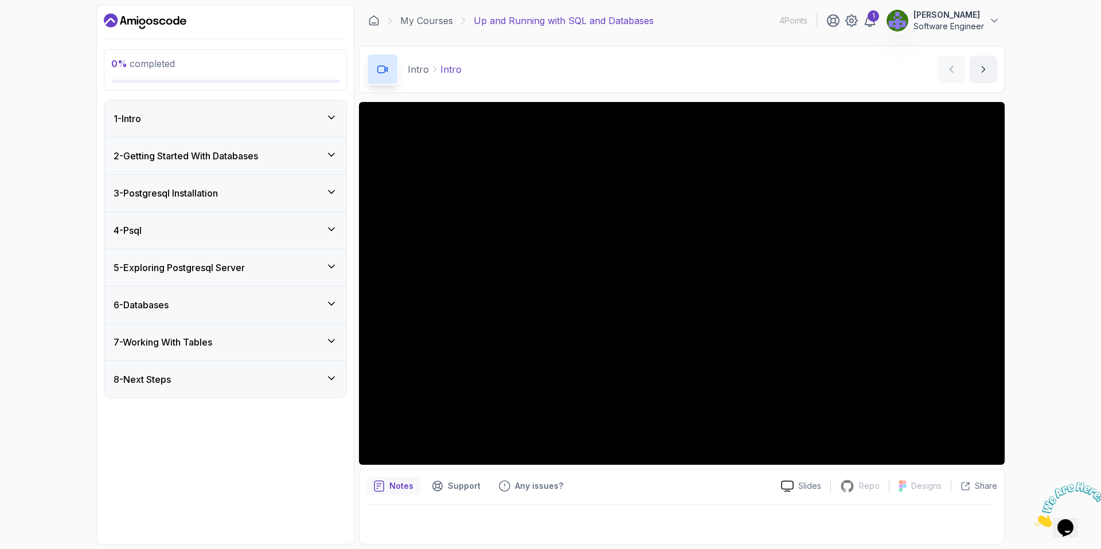
click at [332, 224] on icon at bounding box center [331, 229] width 11 height 11
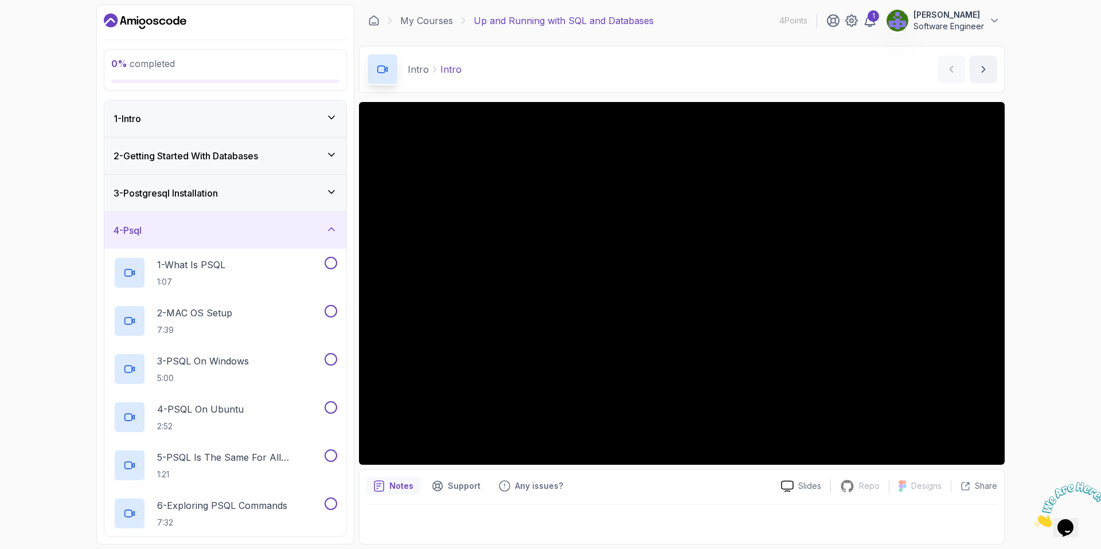
click at [332, 224] on icon at bounding box center [331, 229] width 11 height 11
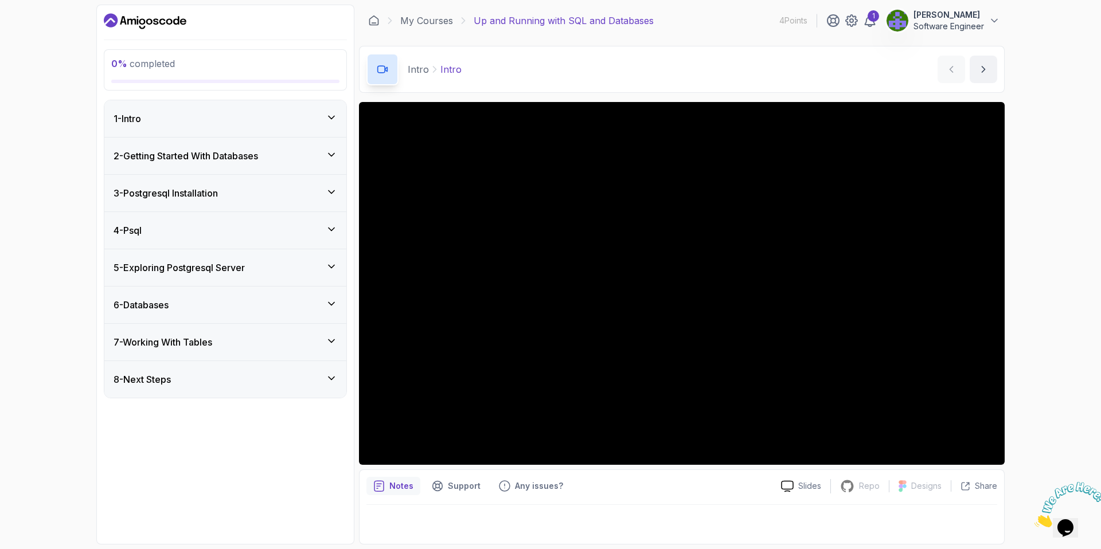
click at [337, 336] on div "7 - Working With Tables" at bounding box center [225, 342] width 242 height 37
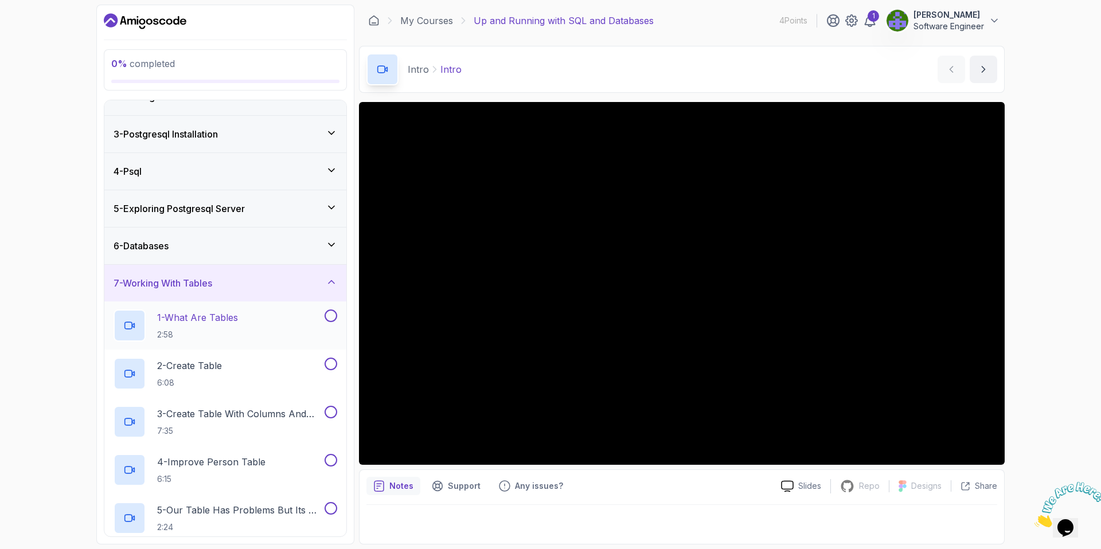
scroll to position [51, 0]
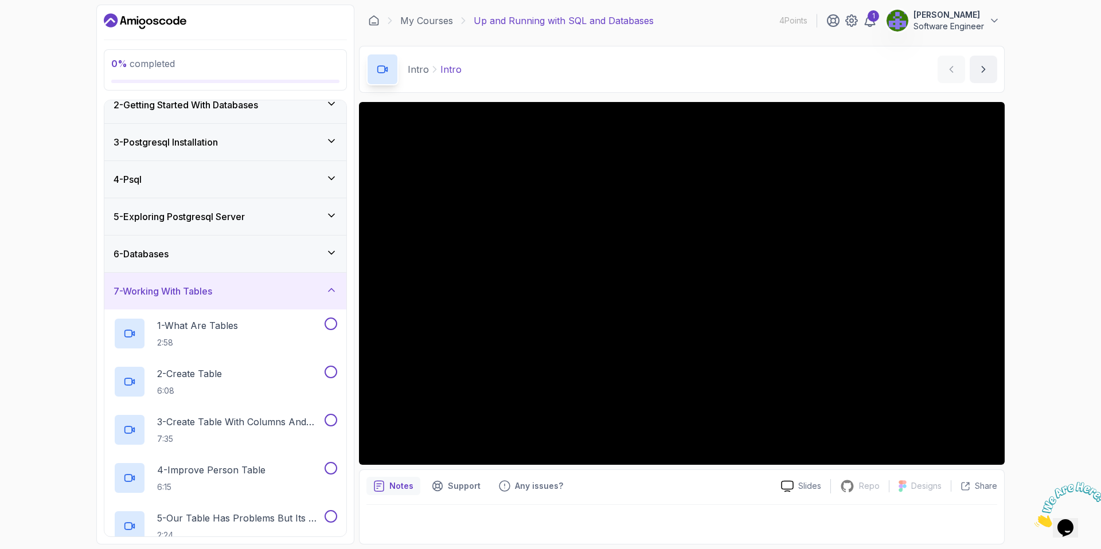
click at [334, 288] on icon at bounding box center [331, 289] width 11 height 11
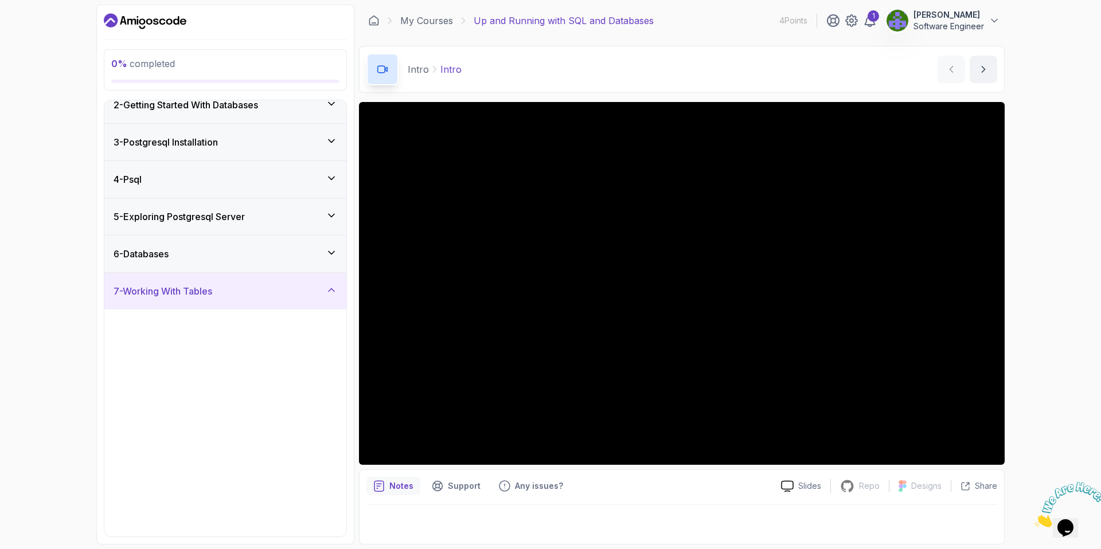
scroll to position [0, 0]
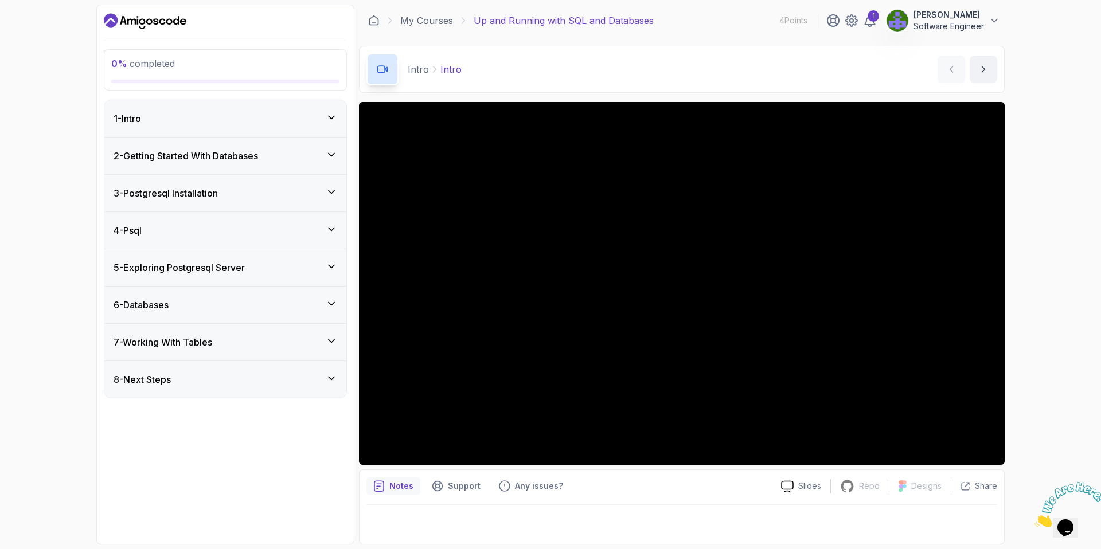
click at [332, 379] on icon at bounding box center [332, 378] width 6 height 3
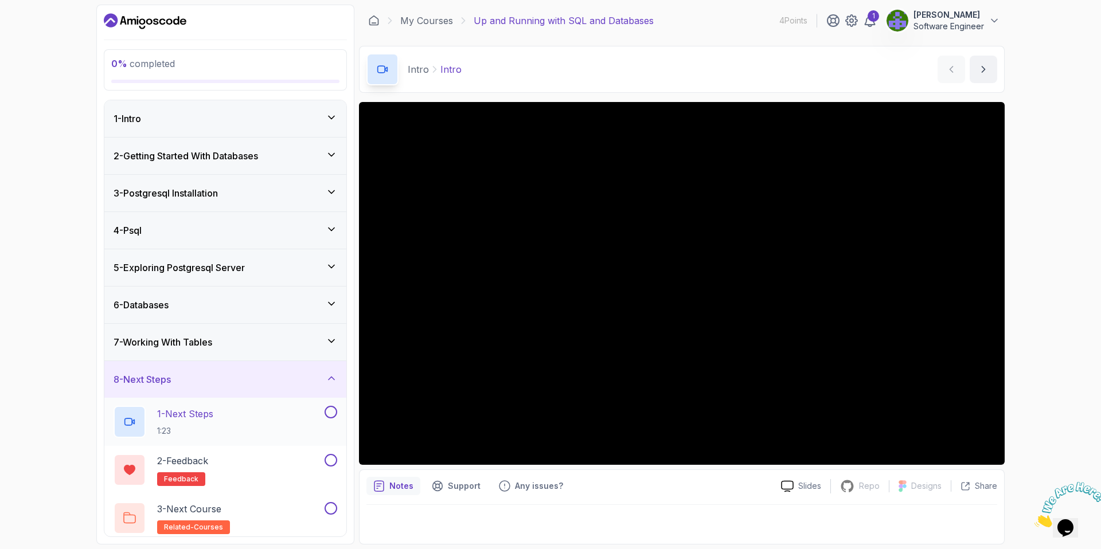
scroll to position [6, 0]
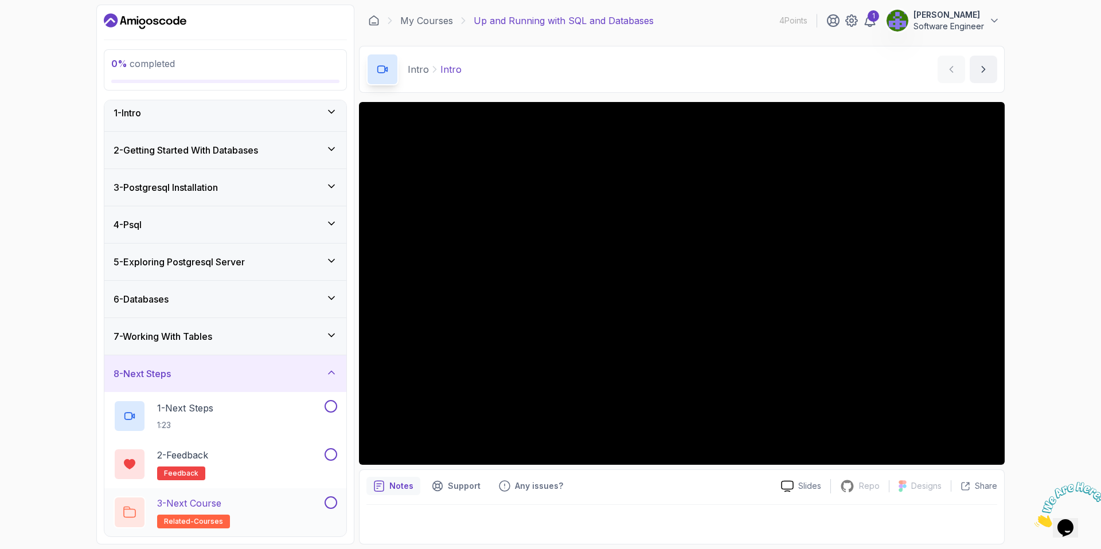
click at [215, 502] on p "3 - Next Course" at bounding box center [189, 504] width 64 height 14
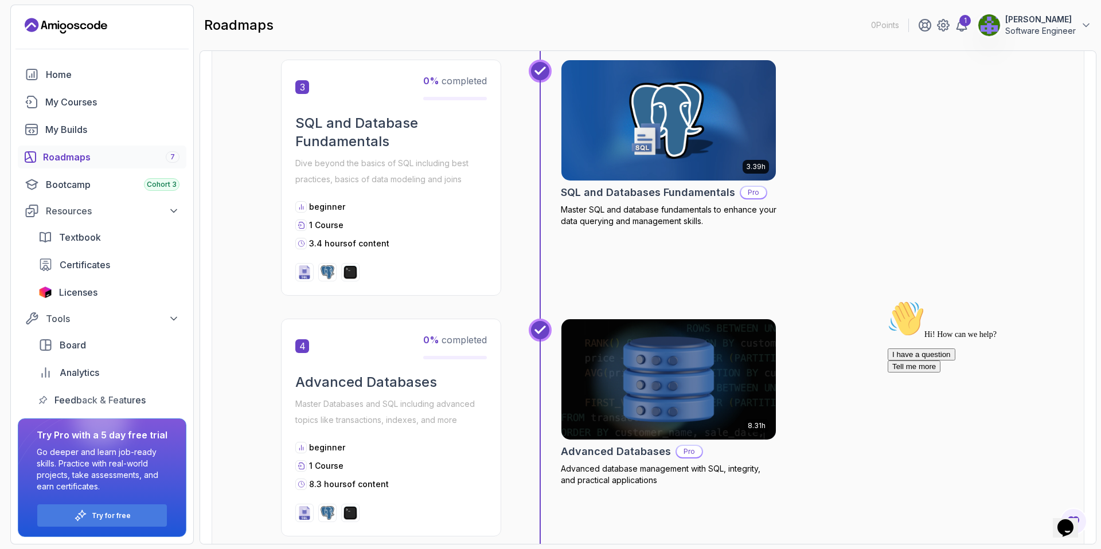
click at [602, 384] on img at bounding box center [668, 380] width 225 height 126
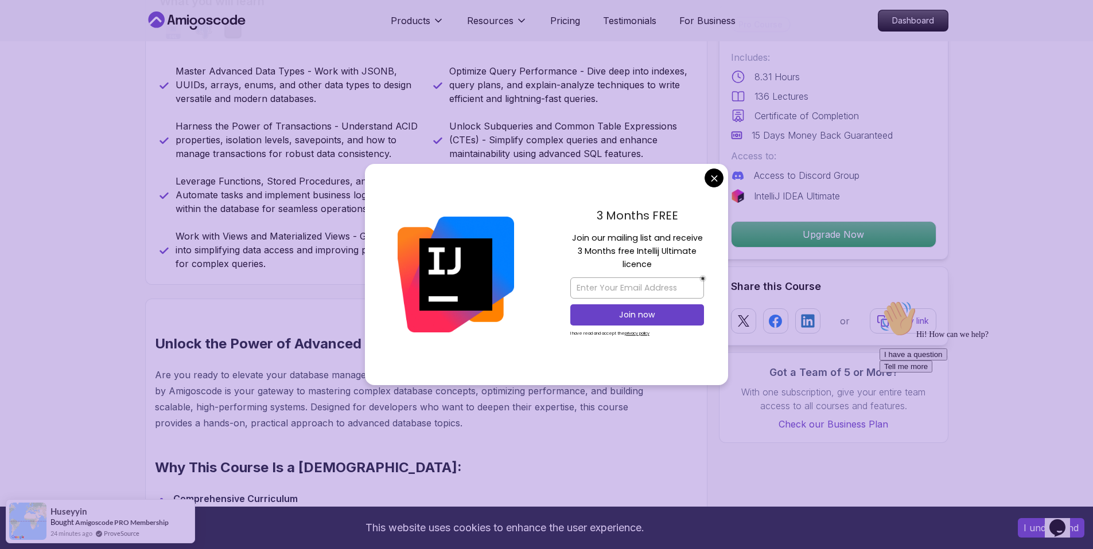
scroll to position [527, 0]
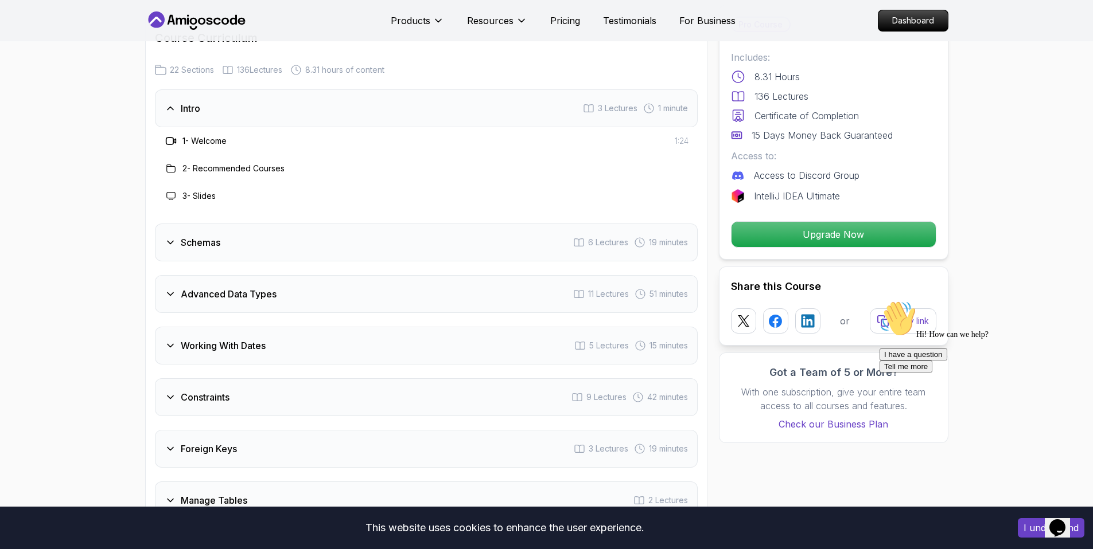
scroll to position [1656, 0]
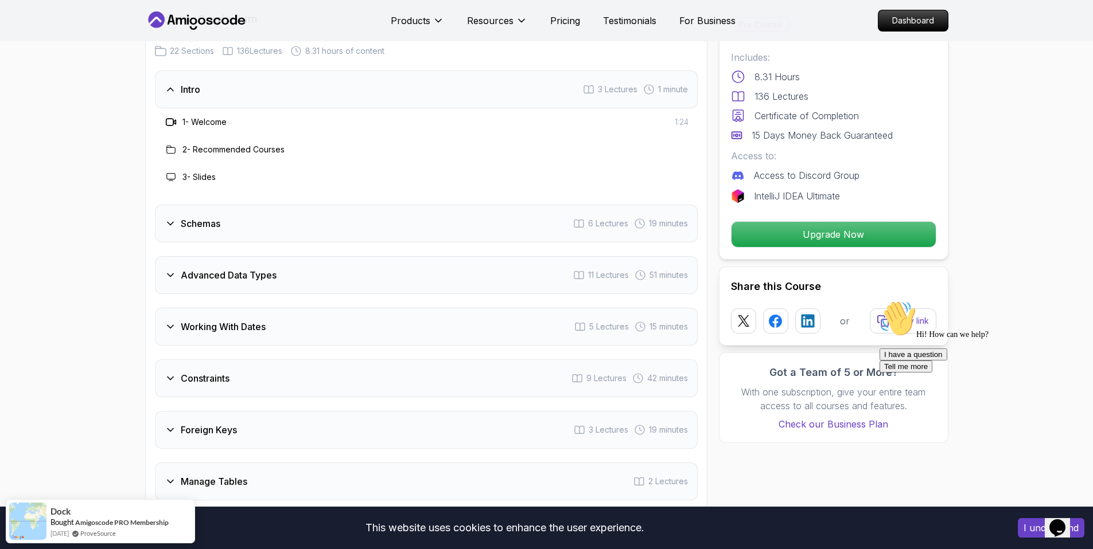
click at [245, 212] on div "Schemas 6 Lectures 19 minutes" at bounding box center [426, 224] width 543 height 38
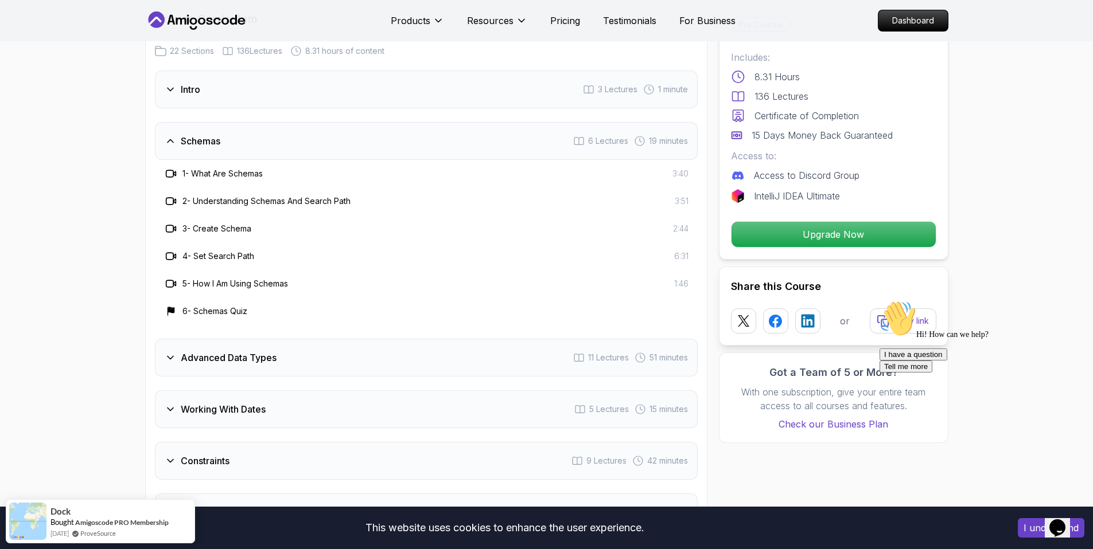
click at [275, 353] on h3 "Advanced Data Types" at bounding box center [229, 358] width 96 height 14
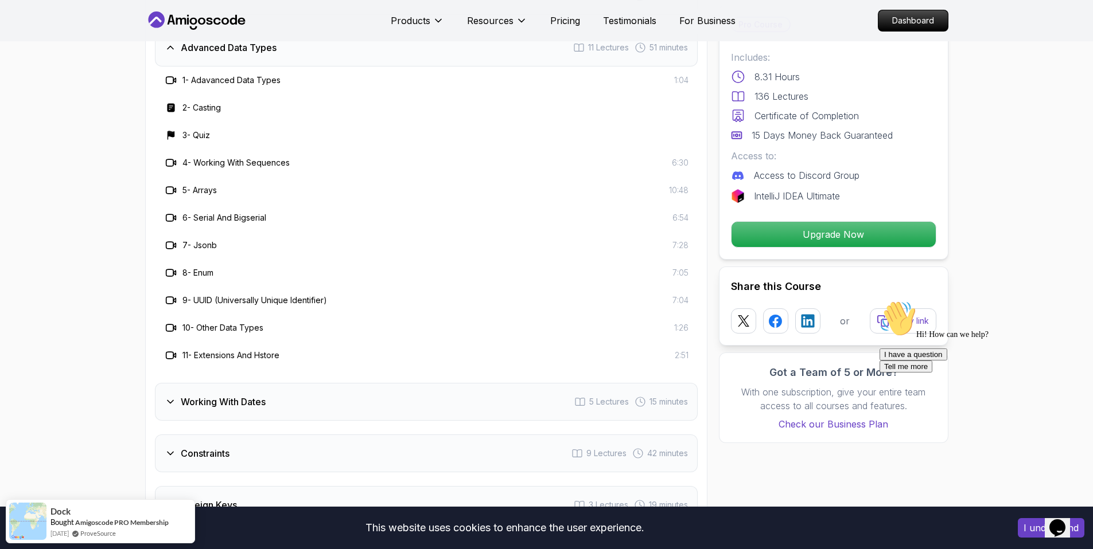
scroll to position [1803, 0]
click at [264, 401] on h3 "Working With Dates" at bounding box center [223, 400] width 85 height 14
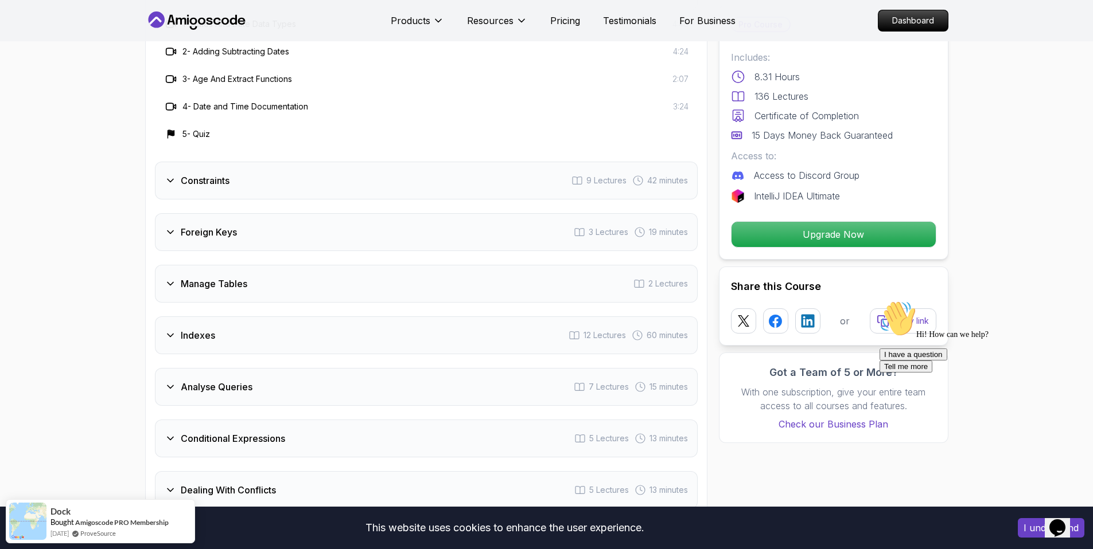
scroll to position [1912, 0]
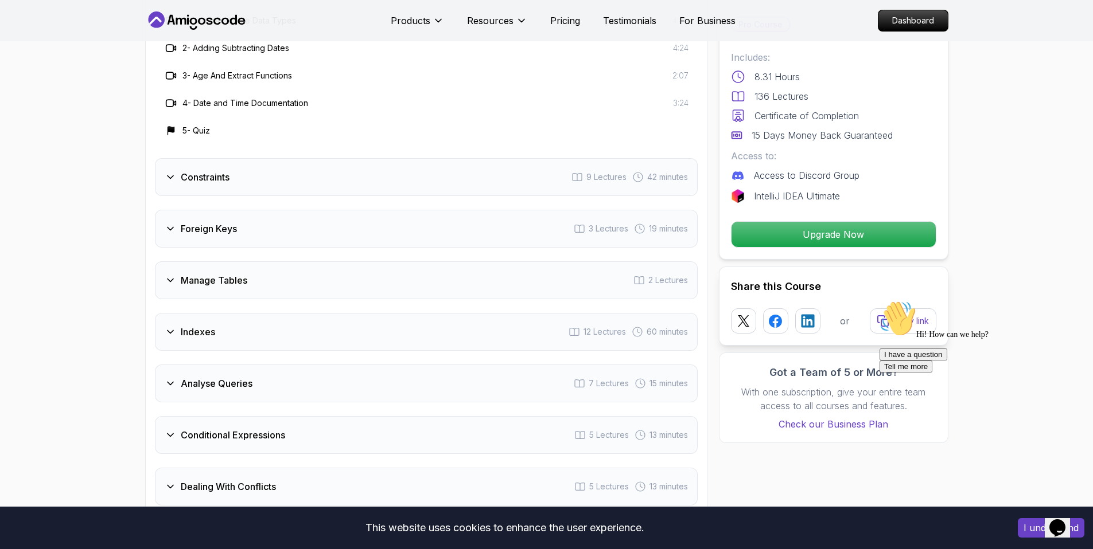
click at [231, 184] on div "Constraints 9 Lectures 42 minutes" at bounding box center [426, 177] width 543 height 38
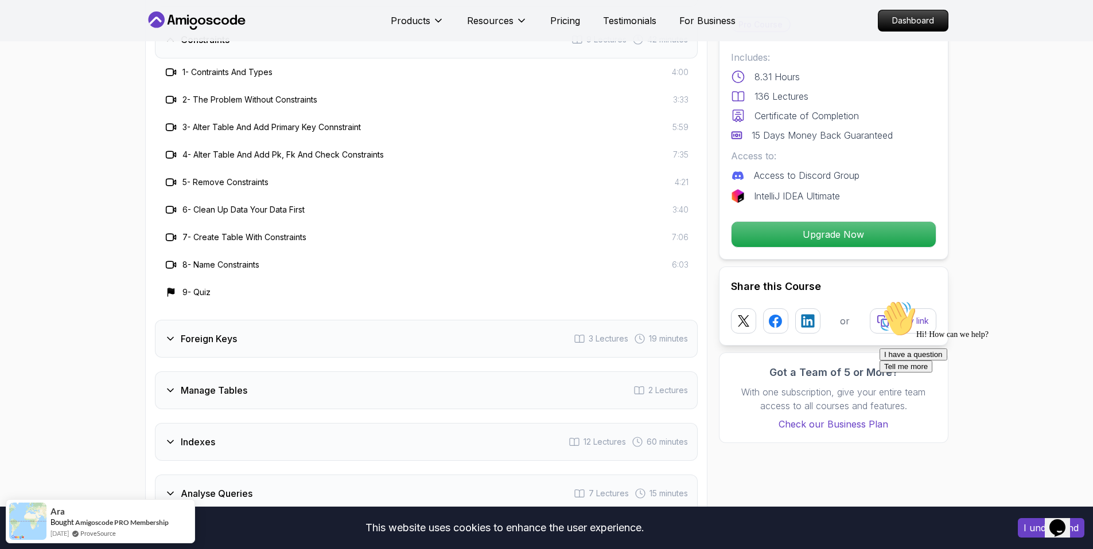
click at [229, 339] on h3 "Foreign Keys" at bounding box center [209, 339] width 56 height 14
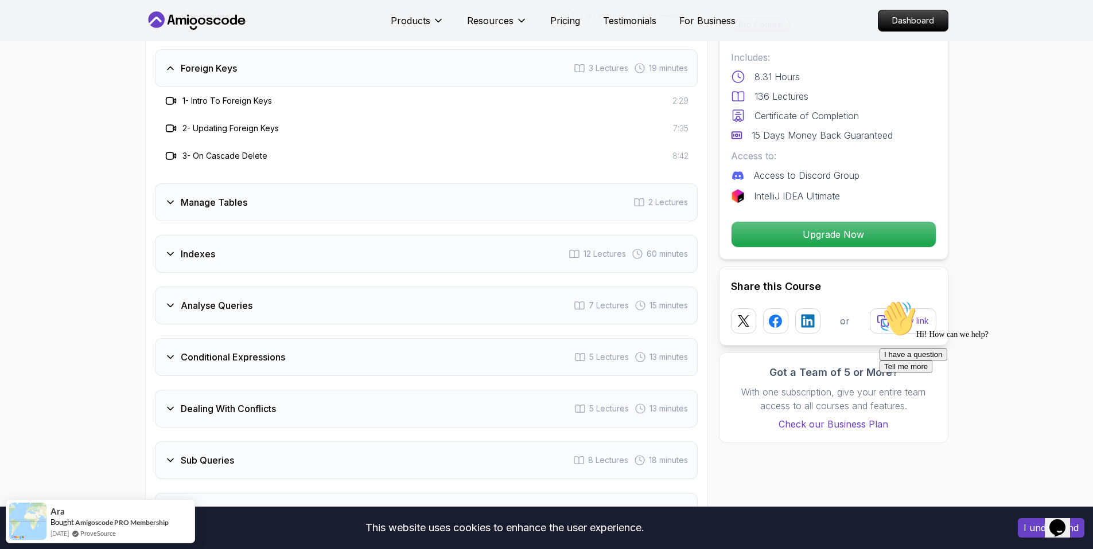
scroll to position [1938, 0]
click at [219, 199] on h3 "Manage Tables" at bounding box center [214, 200] width 67 height 14
